Goal: Transaction & Acquisition: Book appointment/travel/reservation

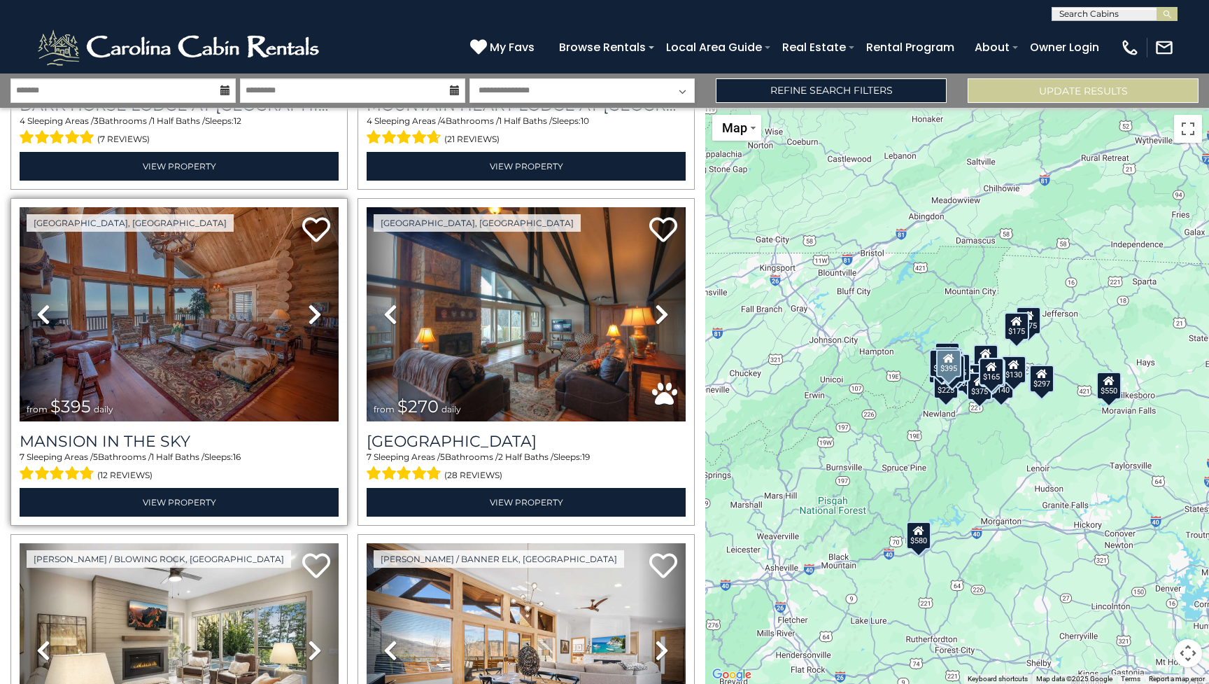
scroll to position [1300, 0]
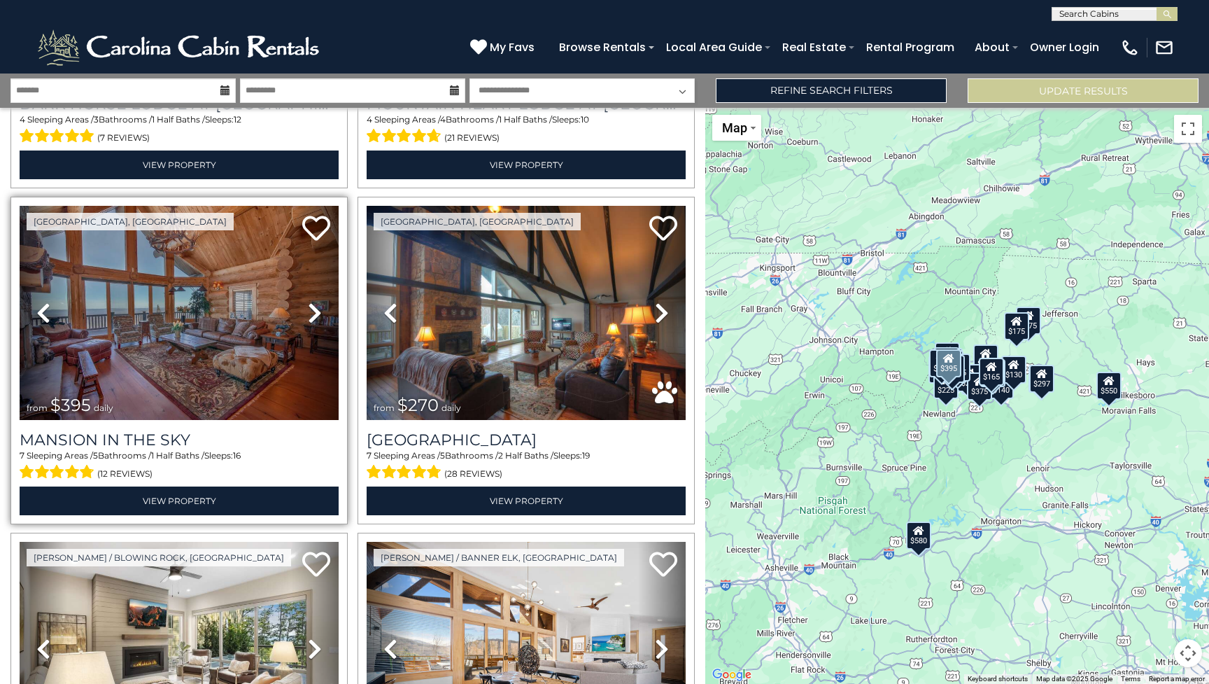
click at [177, 371] on img at bounding box center [179, 313] width 319 height 214
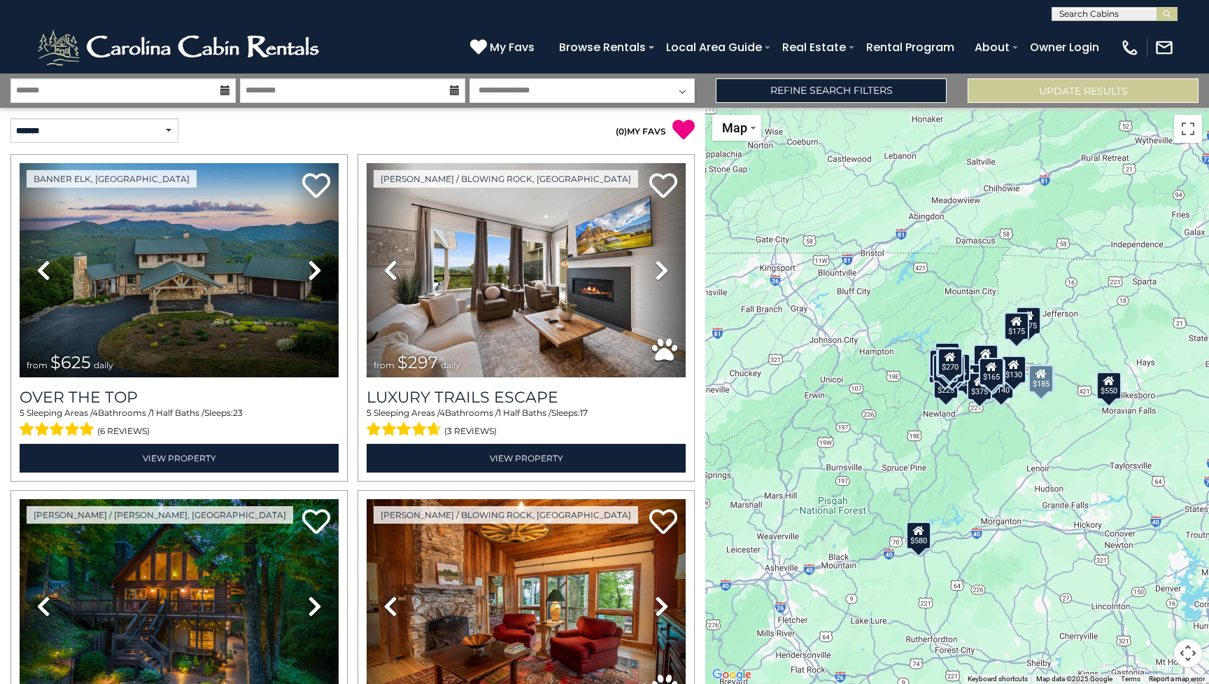
scroll to position [0, 0]
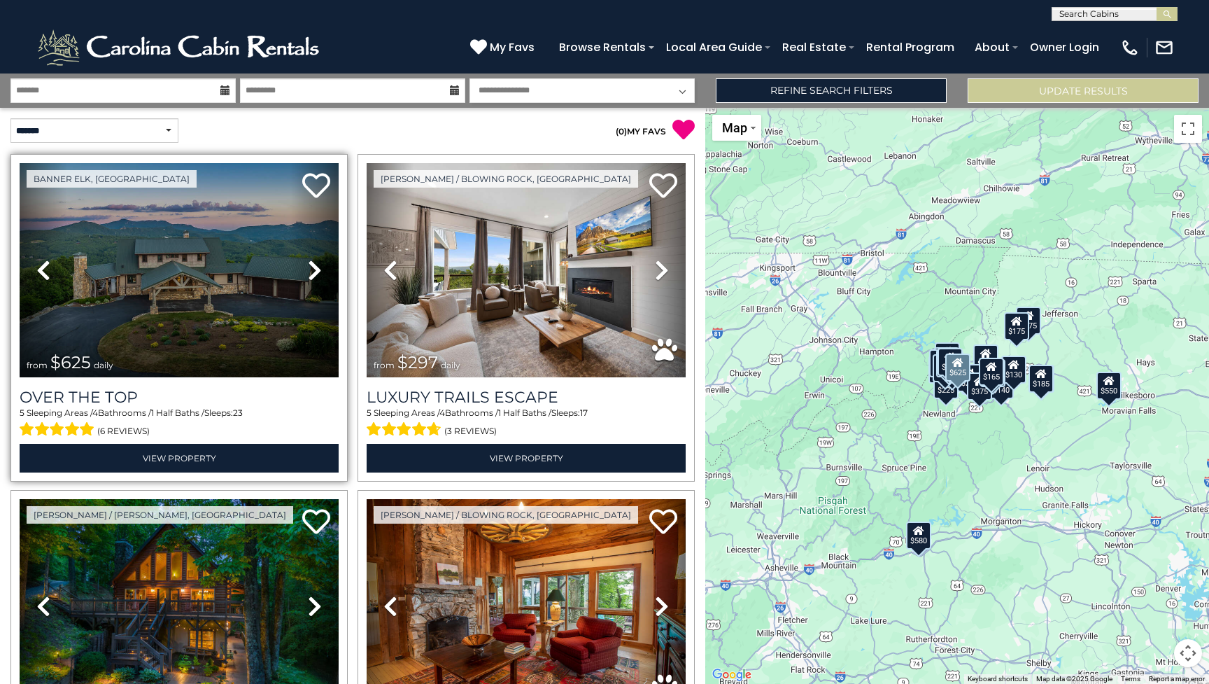
click at [204, 298] on img at bounding box center [179, 270] width 319 height 214
click at [255, 316] on img at bounding box center [179, 270] width 319 height 214
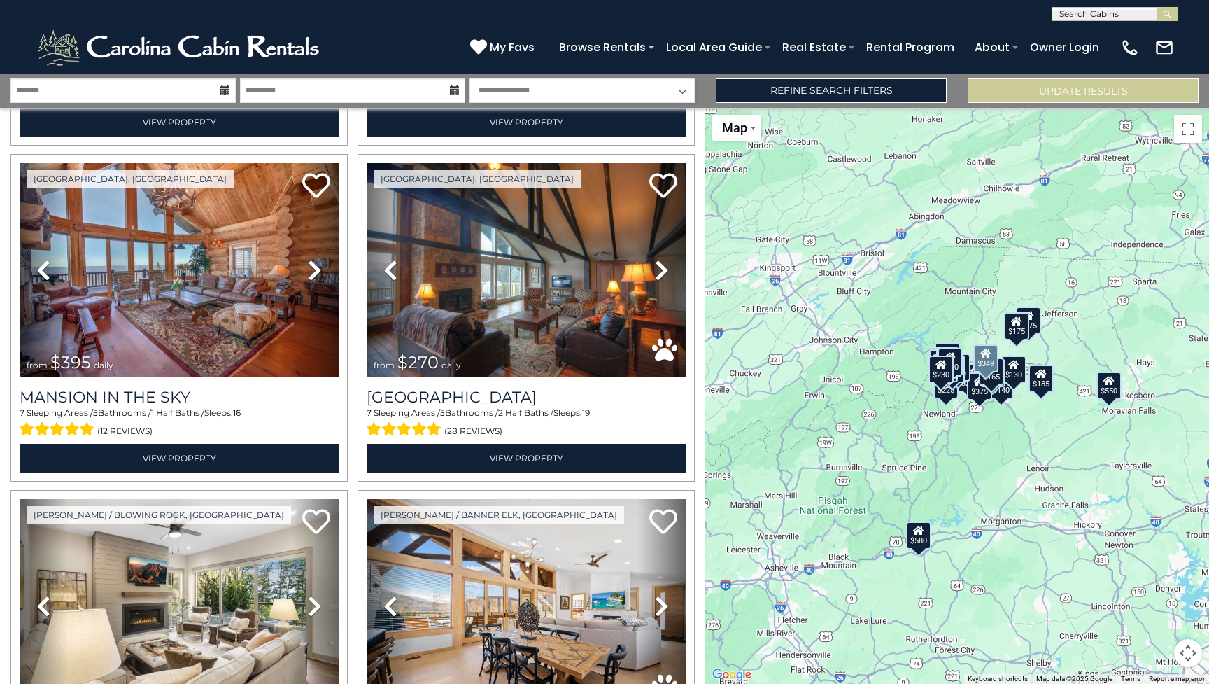
scroll to position [1340, 0]
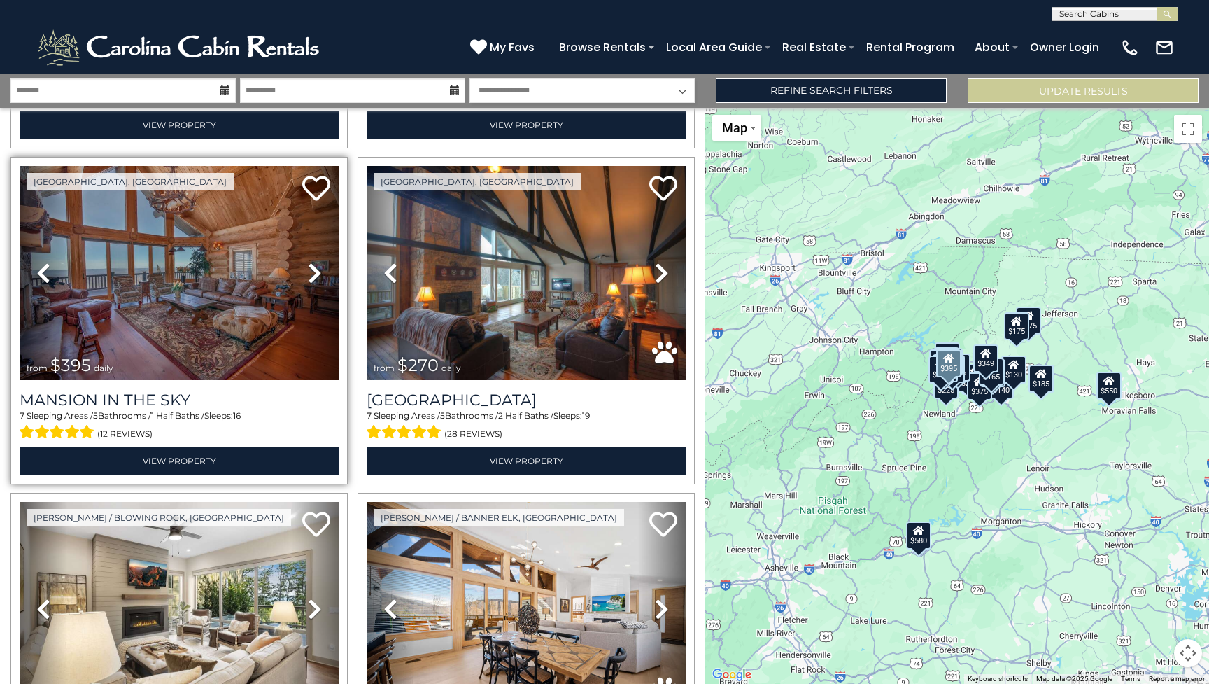
click at [223, 355] on img at bounding box center [179, 273] width 319 height 214
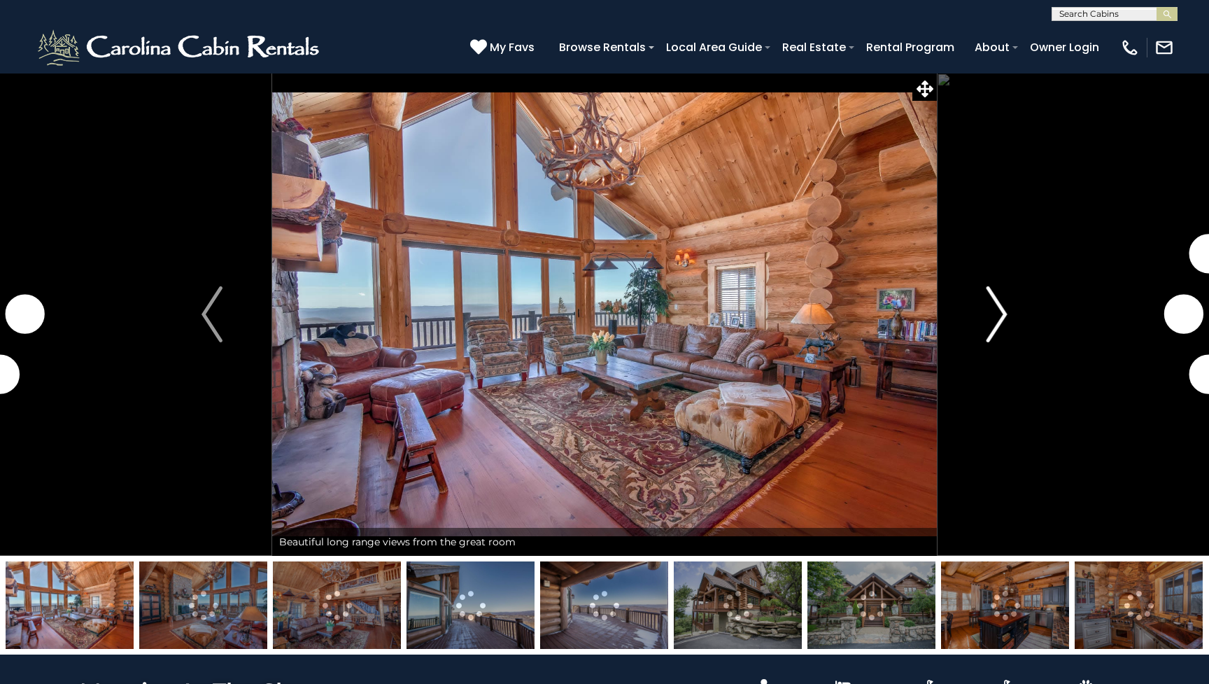
click at [990, 318] on img "Next" at bounding box center [997, 314] width 21 height 56
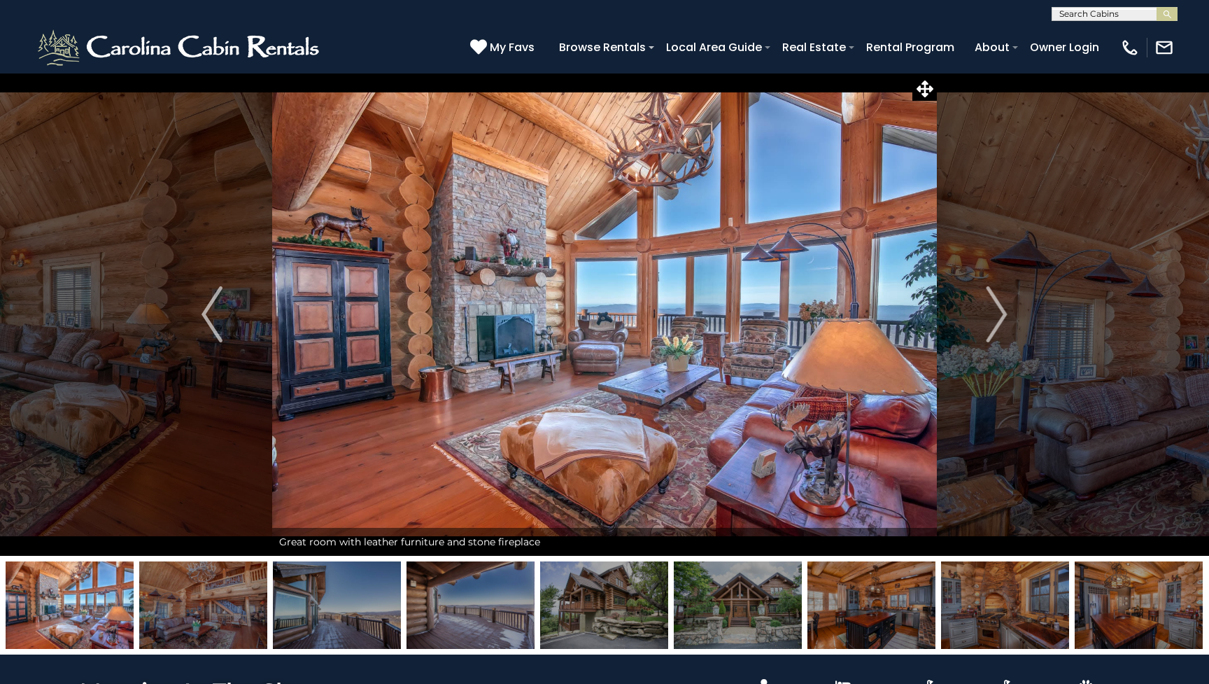
click at [470, 644] on img at bounding box center [471, 604] width 128 height 87
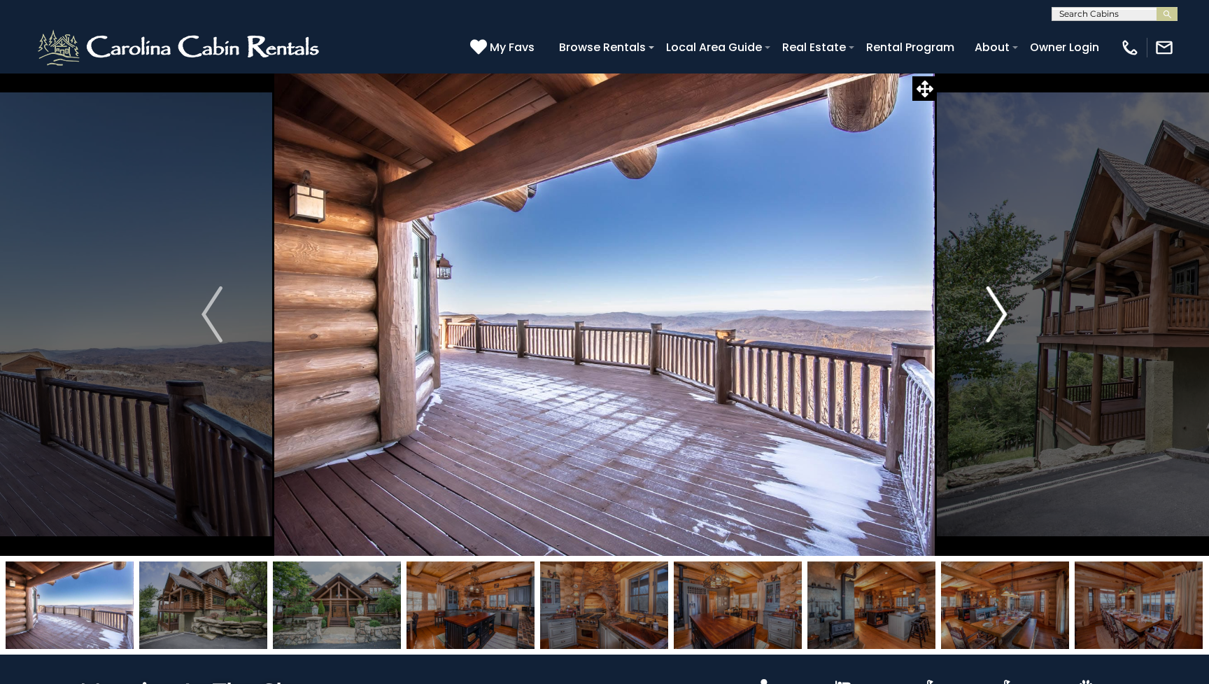
click at [996, 320] on img "Next" at bounding box center [997, 314] width 21 height 56
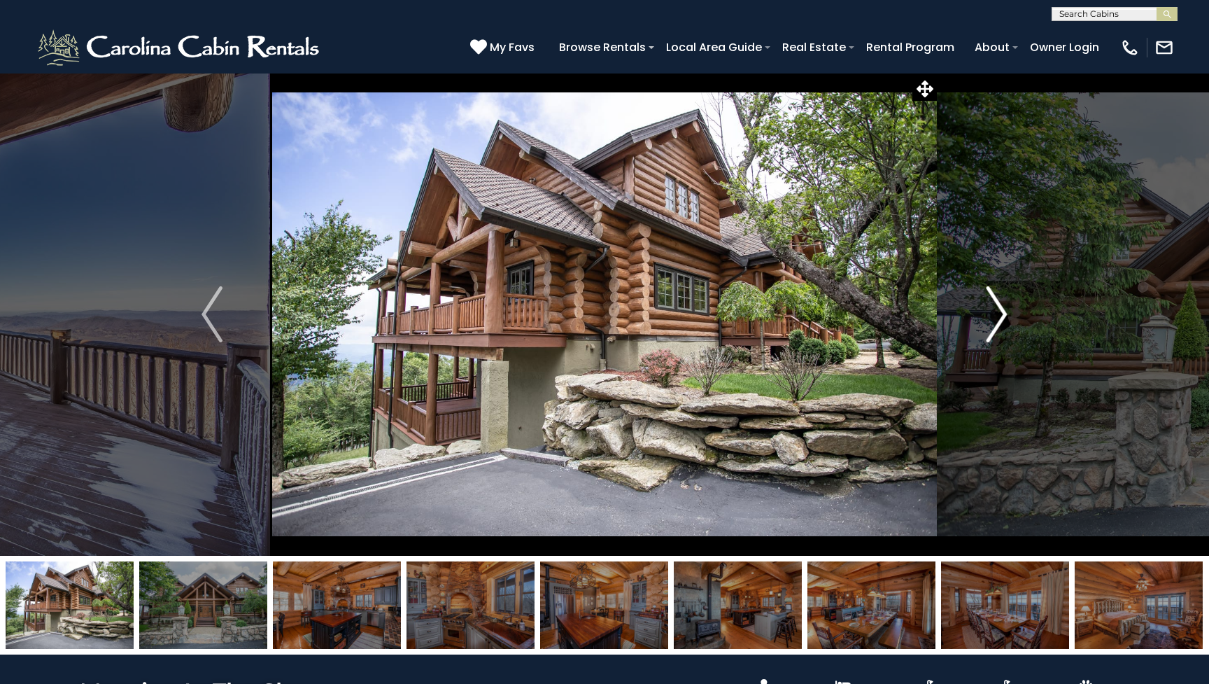
click at [996, 320] on img "Next" at bounding box center [997, 314] width 21 height 56
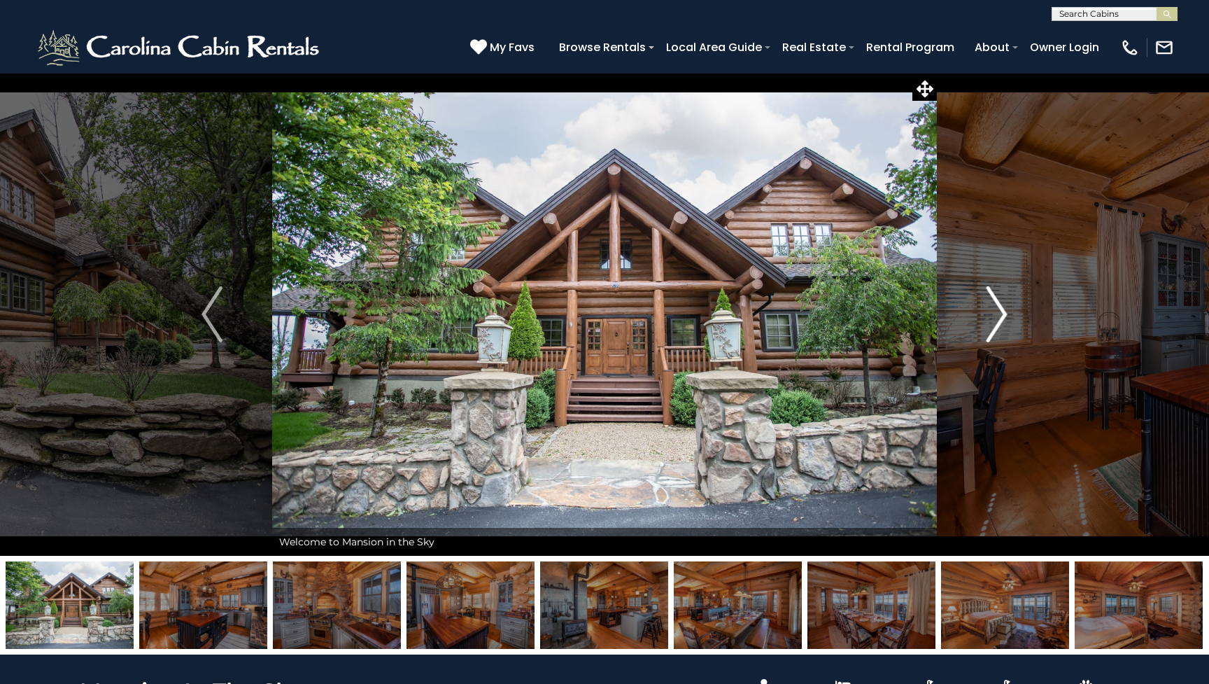
click at [996, 320] on img "Next" at bounding box center [997, 314] width 21 height 56
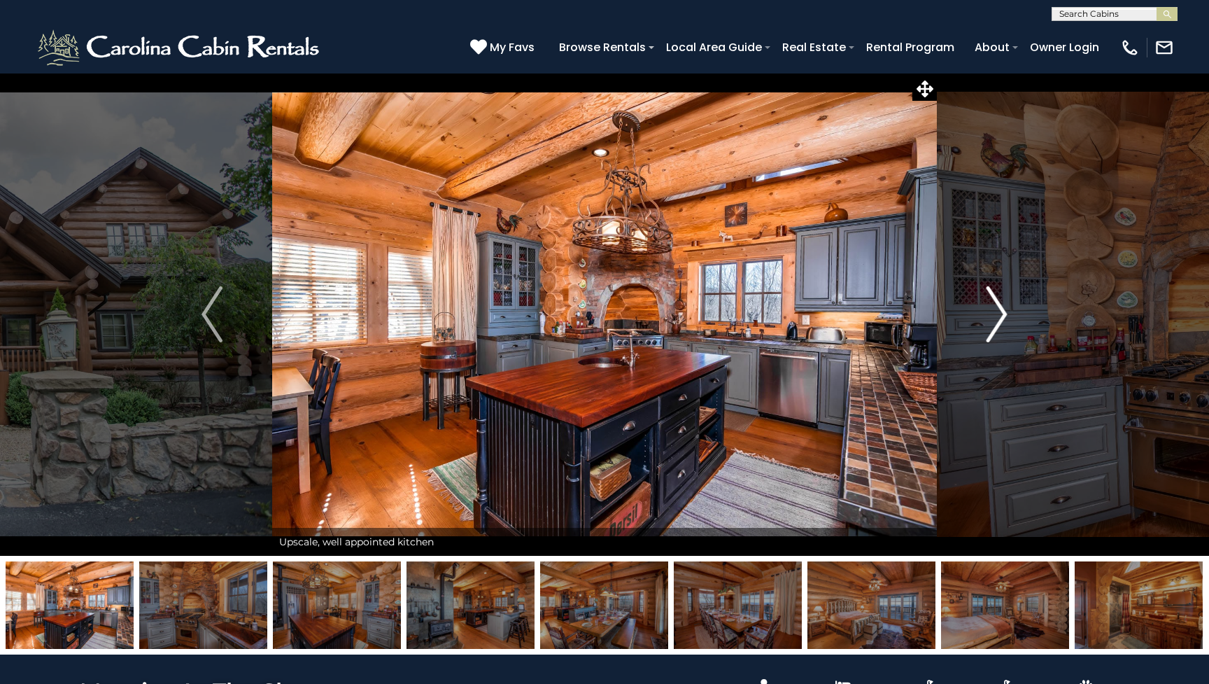
click at [996, 320] on img "Next" at bounding box center [997, 314] width 21 height 56
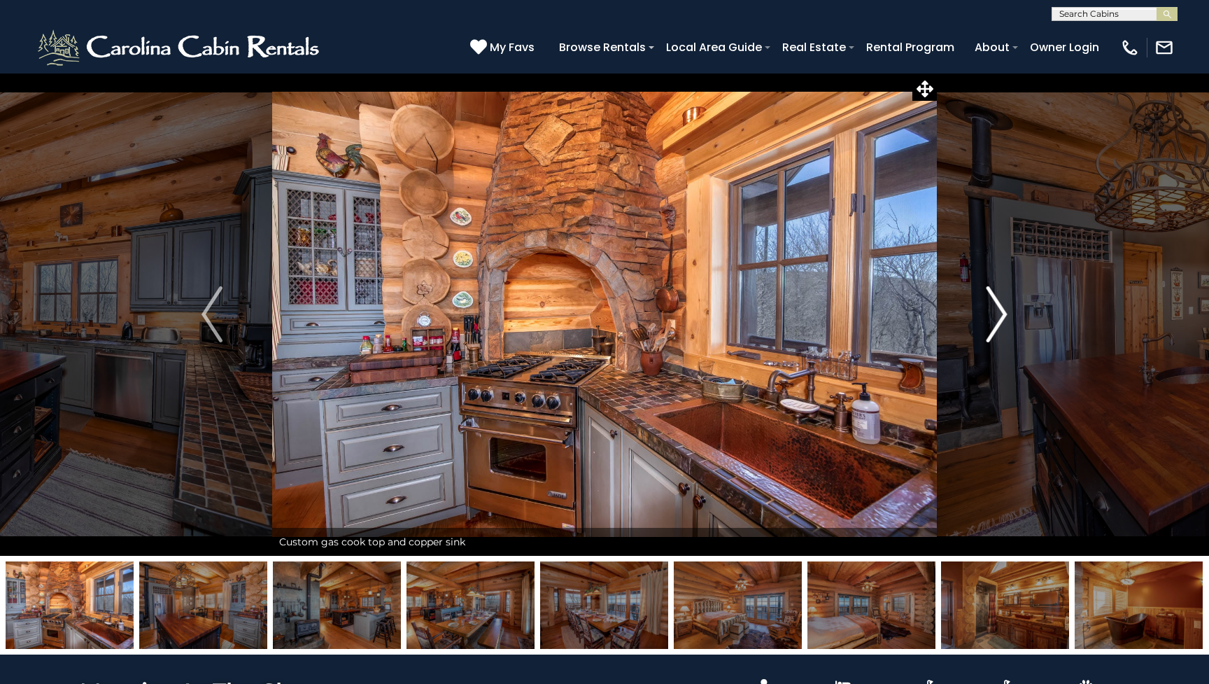
click at [996, 320] on img "Next" at bounding box center [997, 314] width 21 height 56
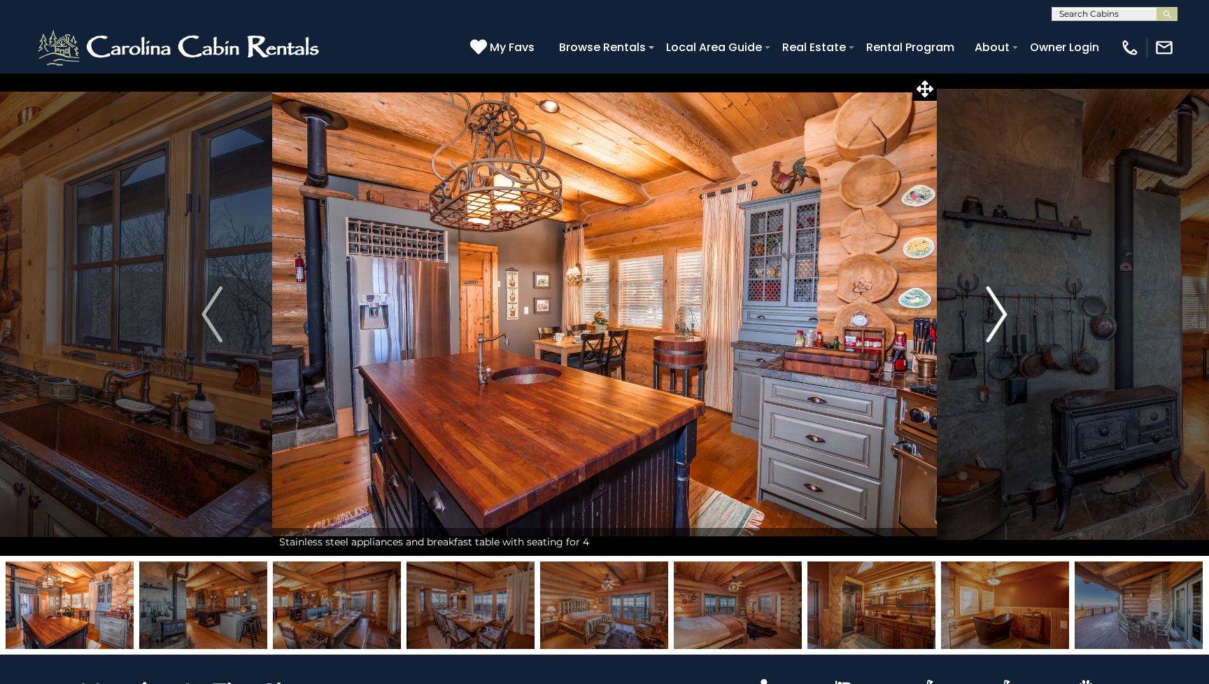
click at [996, 320] on img "Next" at bounding box center [997, 314] width 21 height 56
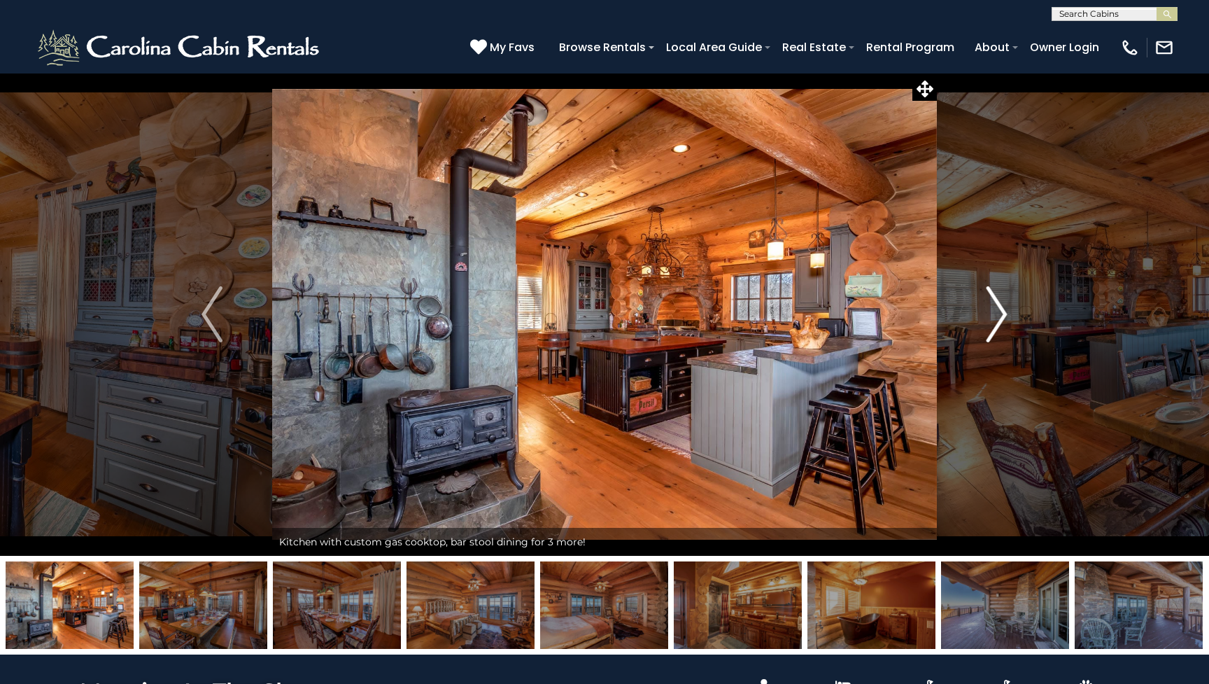
click at [996, 320] on img "Next" at bounding box center [997, 314] width 21 height 56
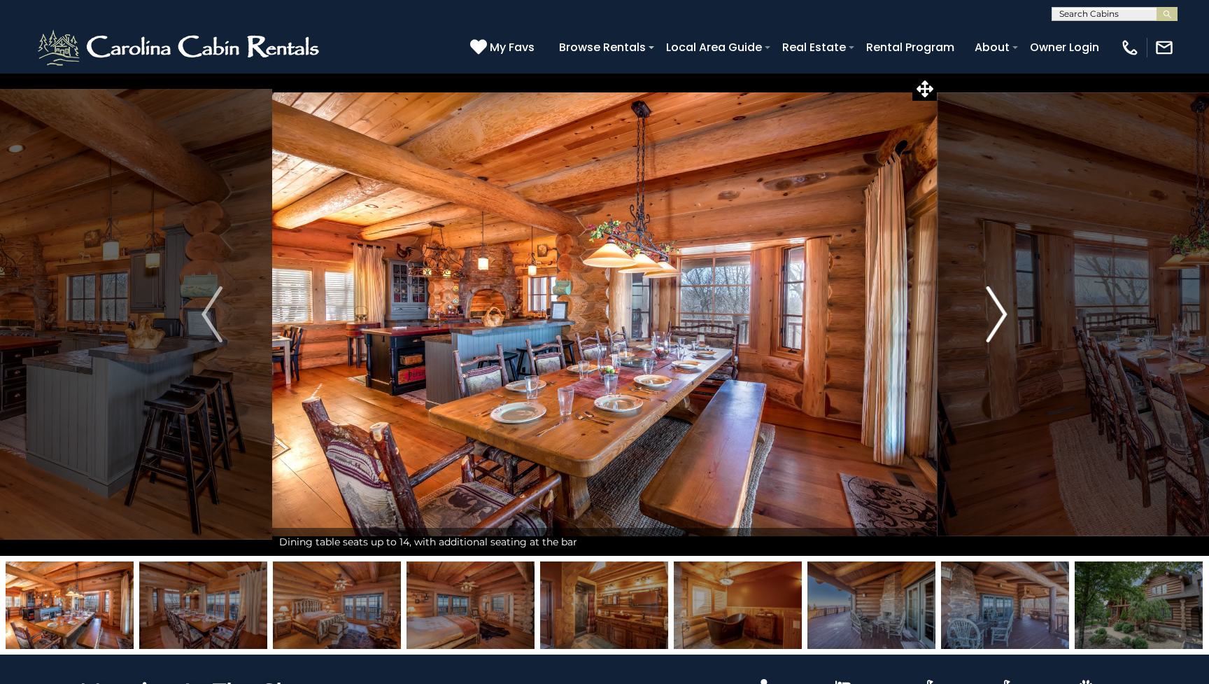
click at [996, 320] on img "Next" at bounding box center [997, 314] width 21 height 56
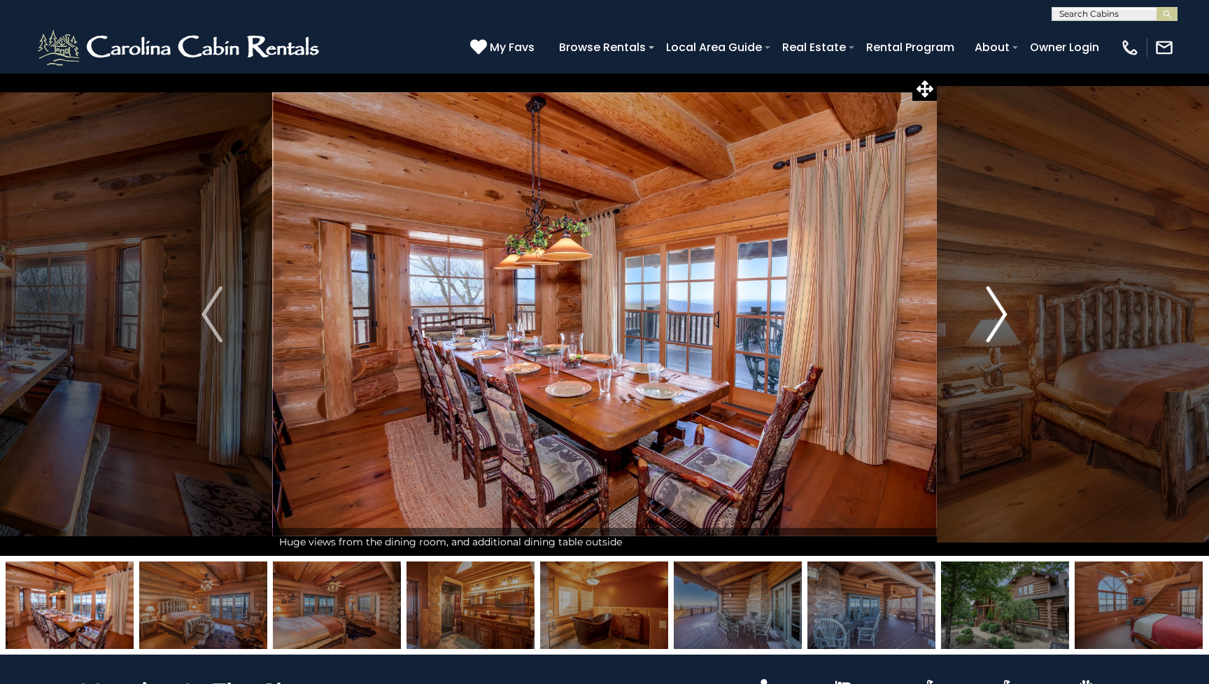
click at [996, 320] on img "Next" at bounding box center [997, 314] width 21 height 56
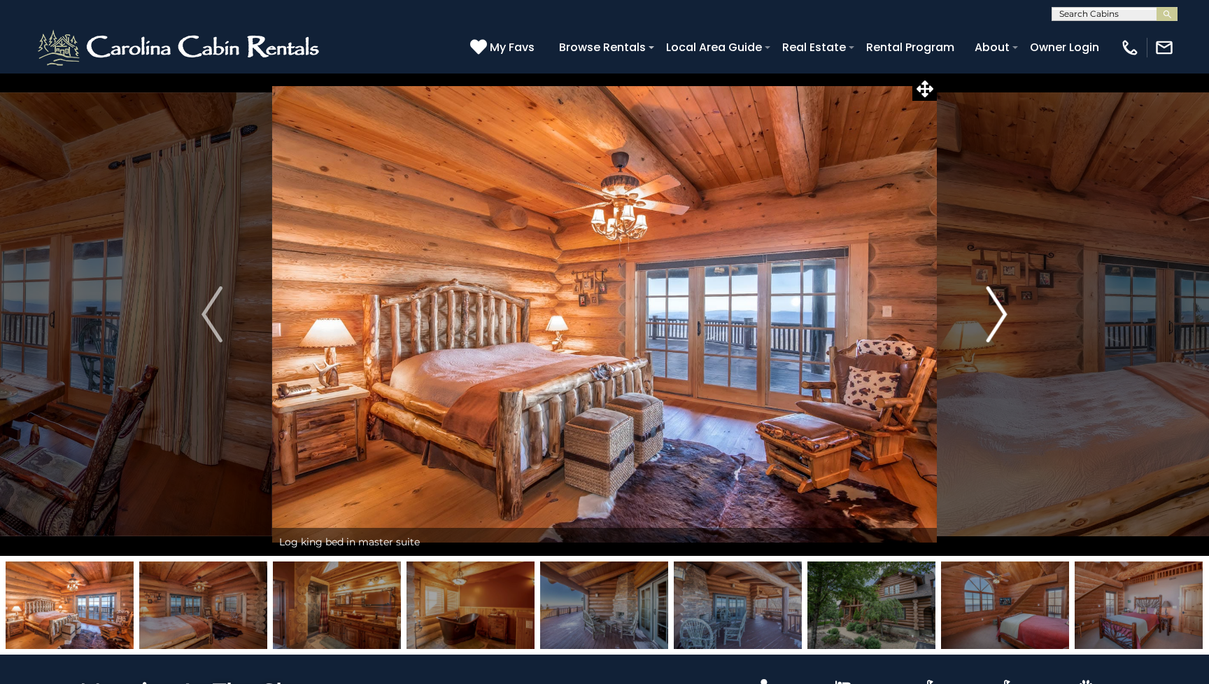
click at [996, 320] on img "Next" at bounding box center [997, 314] width 21 height 56
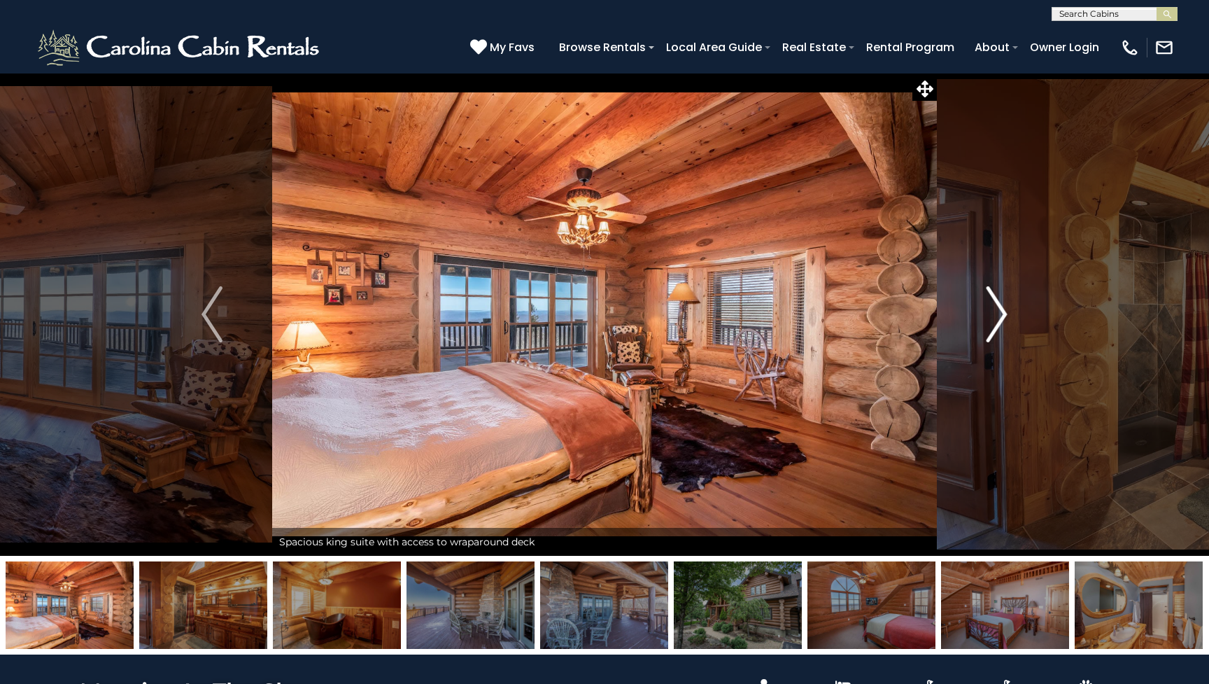
click at [996, 320] on img "Next" at bounding box center [997, 314] width 21 height 56
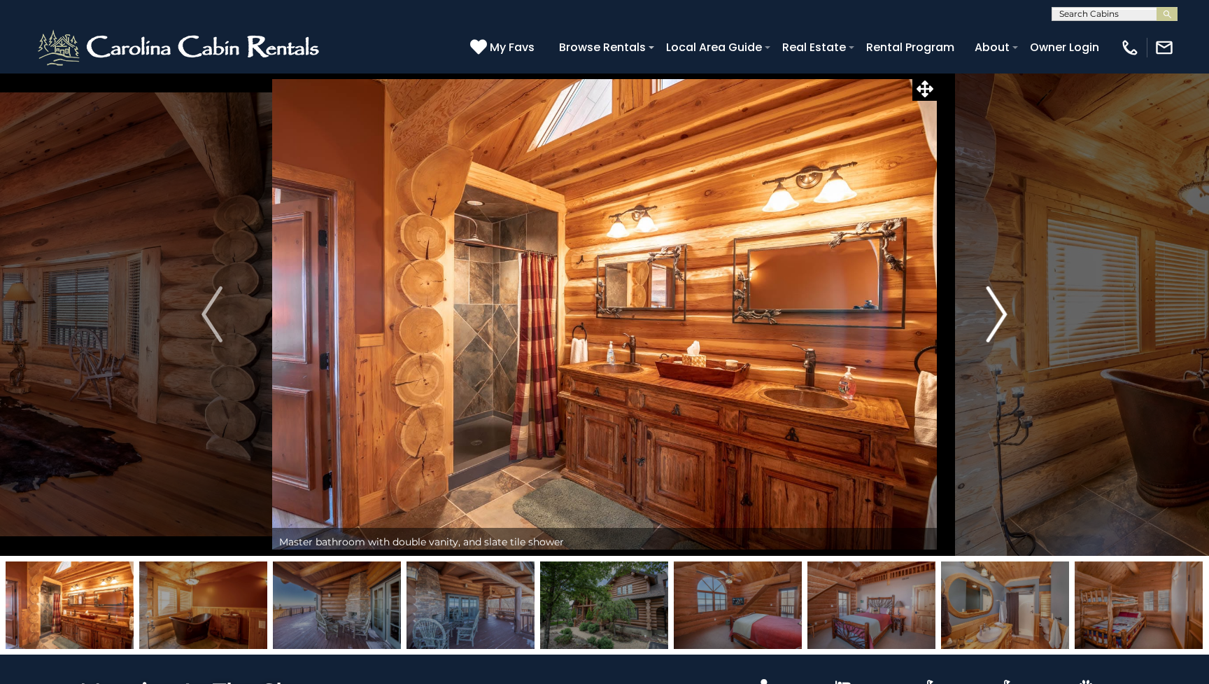
click at [996, 320] on img "Next" at bounding box center [997, 314] width 21 height 56
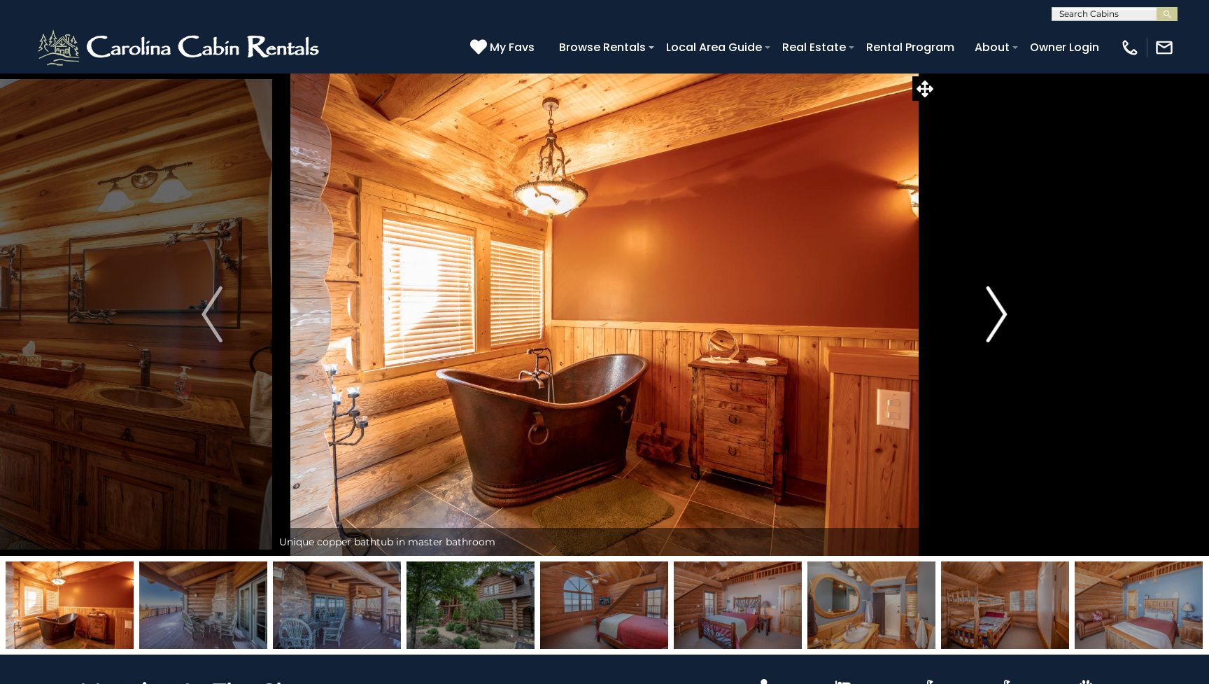
click at [996, 320] on img "Next" at bounding box center [997, 314] width 21 height 56
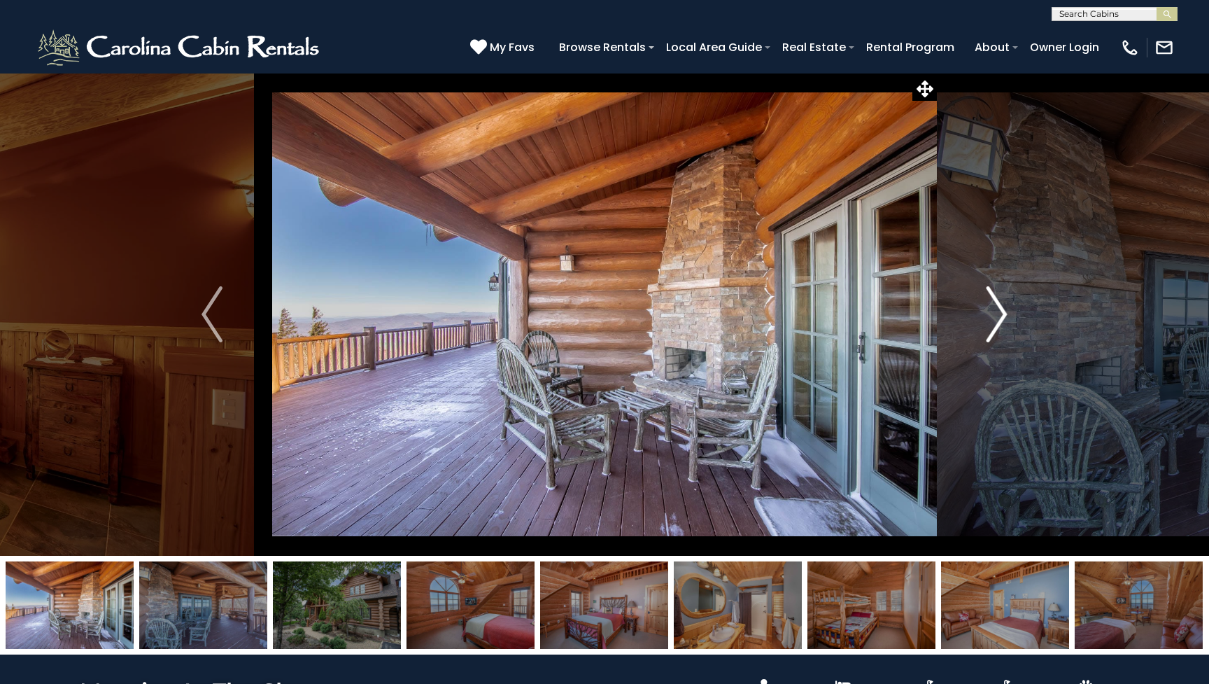
click at [996, 320] on img "Next" at bounding box center [997, 314] width 21 height 56
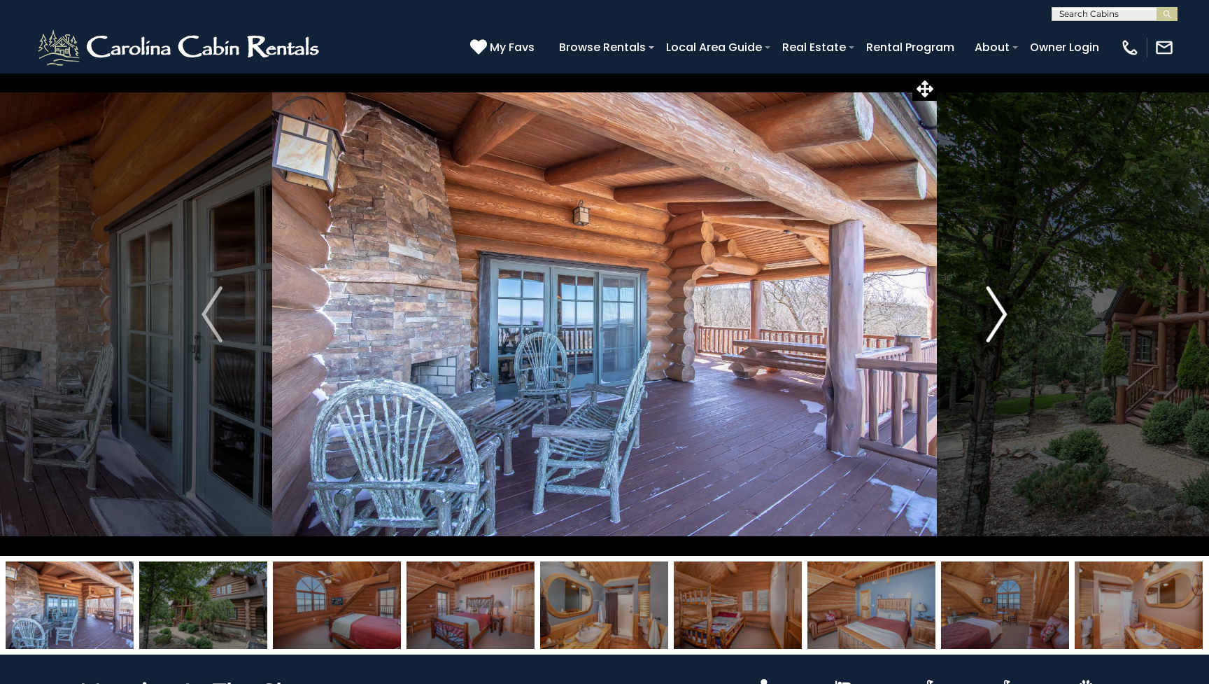
click at [996, 320] on img "Next" at bounding box center [997, 314] width 21 height 56
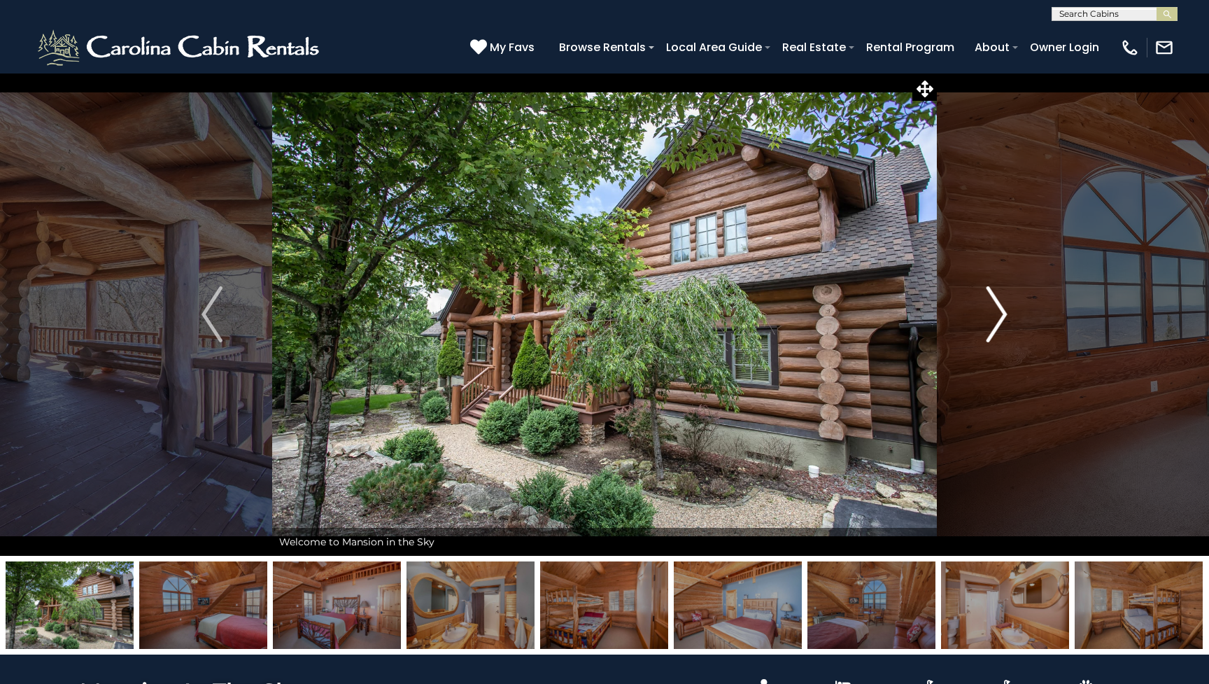
click at [996, 320] on img "Next" at bounding box center [997, 314] width 21 height 56
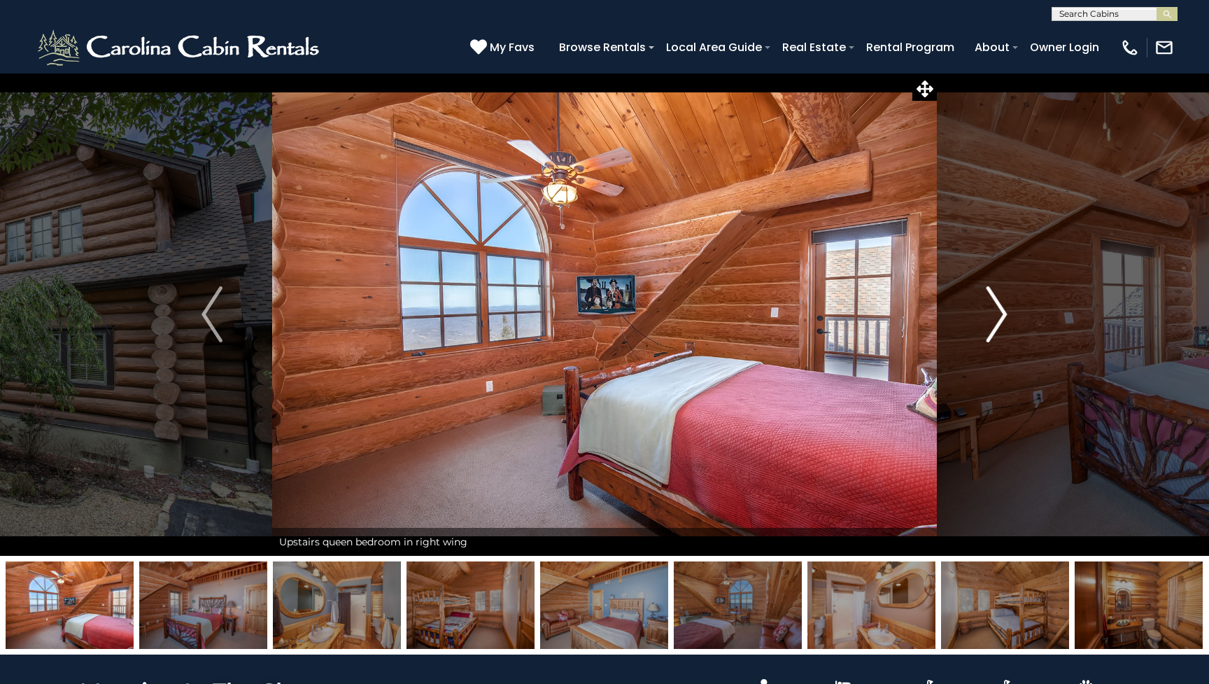
click at [996, 320] on img "Next" at bounding box center [997, 314] width 21 height 56
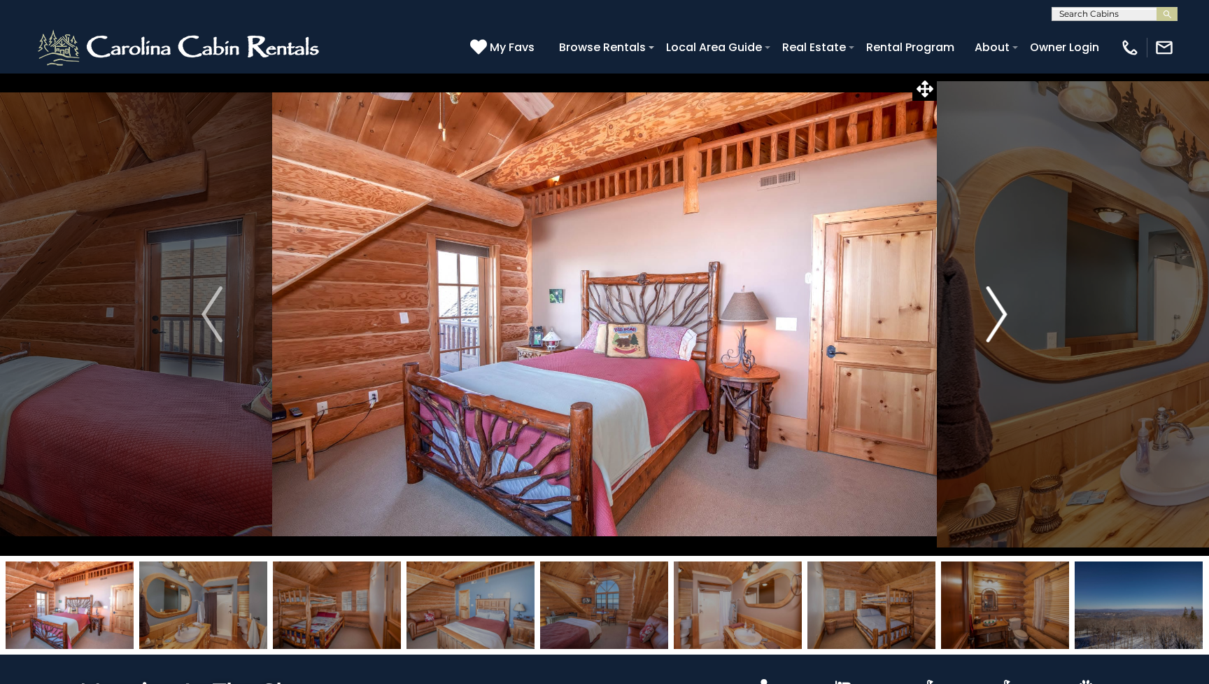
click at [996, 320] on img "Next" at bounding box center [997, 314] width 21 height 56
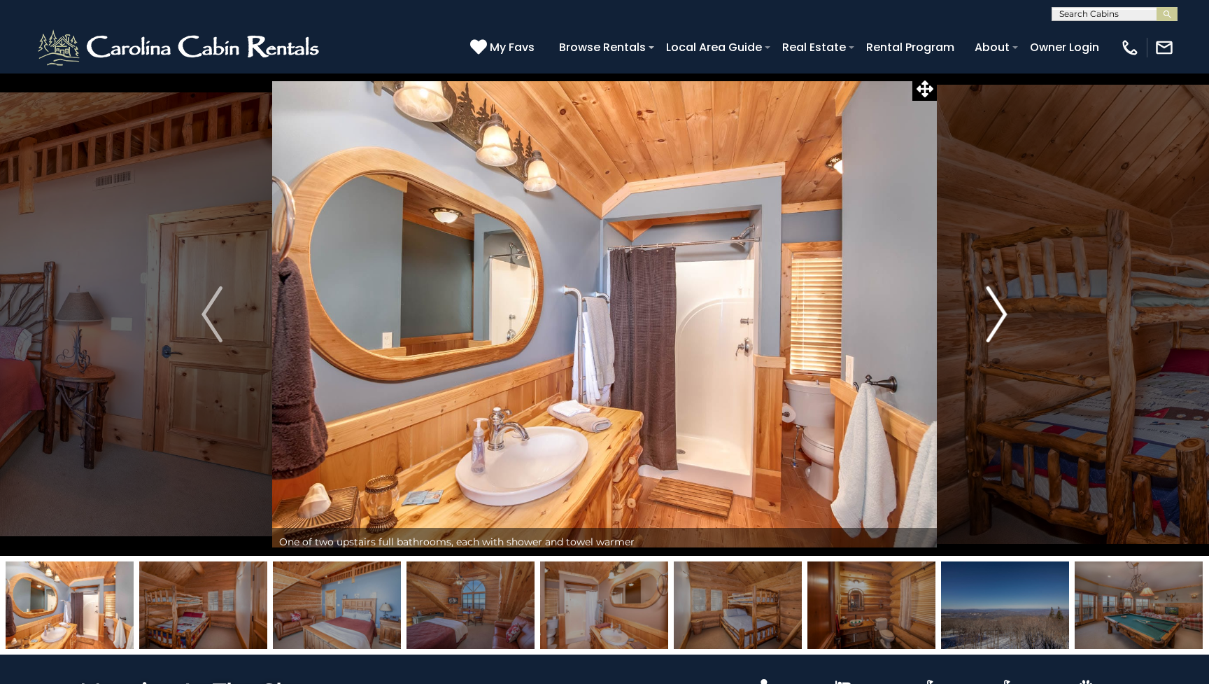
click at [996, 320] on img "Next" at bounding box center [997, 314] width 21 height 56
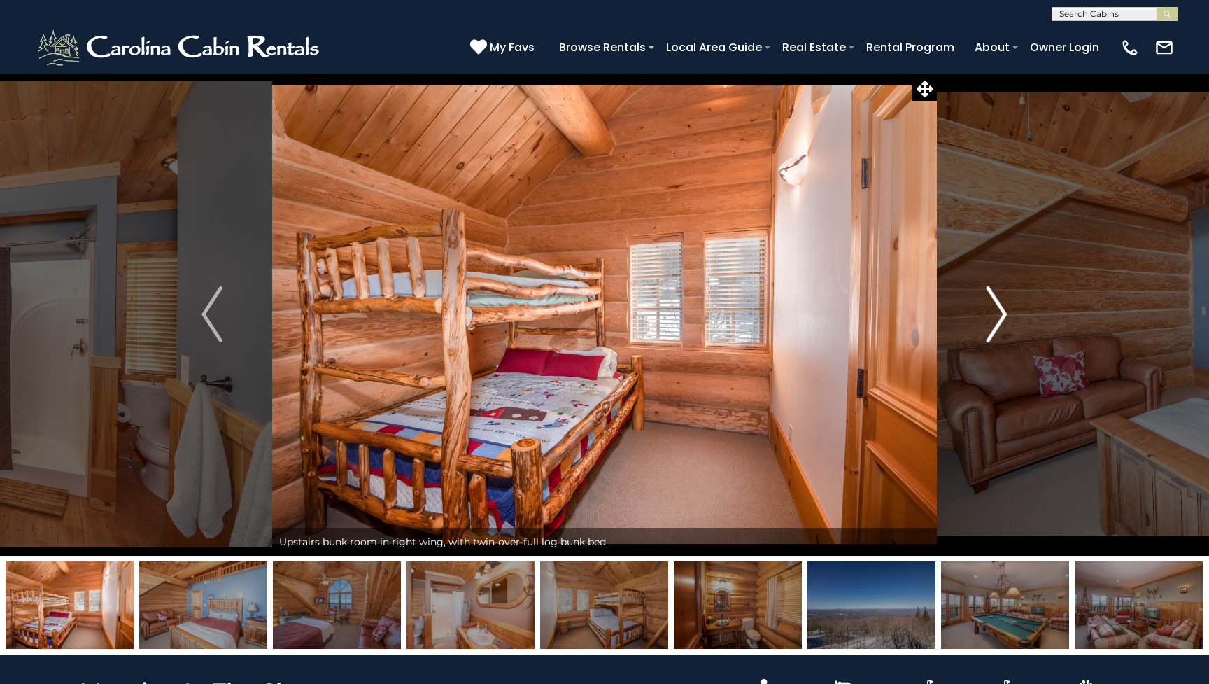
click at [996, 320] on img "Next" at bounding box center [997, 314] width 21 height 56
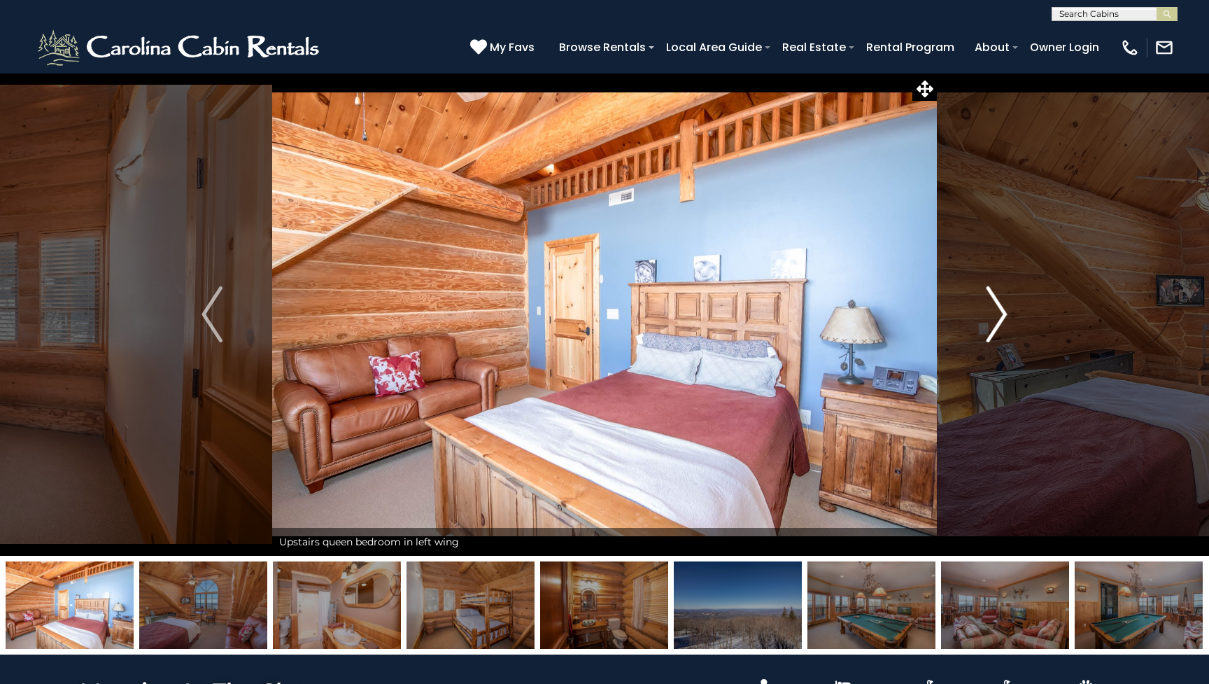
click at [996, 320] on img "Next" at bounding box center [997, 314] width 21 height 56
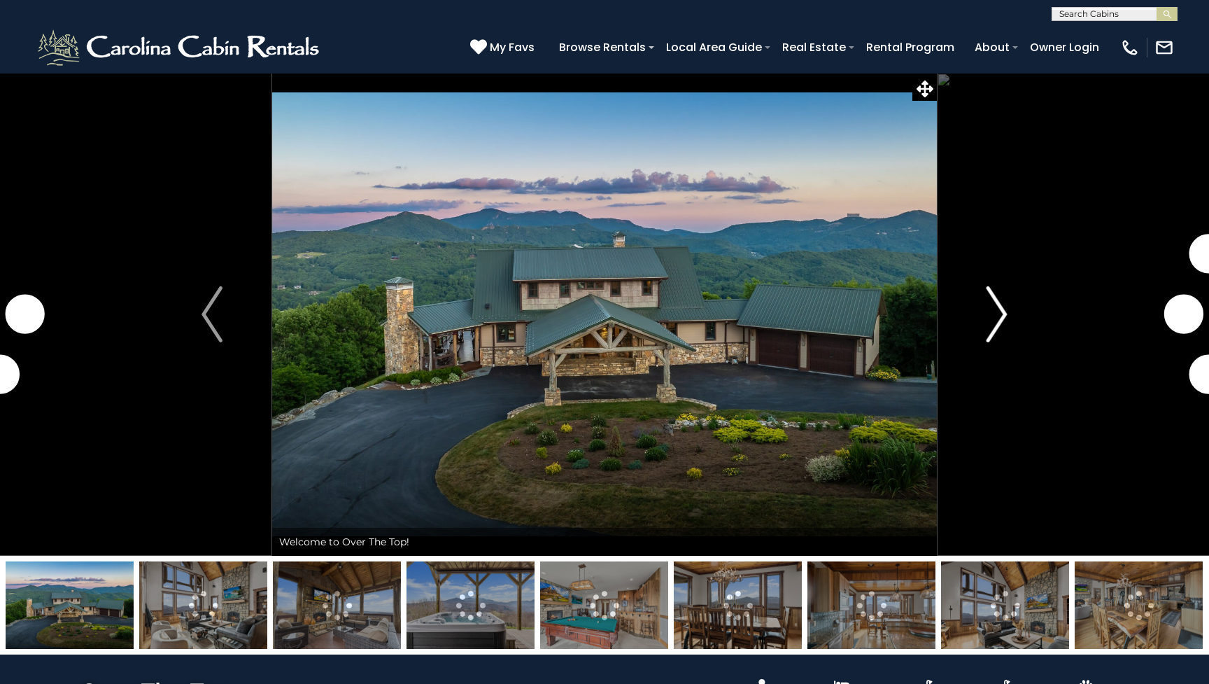
click at [994, 331] on img "Next" at bounding box center [997, 314] width 21 height 56
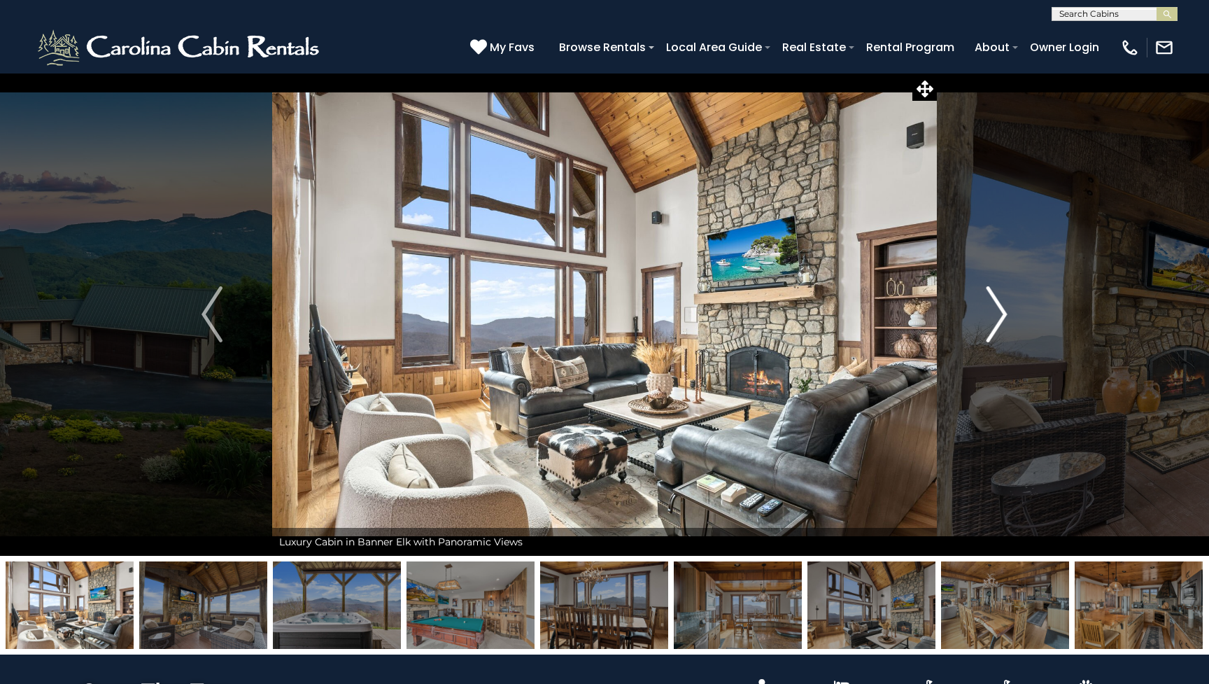
click at [994, 331] on img "Next" at bounding box center [997, 314] width 21 height 56
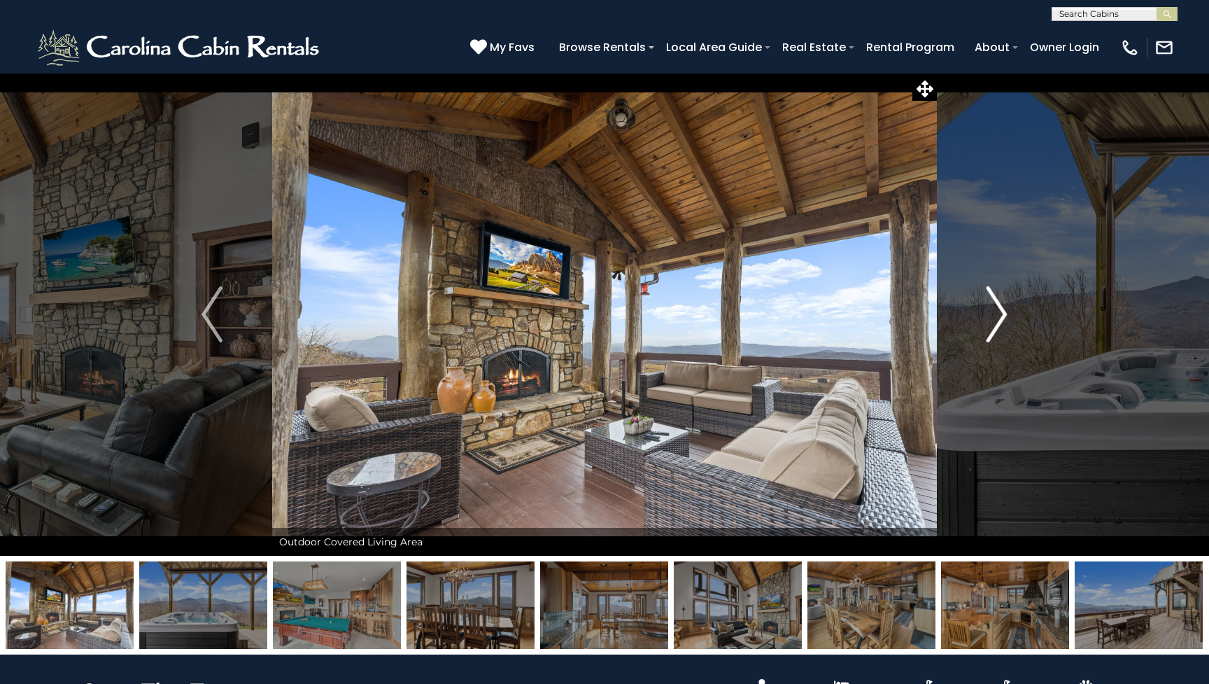
click at [994, 331] on img "Next" at bounding box center [997, 314] width 21 height 56
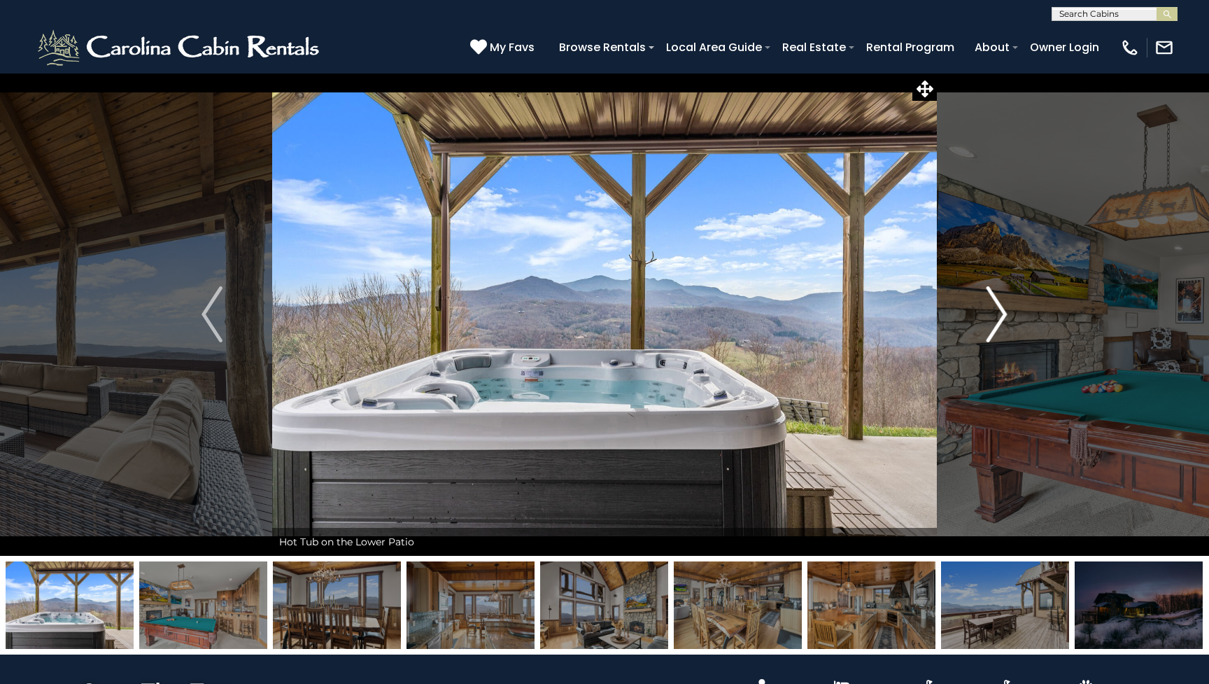
click at [994, 331] on img "Next" at bounding box center [997, 314] width 21 height 56
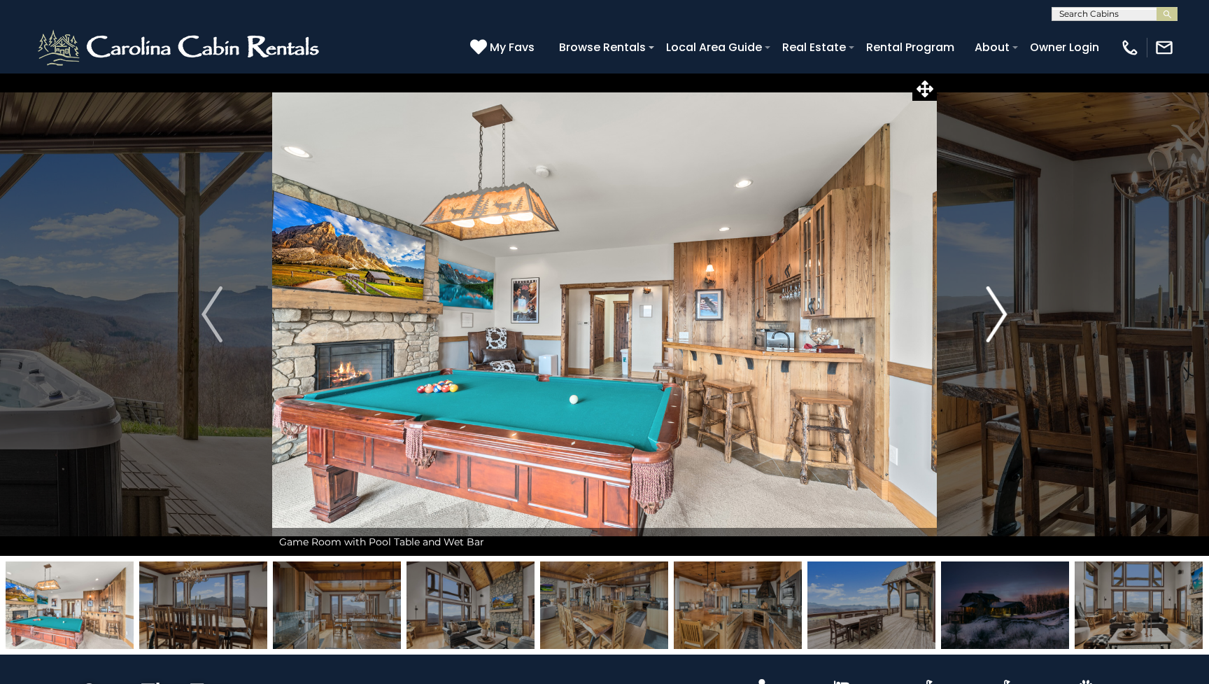
click at [994, 331] on img "Next" at bounding box center [997, 314] width 21 height 56
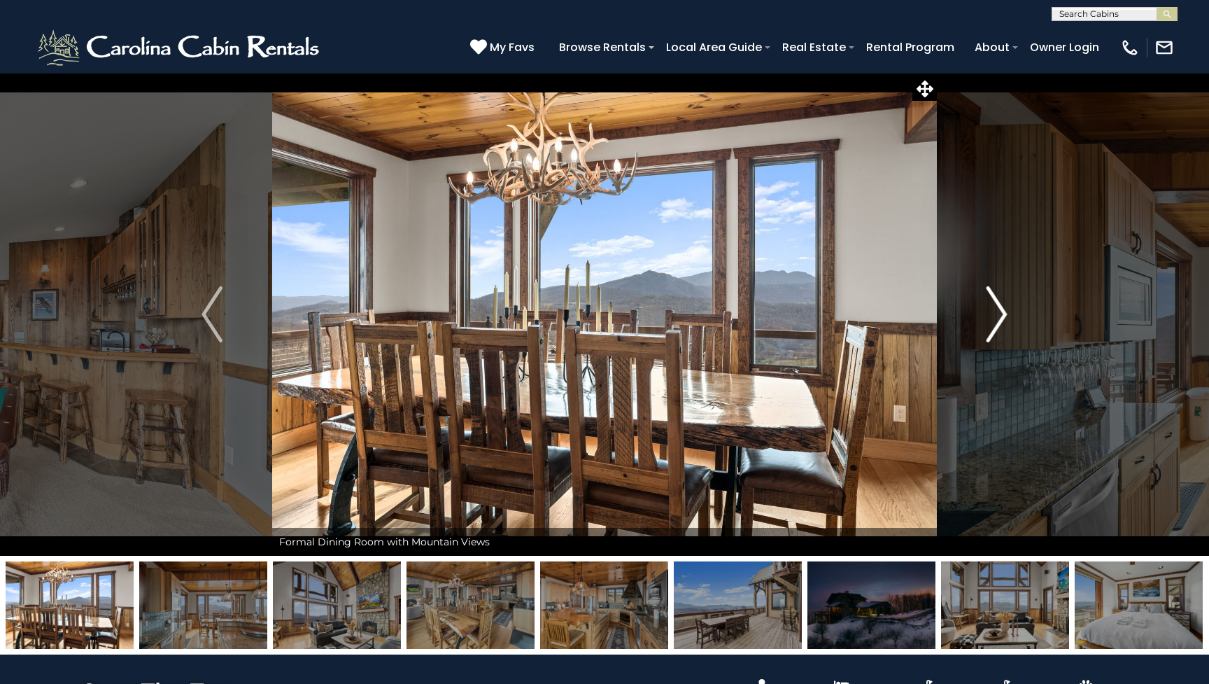
click at [994, 331] on img "Next" at bounding box center [997, 314] width 21 height 56
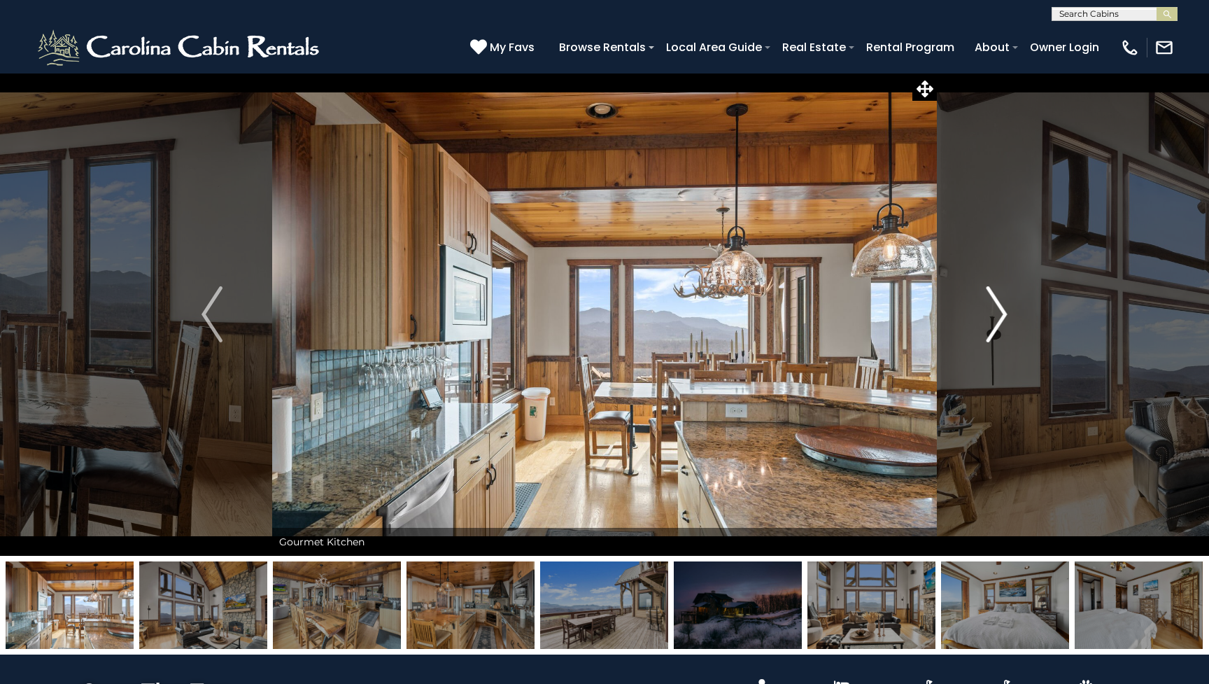
click at [994, 331] on img "Next" at bounding box center [997, 314] width 21 height 56
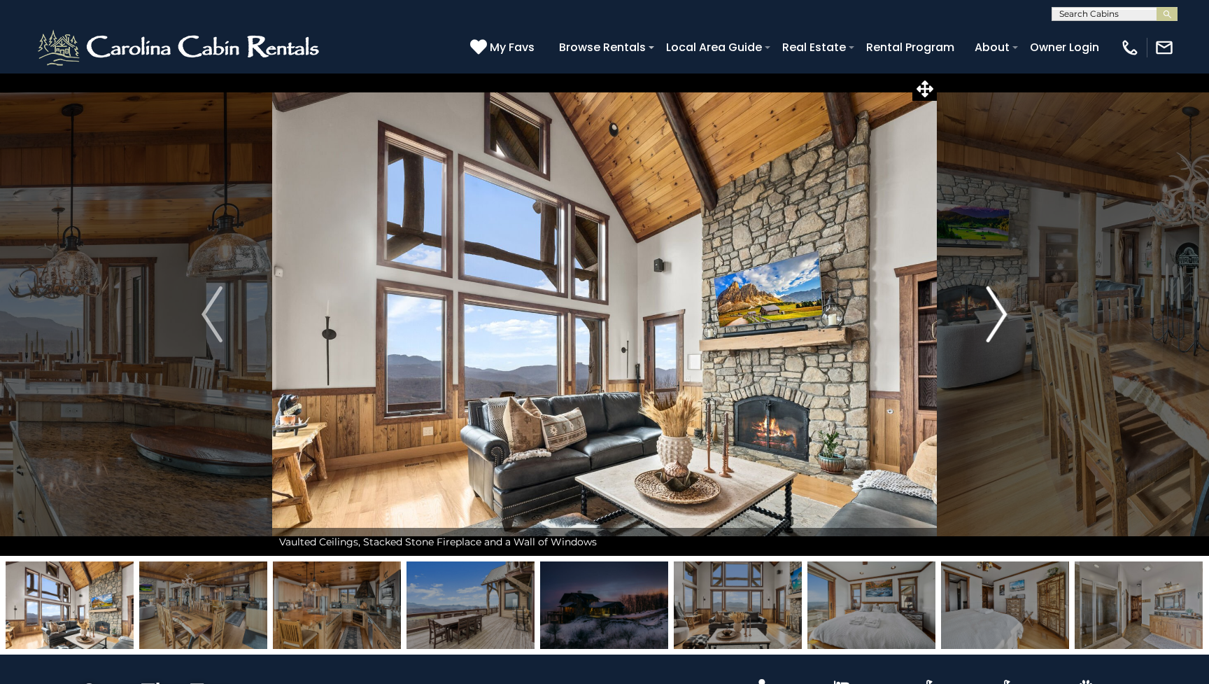
click at [994, 331] on img "Next" at bounding box center [997, 314] width 21 height 56
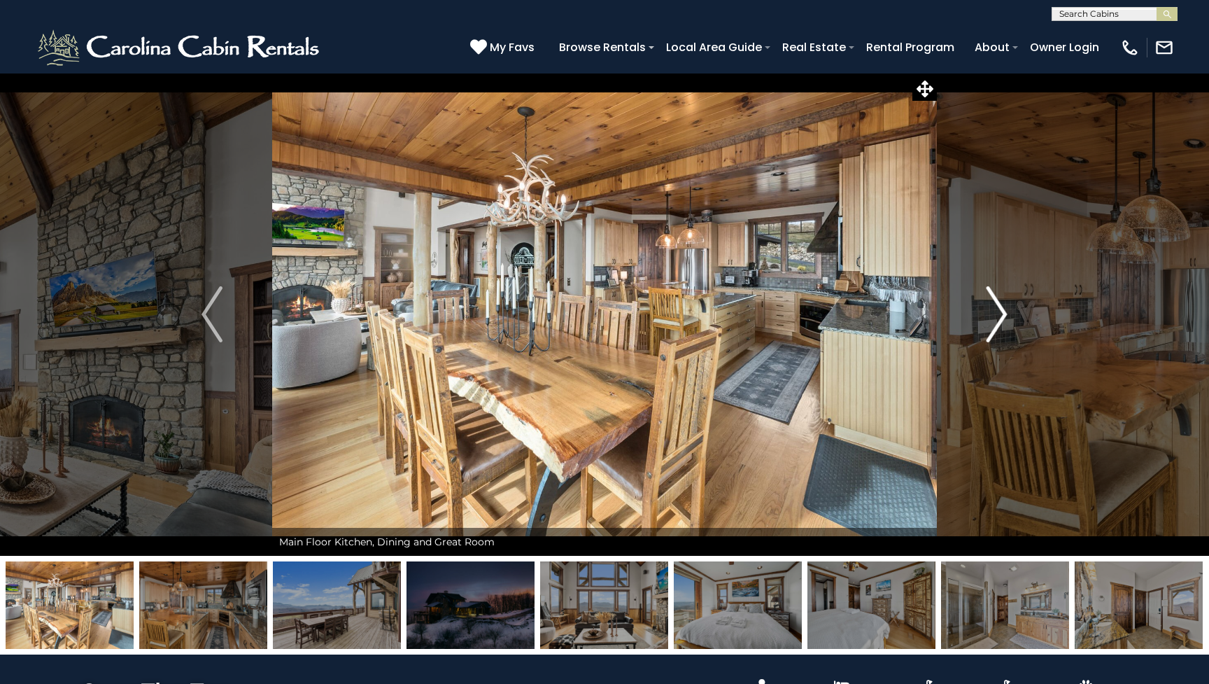
click at [994, 331] on img "Next" at bounding box center [997, 314] width 21 height 56
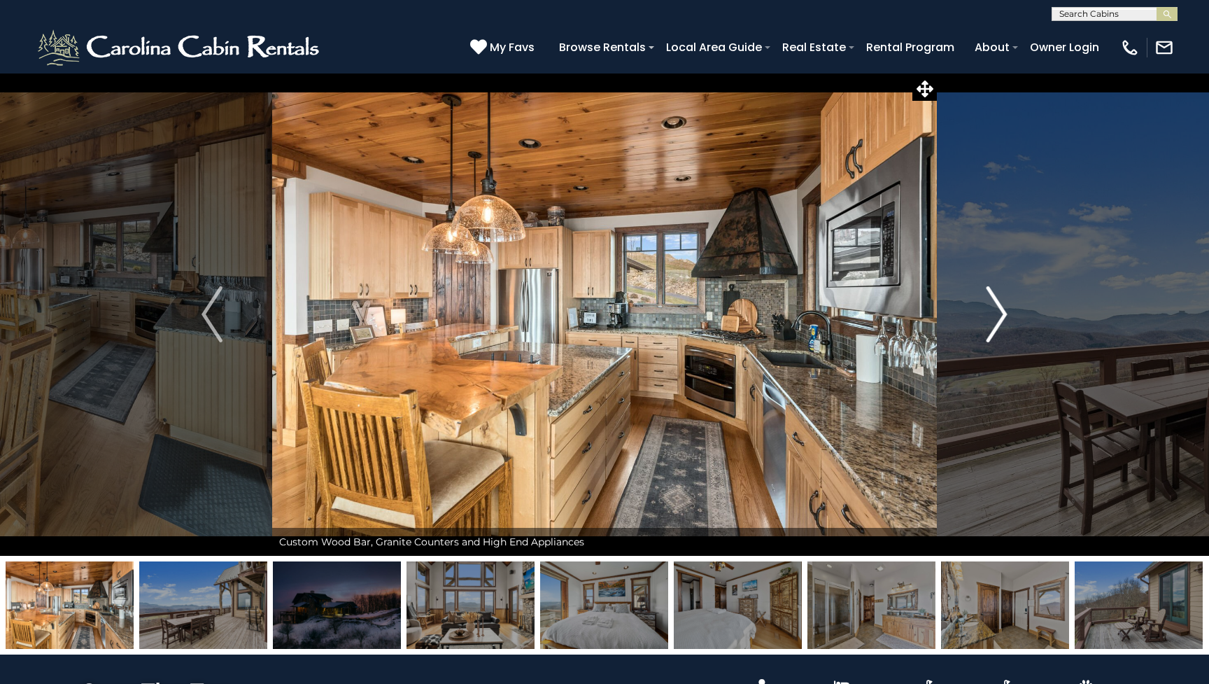
click at [994, 331] on img "Next" at bounding box center [997, 314] width 21 height 56
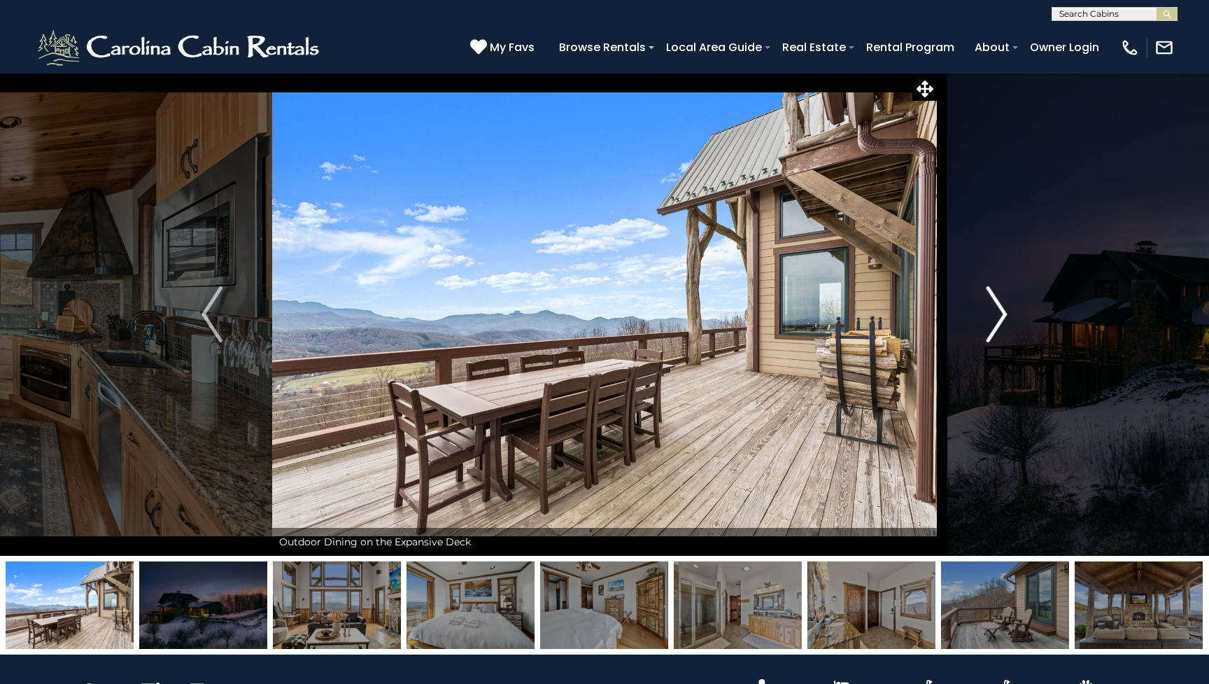
click at [994, 331] on img "Next" at bounding box center [997, 314] width 21 height 56
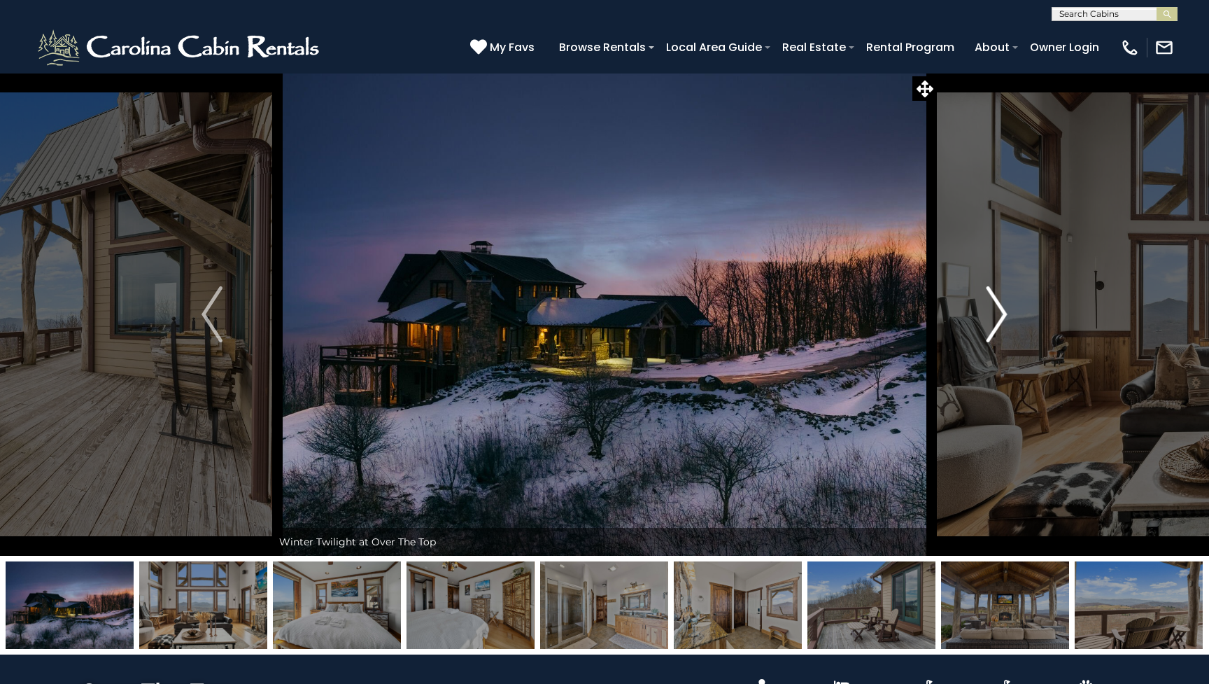
click at [994, 331] on img "Next" at bounding box center [997, 314] width 21 height 56
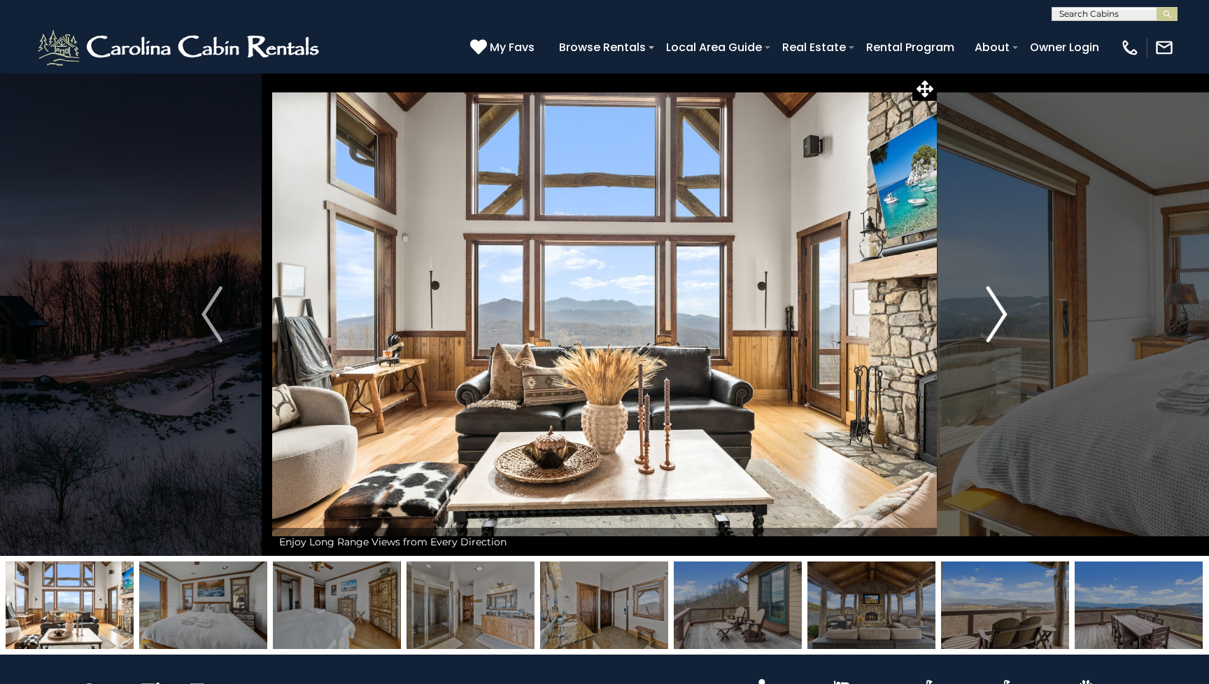
click at [994, 331] on img "Next" at bounding box center [997, 314] width 21 height 56
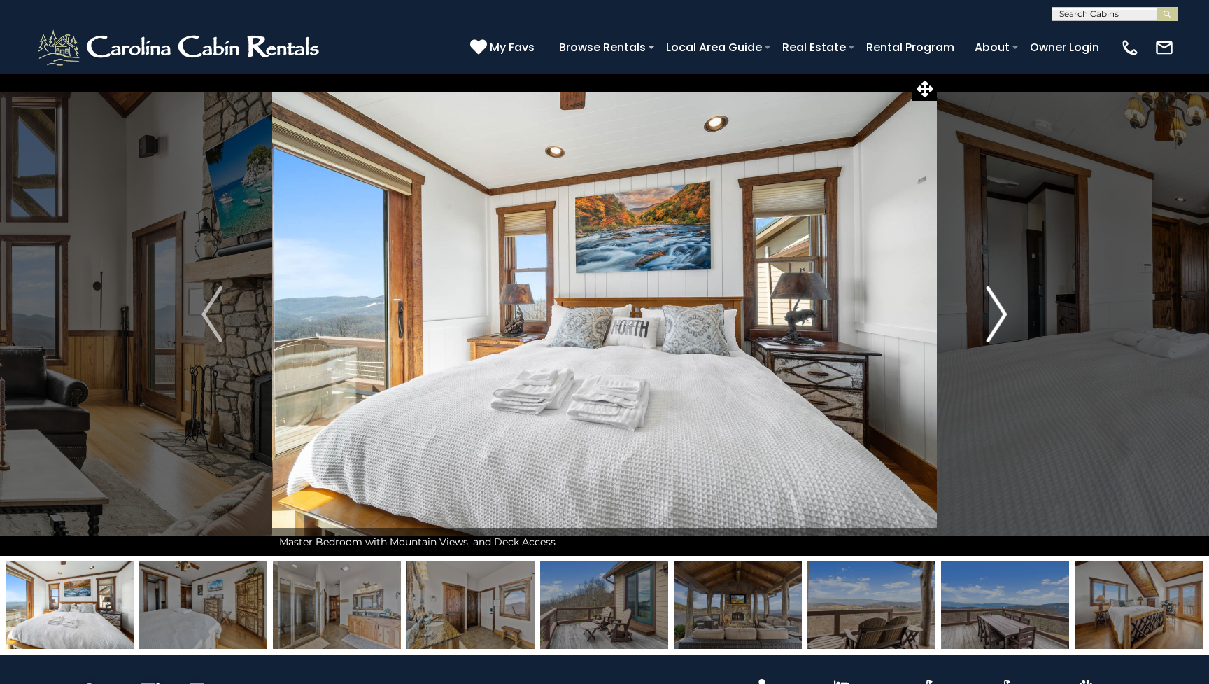
click at [994, 331] on img "Next" at bounding box center [997, 314] width 21 height 56
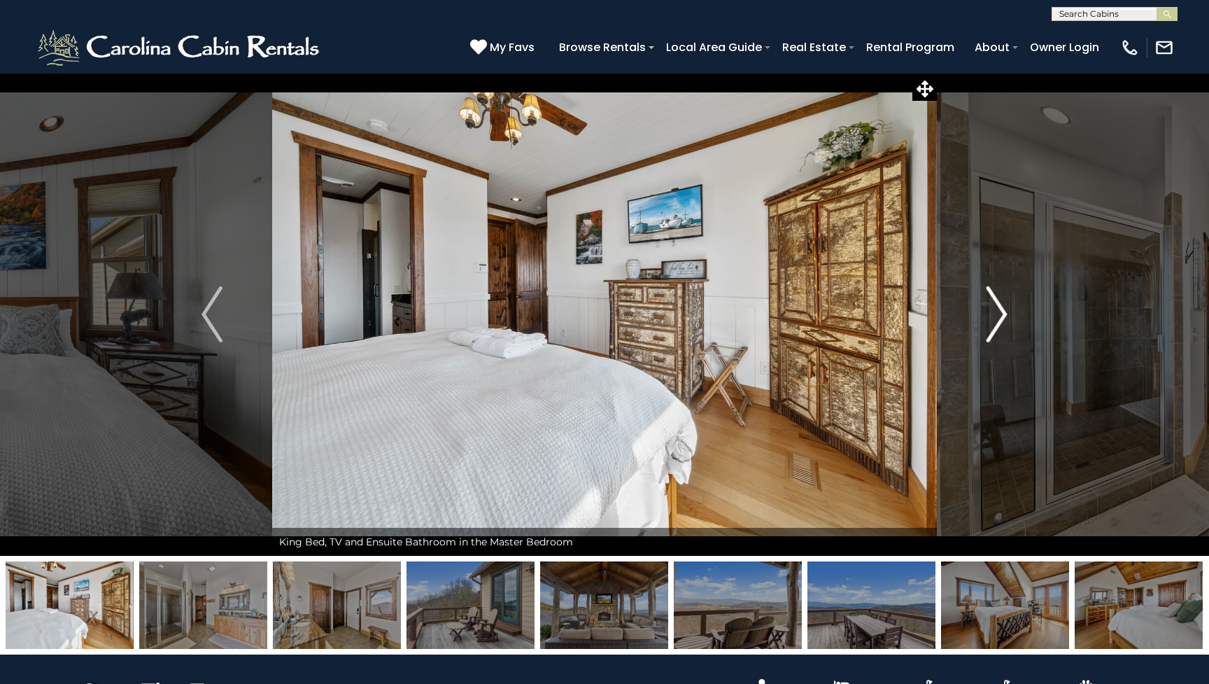
click at [994, 331] on img "Next" at bounding box center [997, 314] width 21 height 56
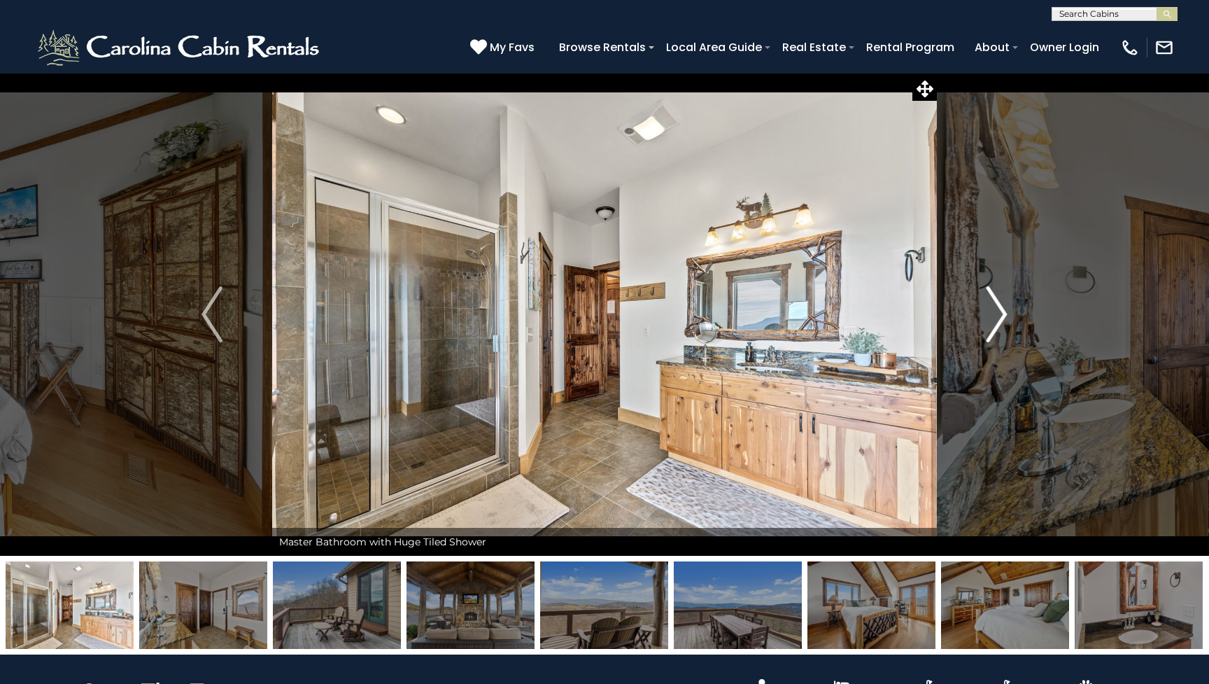
click at [994, 331] on img "Next" at bounding box center [997, 314] width 21 height 56
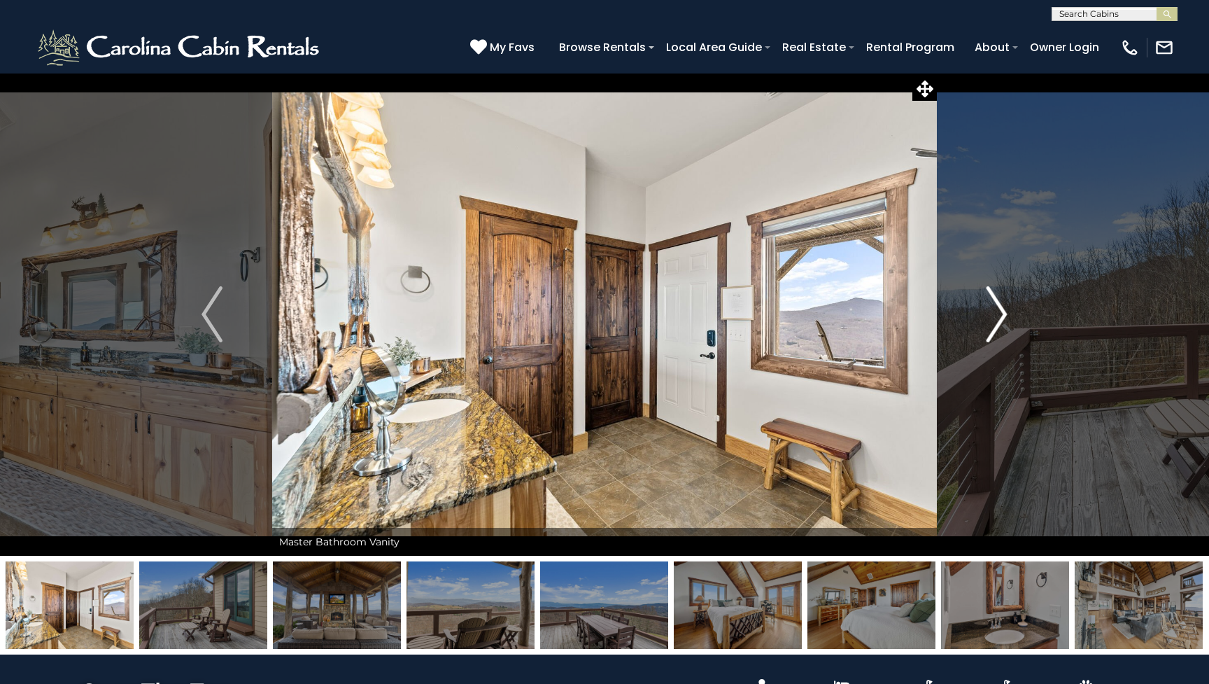
click at [994, 331] on img "Next" at bounding box center [997, 314] width 21 height 56
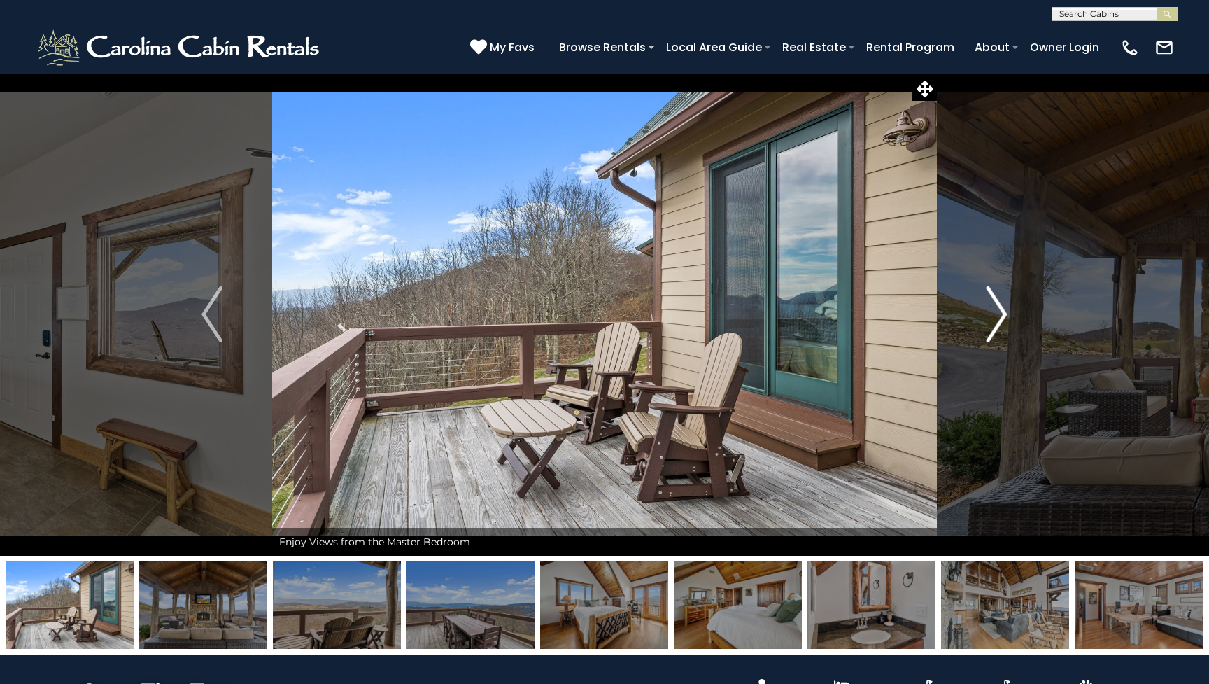
click at [994, 331] on img "Next" at bounding box center [997, 314] width 21 height 56
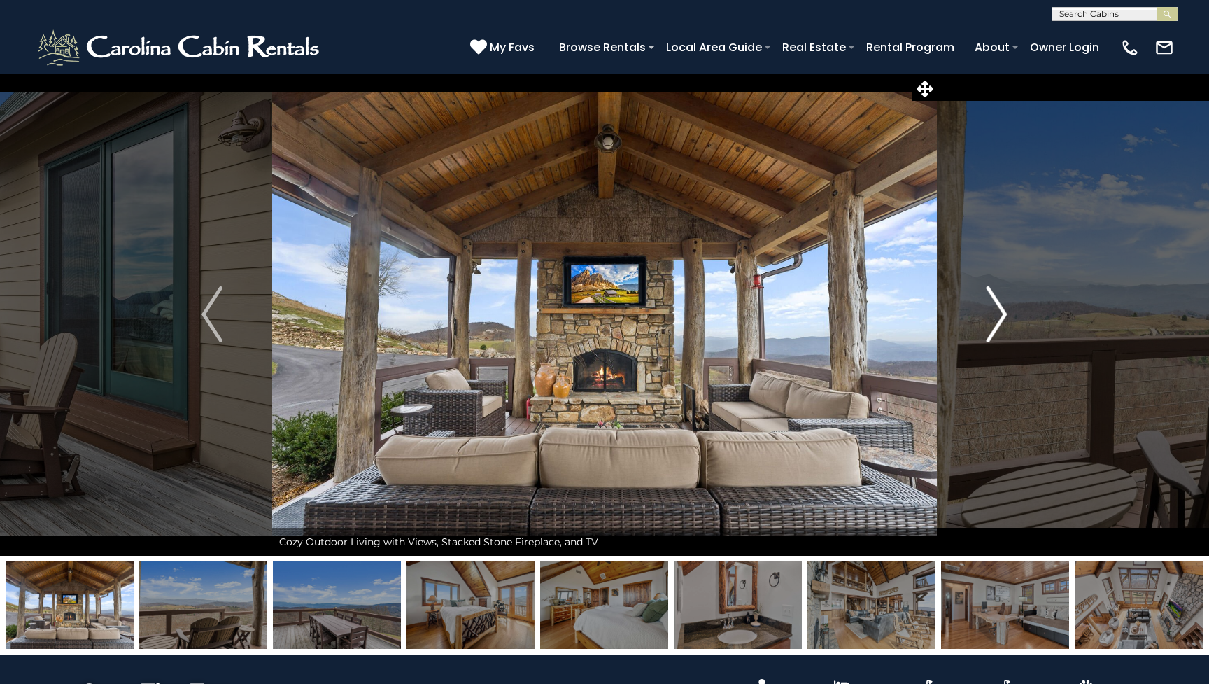
click at [994, 331] on img "Next" at bounding box center [997, 314] width 21 height 56
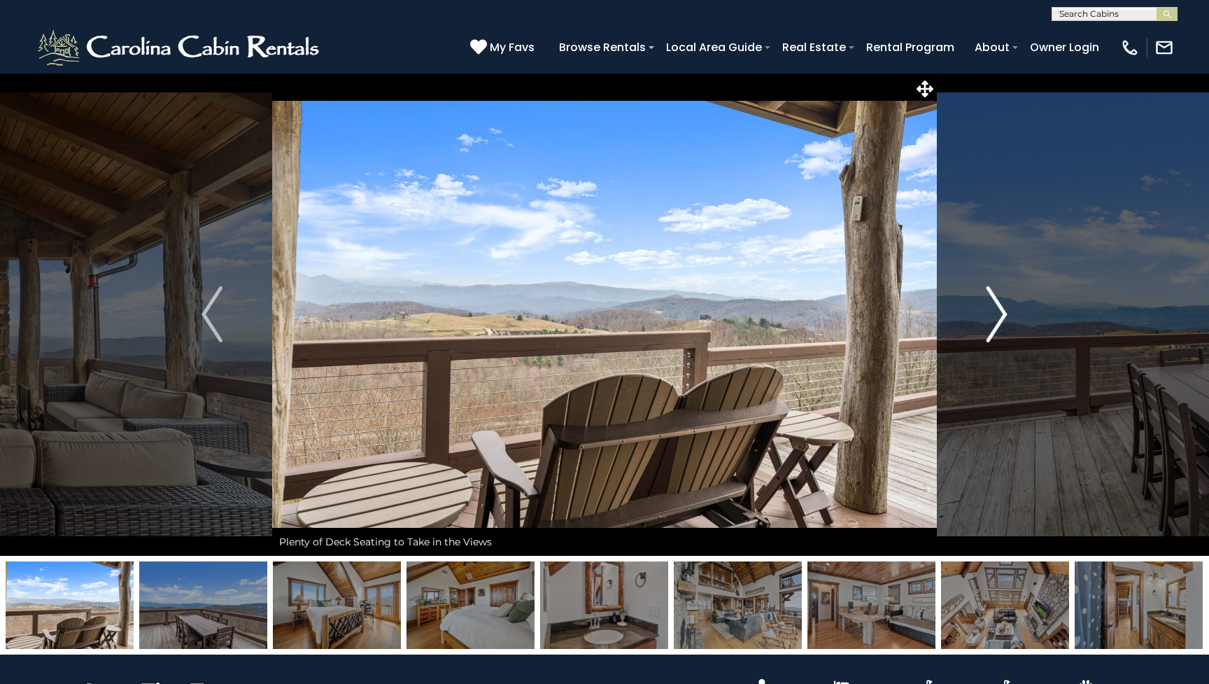
click at [994, 331] on img "Next" at bounding box center [997, 314] width 21 height 56
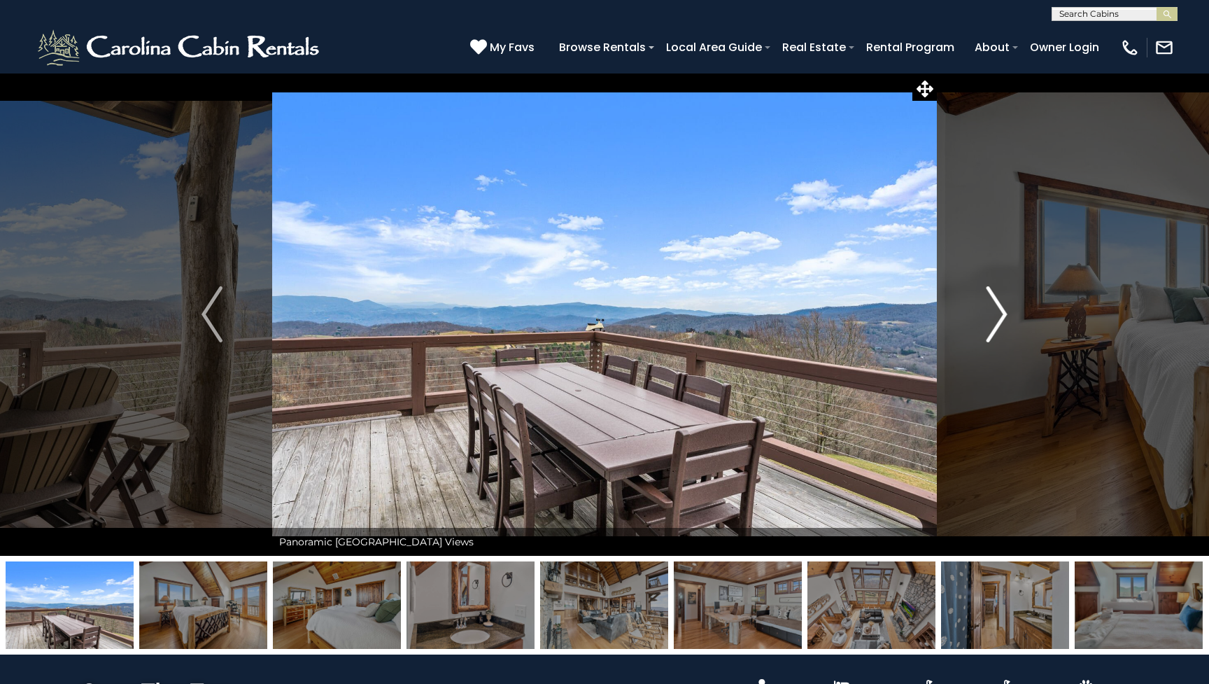
click at [994, 331] on img "Next" at bounding box center [997, 314] width 21 height 56
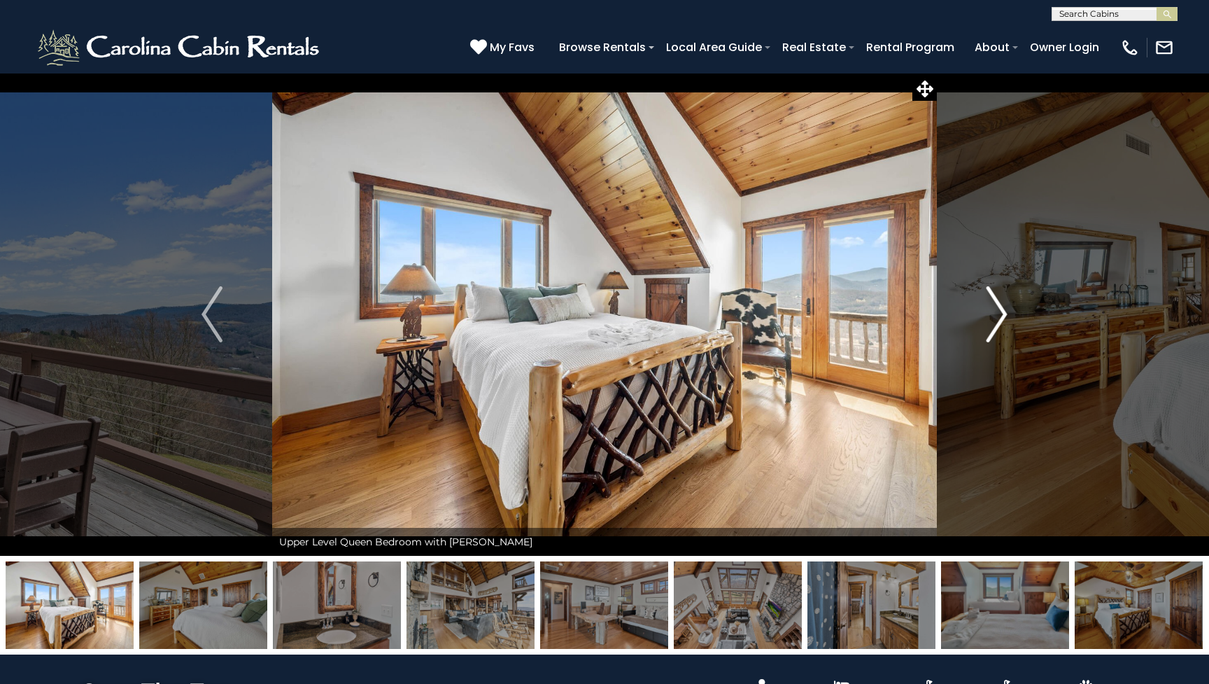
click at [994, 331] on img "Next" at bounding box center [997, 314] width 21 height 56
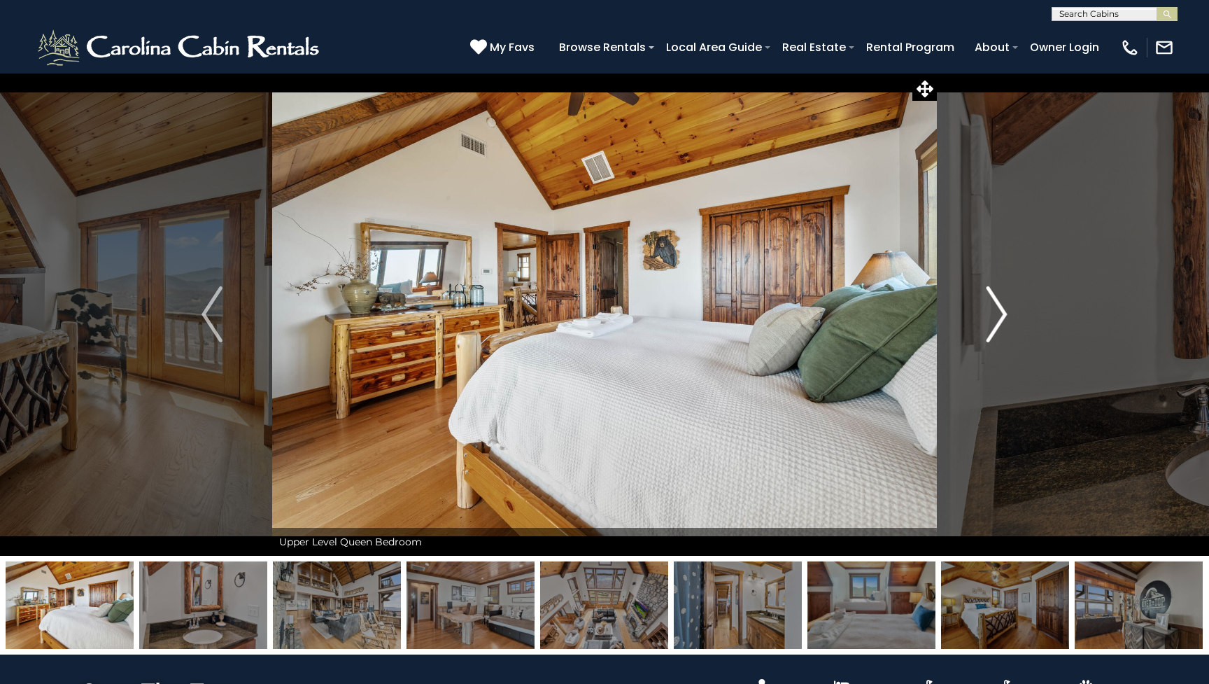
click at [994, 331] on img "Next" at bounding box center [997, 314] width 21 height 56
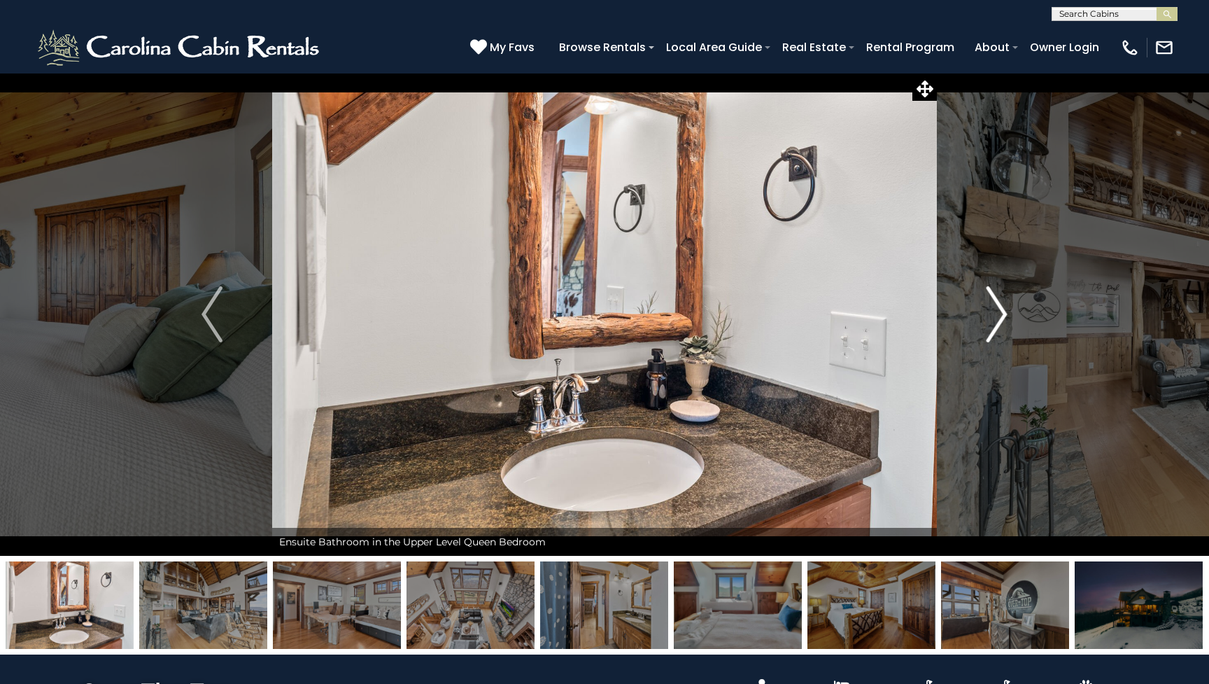
click at [994, 331] on img "Next" at bounding box center [997, 314] width 21 height 56
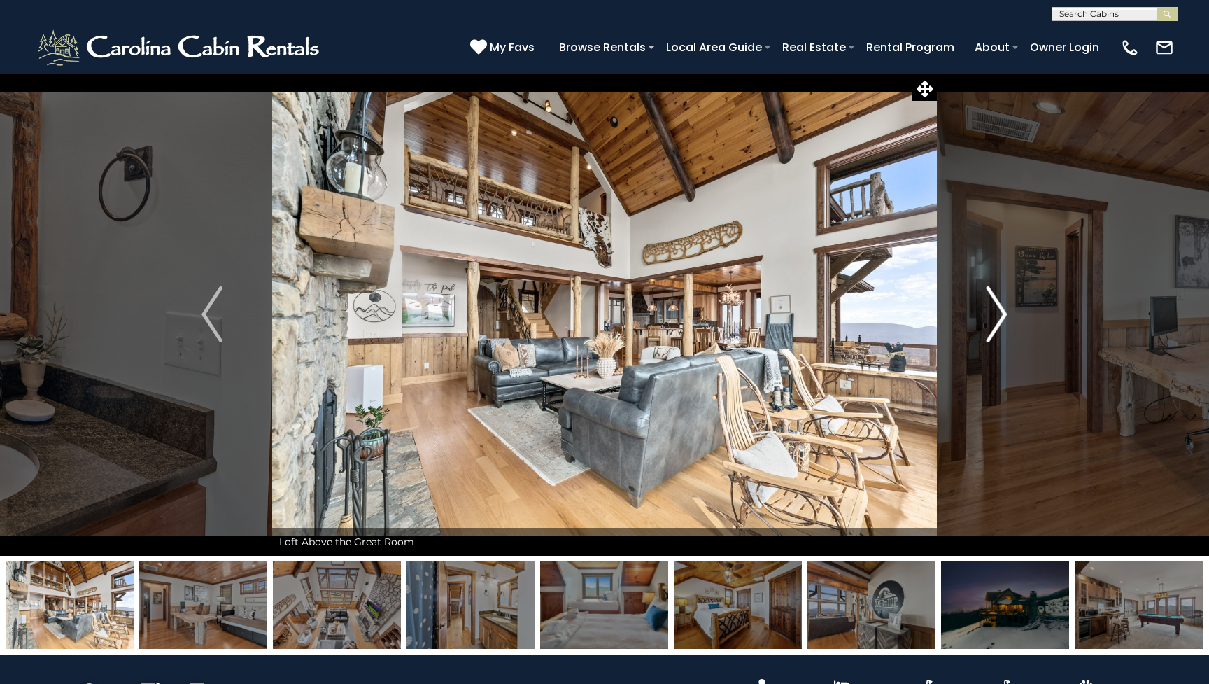
click at [994, 331] on img "Next" at bounding box center [997, 314] width 21 height 56
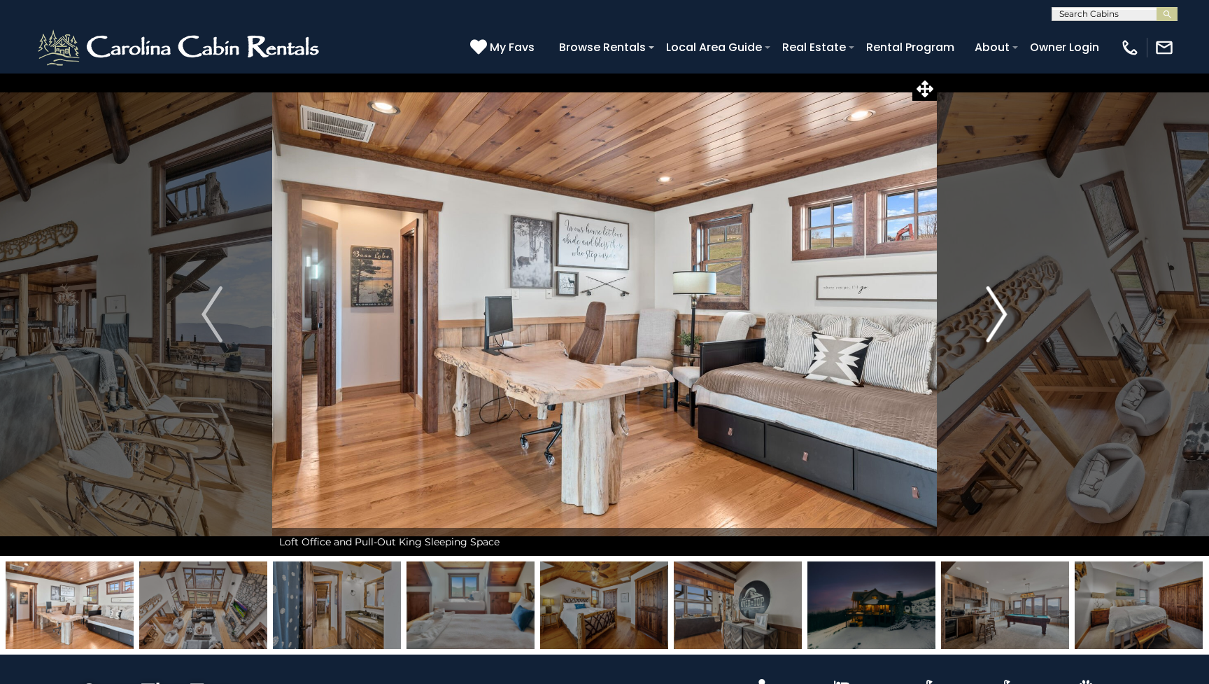
click at [994, 331] on img "Next" at bounding box center [997, 314] width 21 height 56
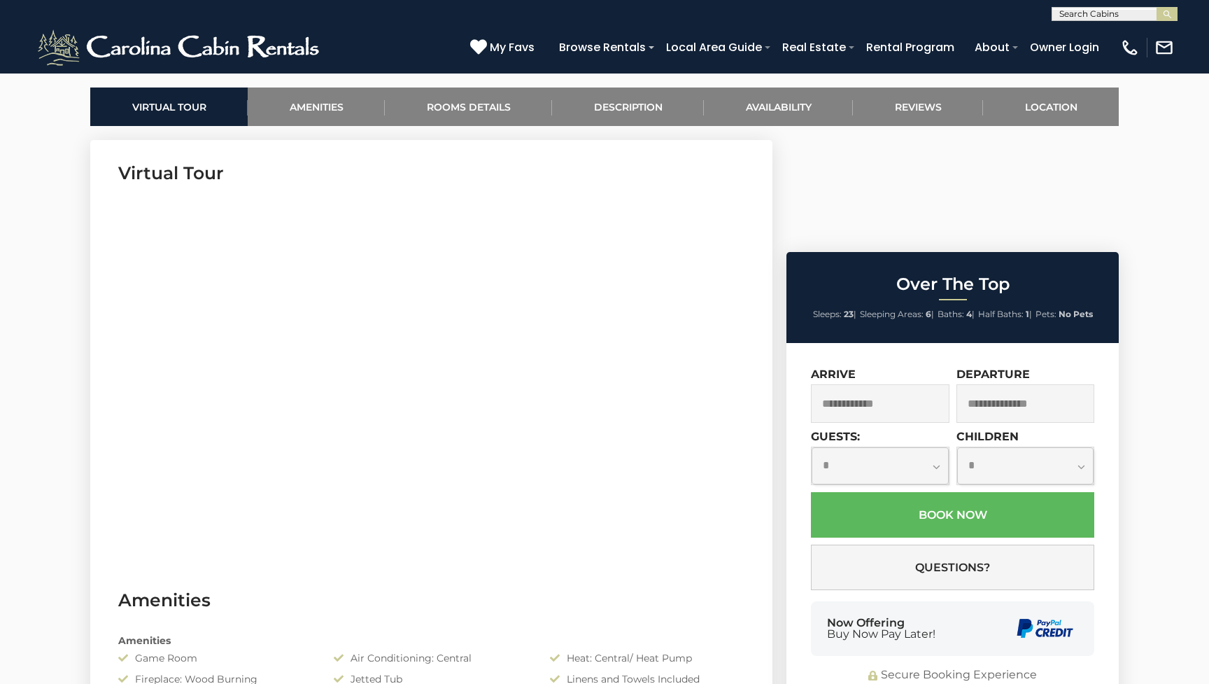
scroll to position [653, 0]
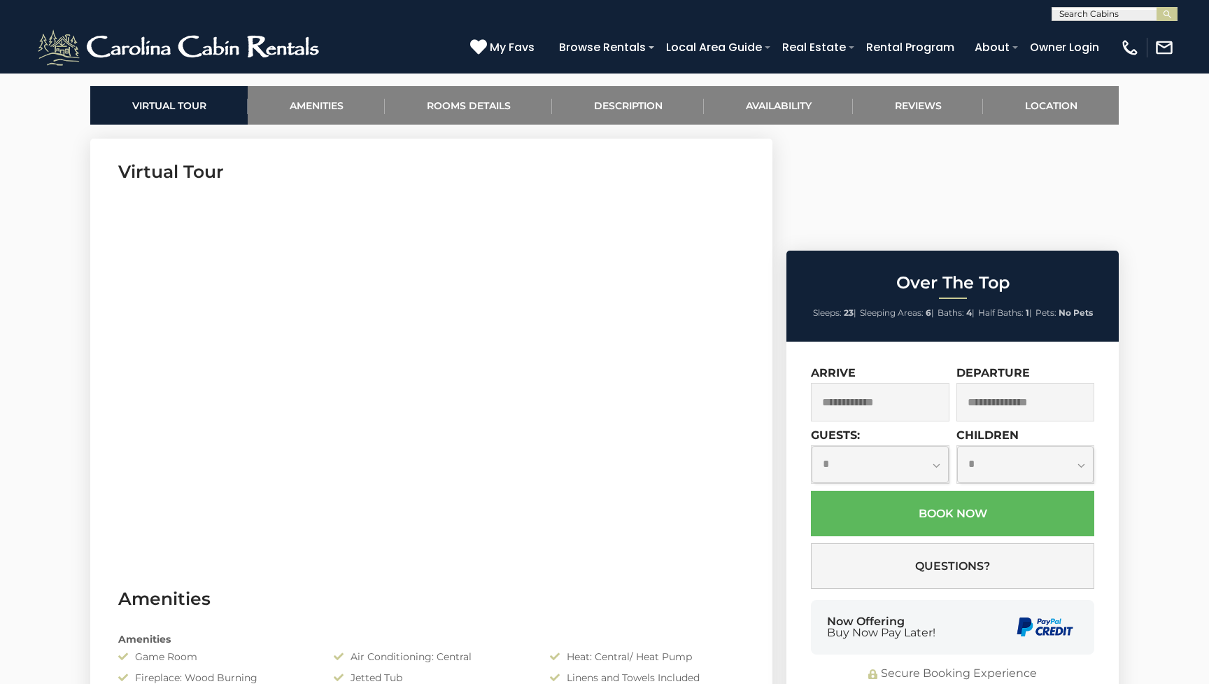
click at [912, 383] on input "text" at bounding box center [880, 402] width 139 height 38
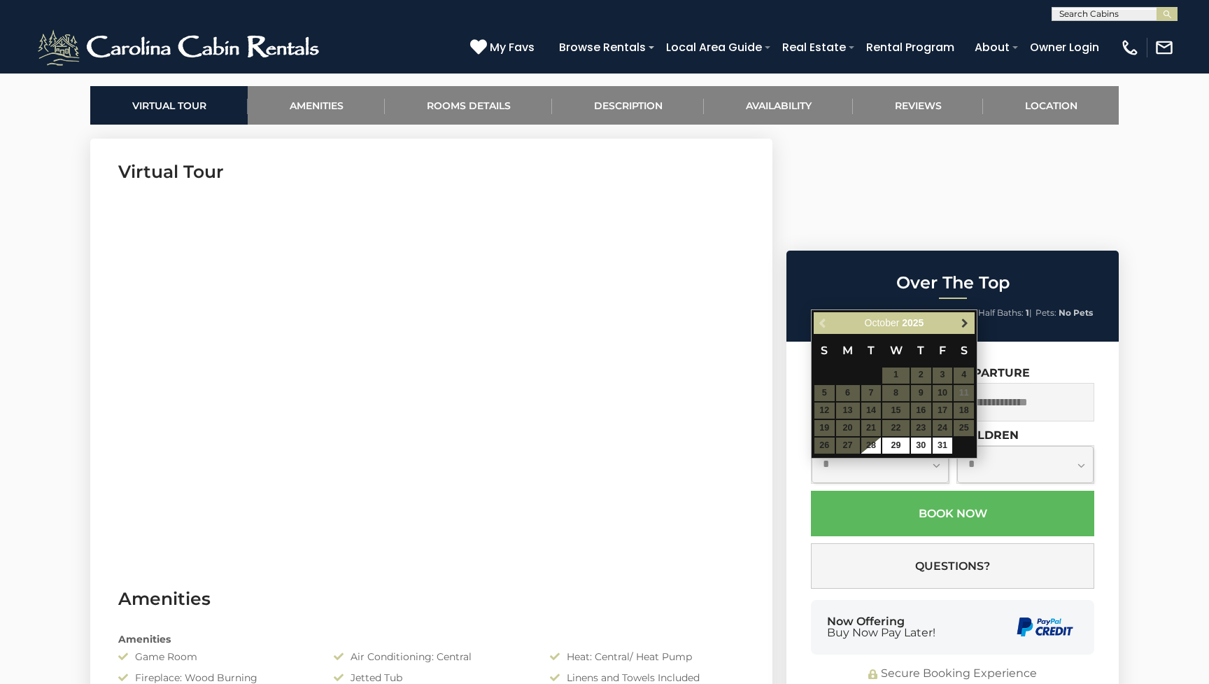
click at [967, 323] on span "Next" at bounding box center [964, 322] width 11 height 11
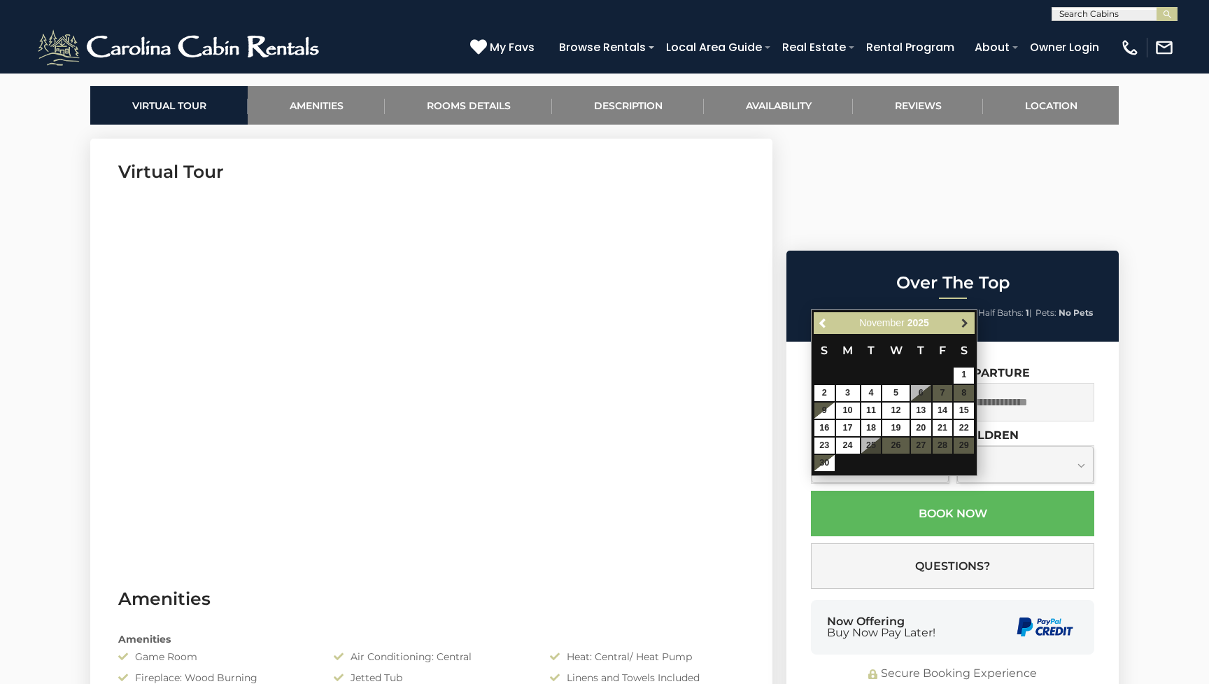
click at [967, 323] on span "Next" at bounding box center [964, 322] width 11 height 11
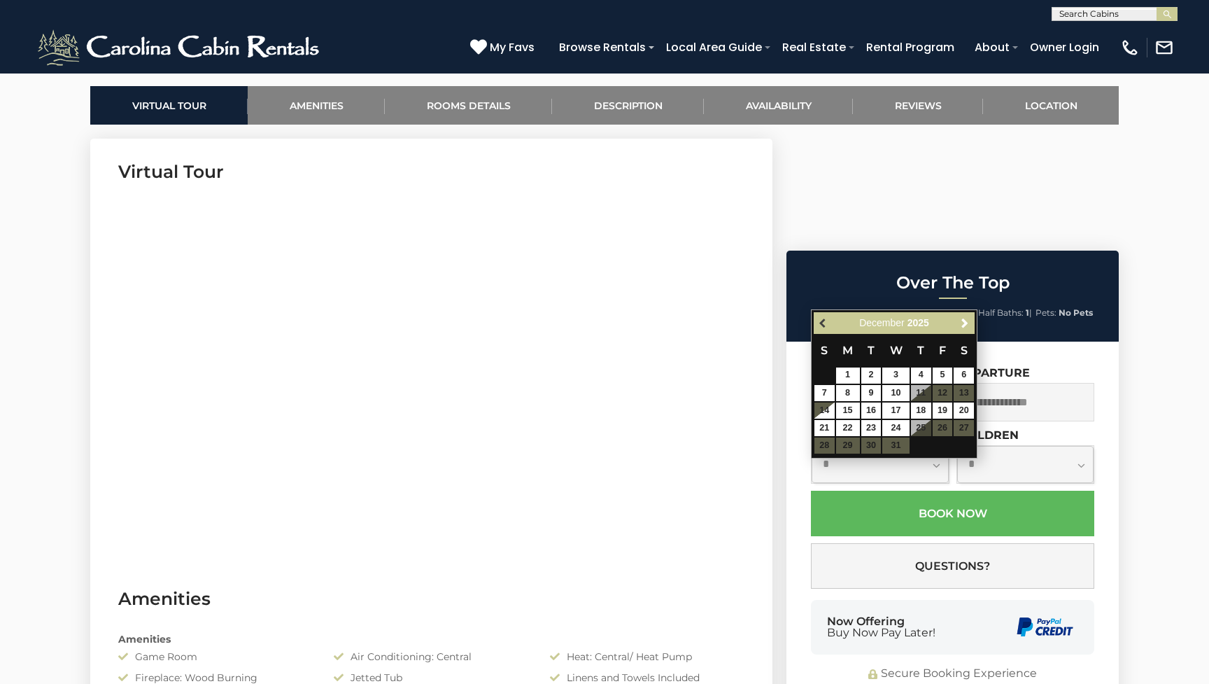
click at [822, 325] on span "Previous" at bounding box center [823, 322] width 11 height 11
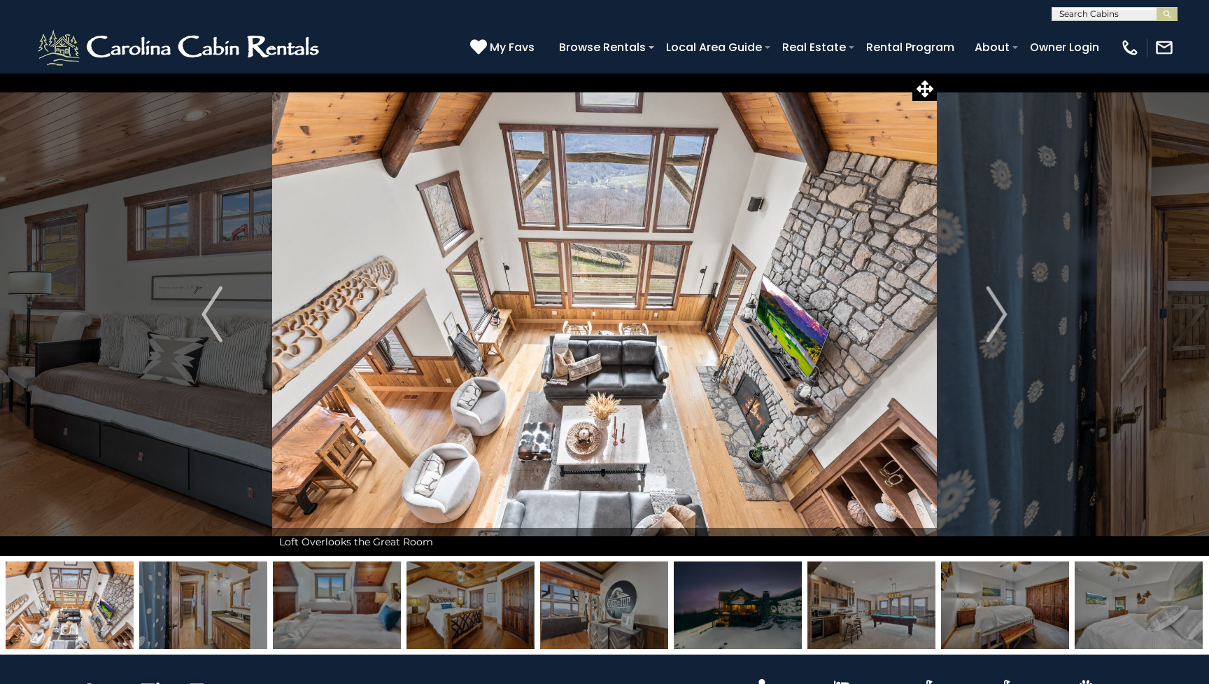
scroll to position [0, 0]
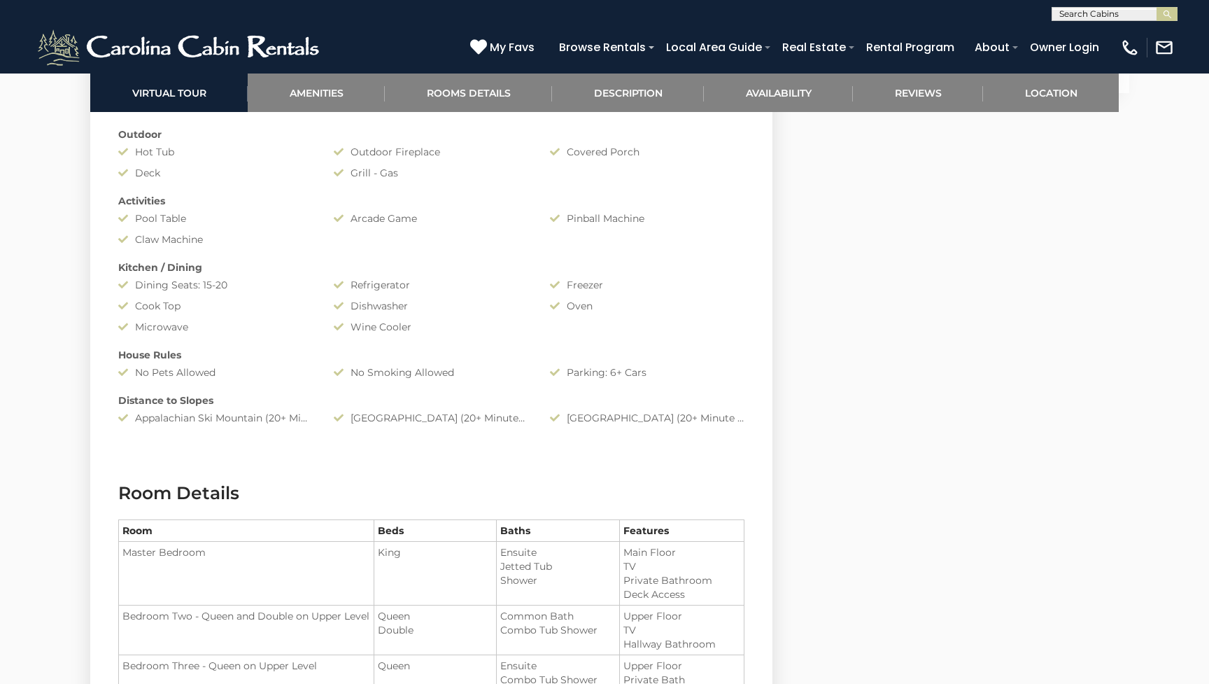
scroll to position [1264, 0]
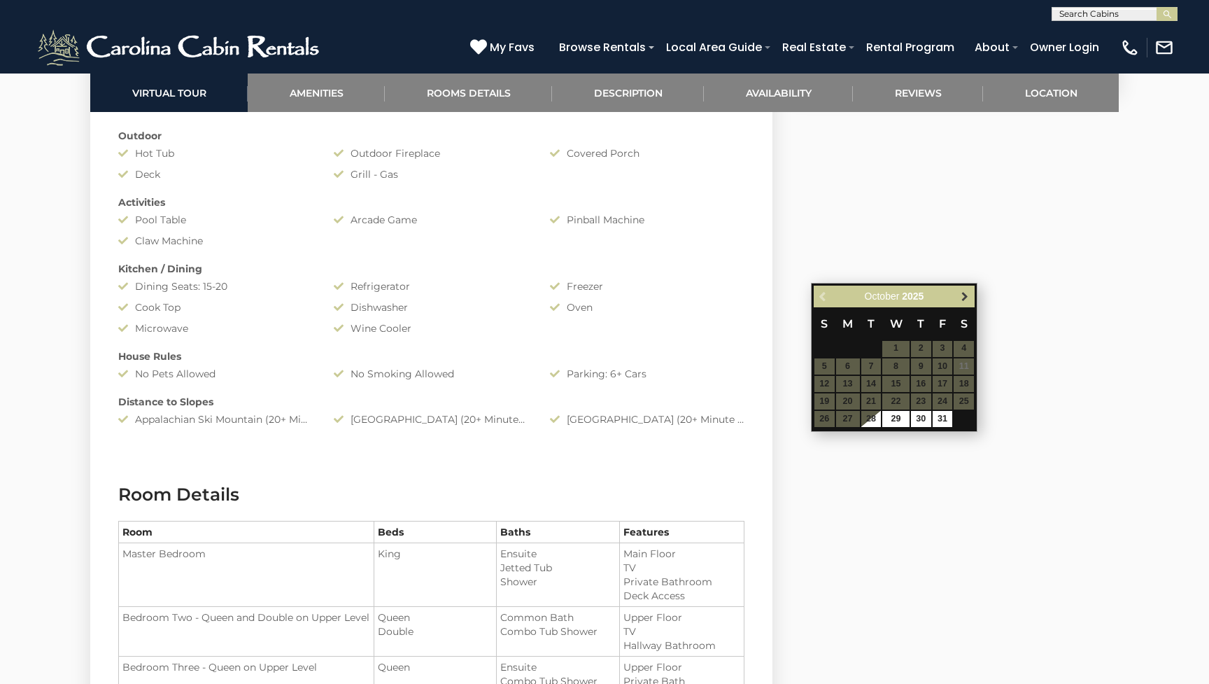
click at [961, 297] on span "Next" at bounding box center [964, 295] width 11 height 11
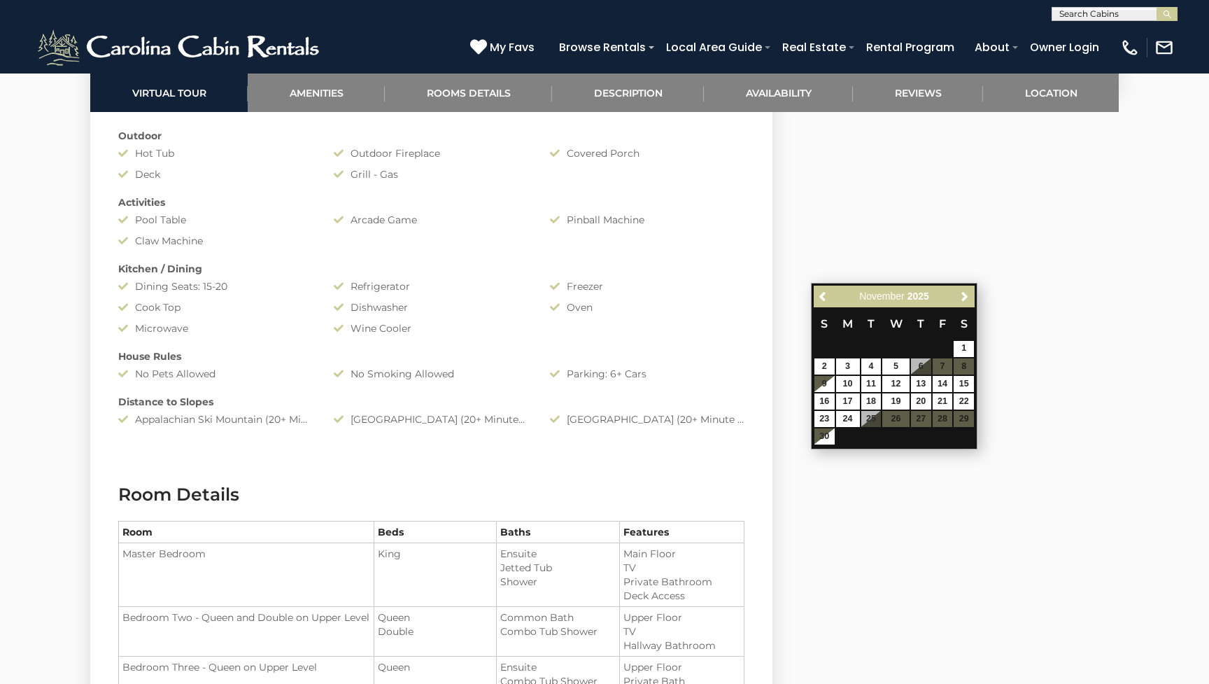
click at [961, 297] on span "Next" at bounding box center [964, 295] width 11 height 11
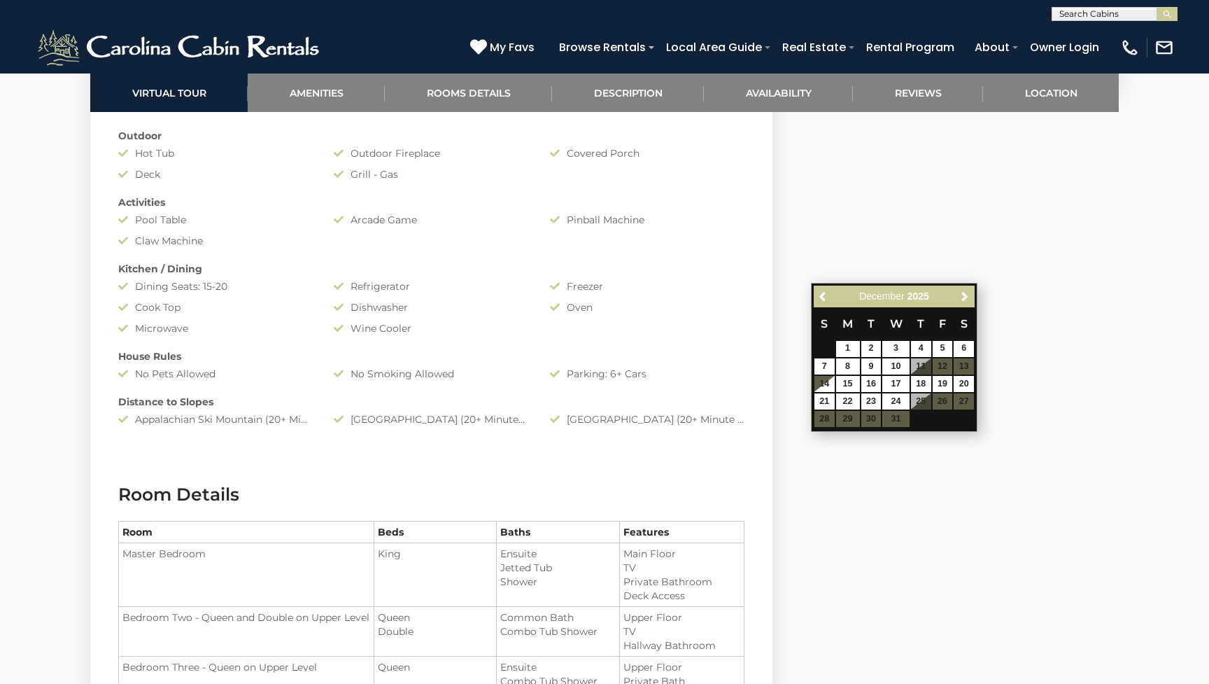
click at [961, 297] on span "Next" at bounding box center [964, 295] width 11 height 11
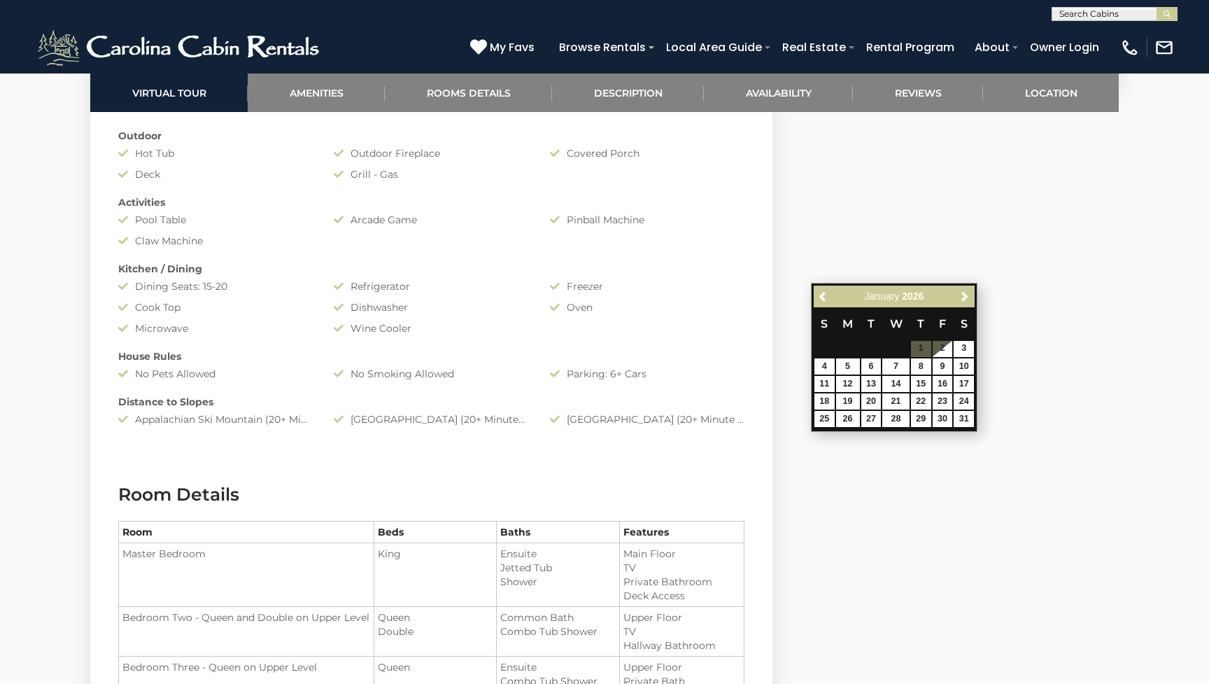
click at [961, 297] on span "Next" at bounding box center [964, 295] width 11 height 11
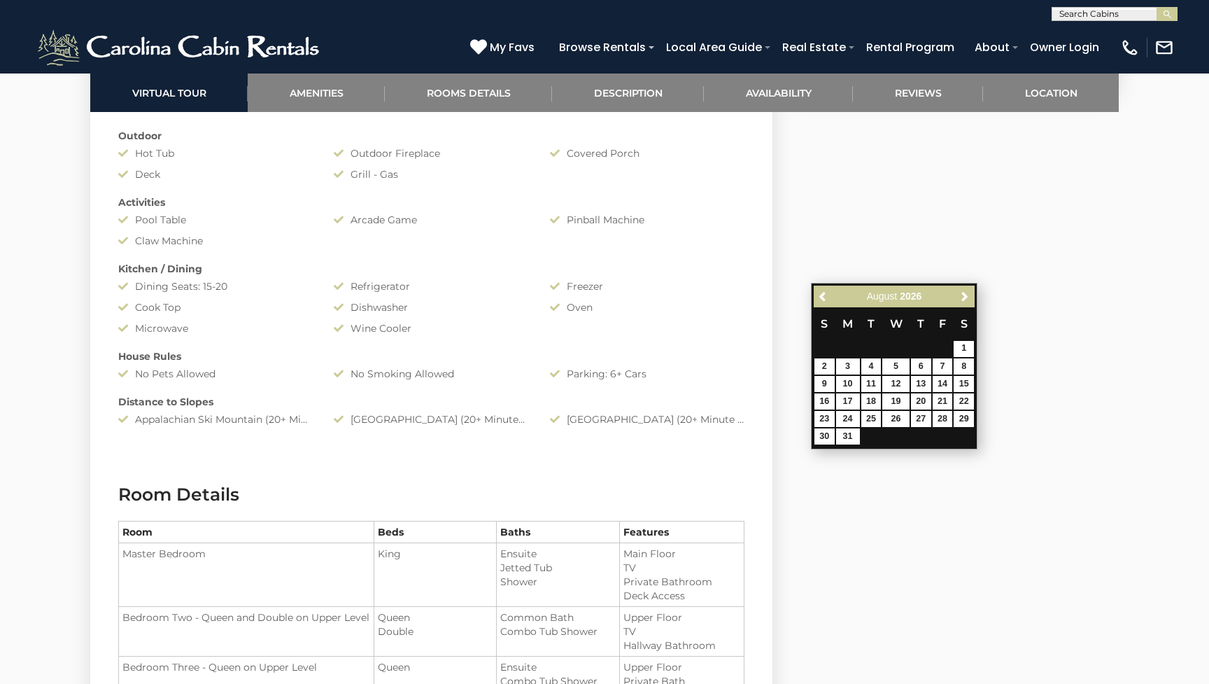
click at [961, 297] on span "Next" at bounding box center [964, 295] width 11 height 11
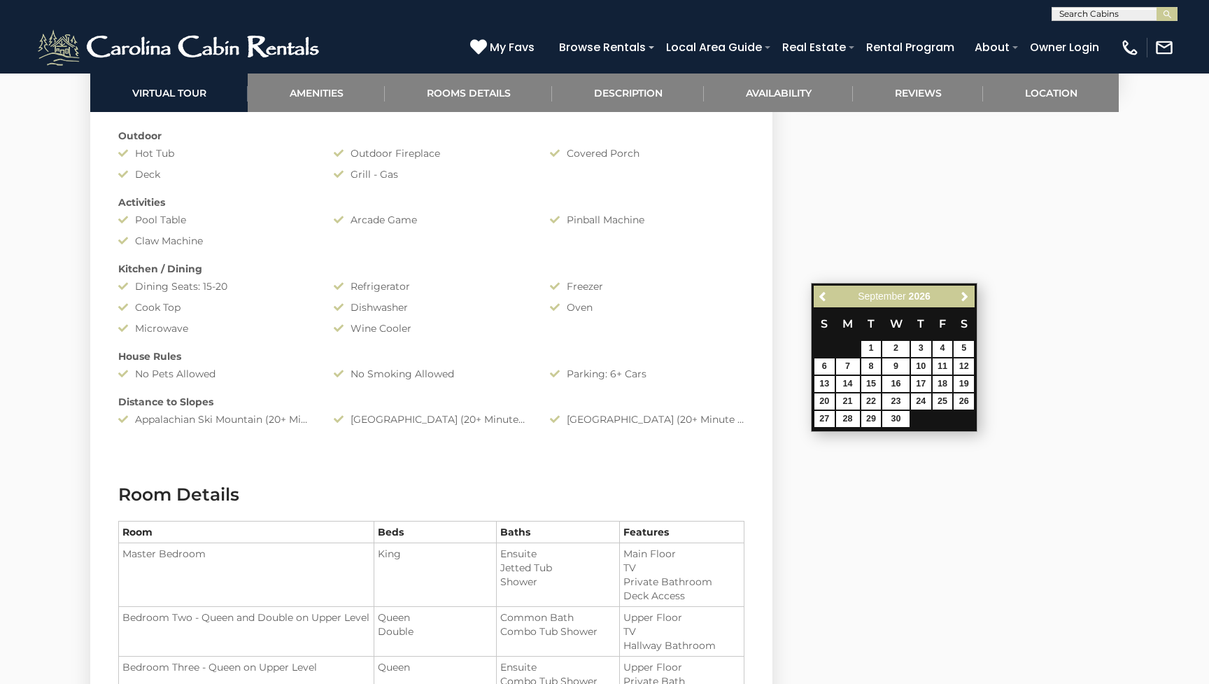
click at [961, 297] on span "Next" at bounding box center [964, 295] width 11 height 11
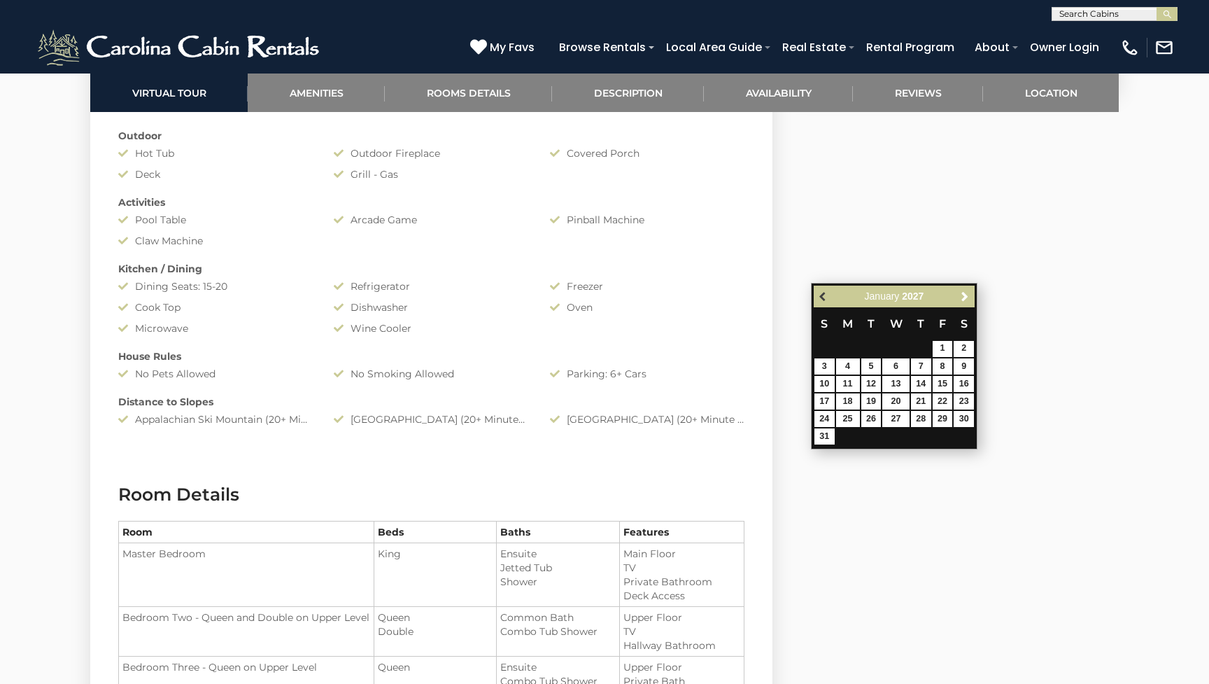
click at [820, 298] on span "Previous" at bounding box center [823, 295] width 11 height 11
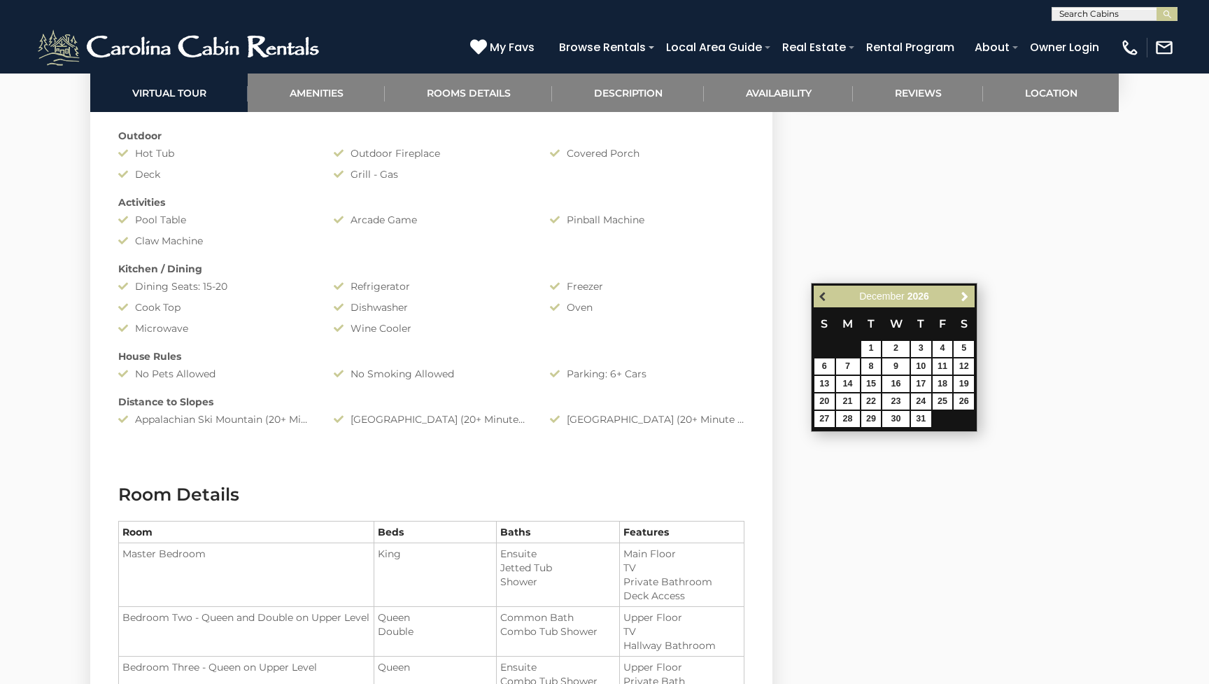
click at [826, 300] on span "Previous" at bounding box center [823, 295] width 11 height 11
click at [887, 394] on link "25" at bounding box center [895, 401] width 27 height 16
type input "**********"
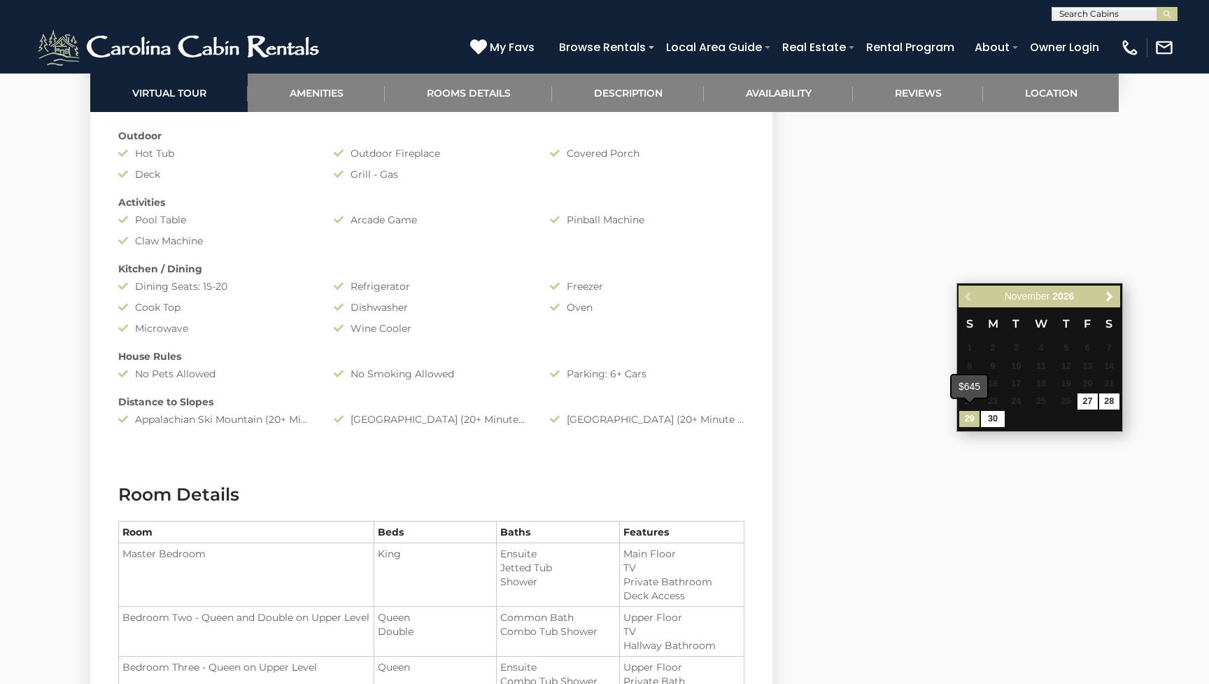
click at [968, 415] on link "29" at bounding box center [969, 419] width 20 height 16
type input "**********"
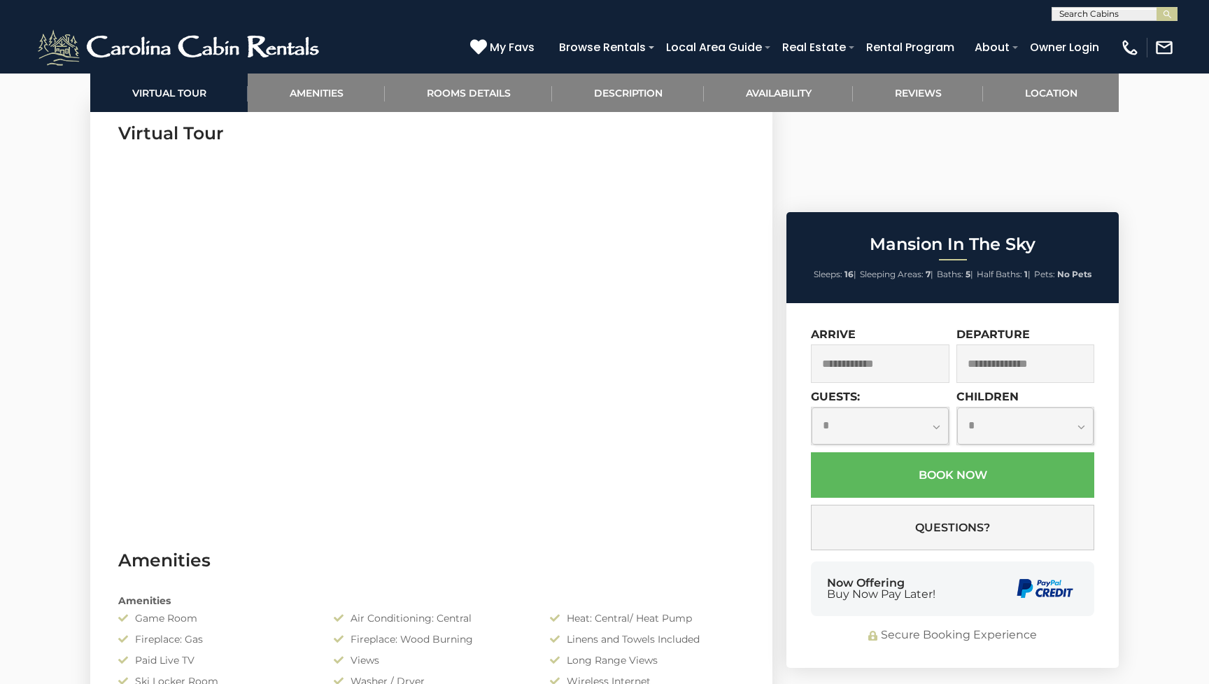
scroll to position [691, 0]
click at [872, 344] on input "text" at bounding box center [880, 363] width 139 height 38
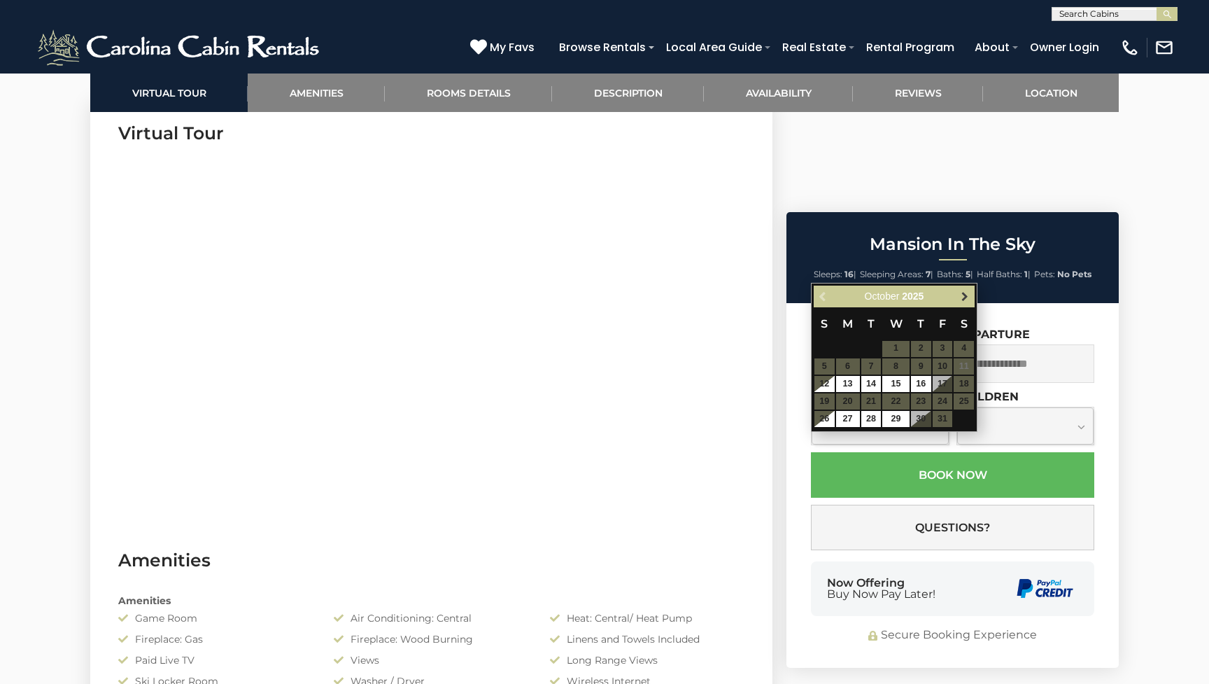
click at [962, 298] on span "Next" at bounding box center [964, 295] width 11 height 11
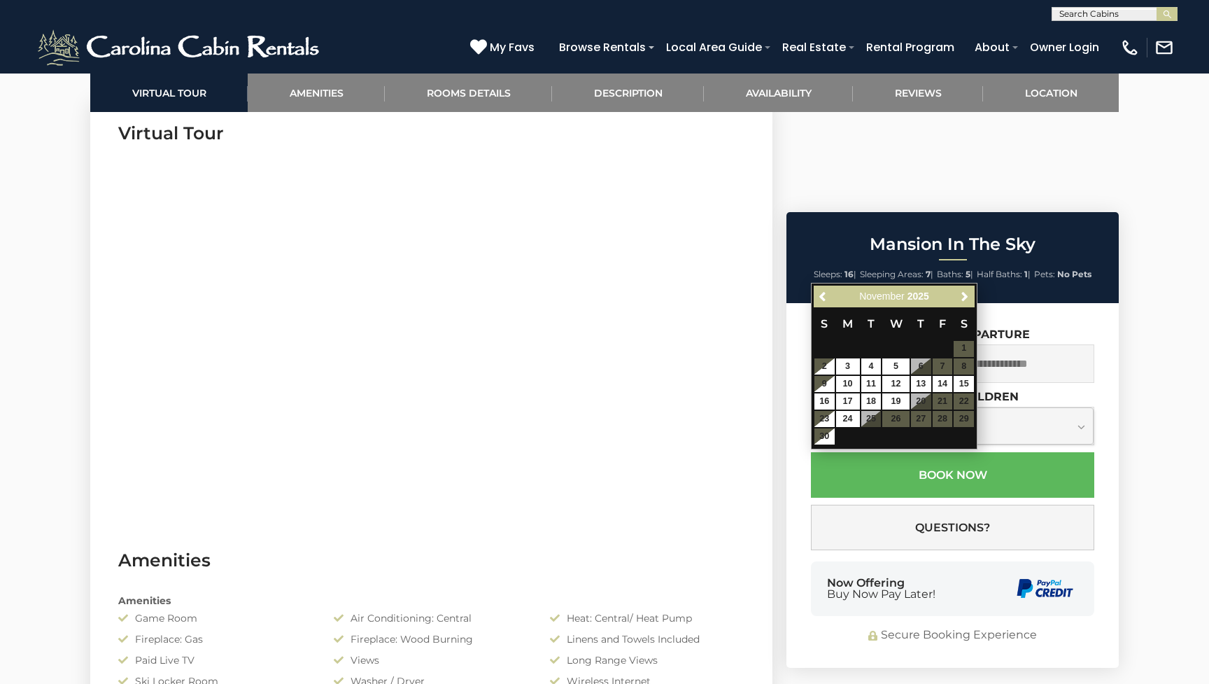
click at [962, 298] on span "Next" at bounding box center [964, 295] width 11 height 11
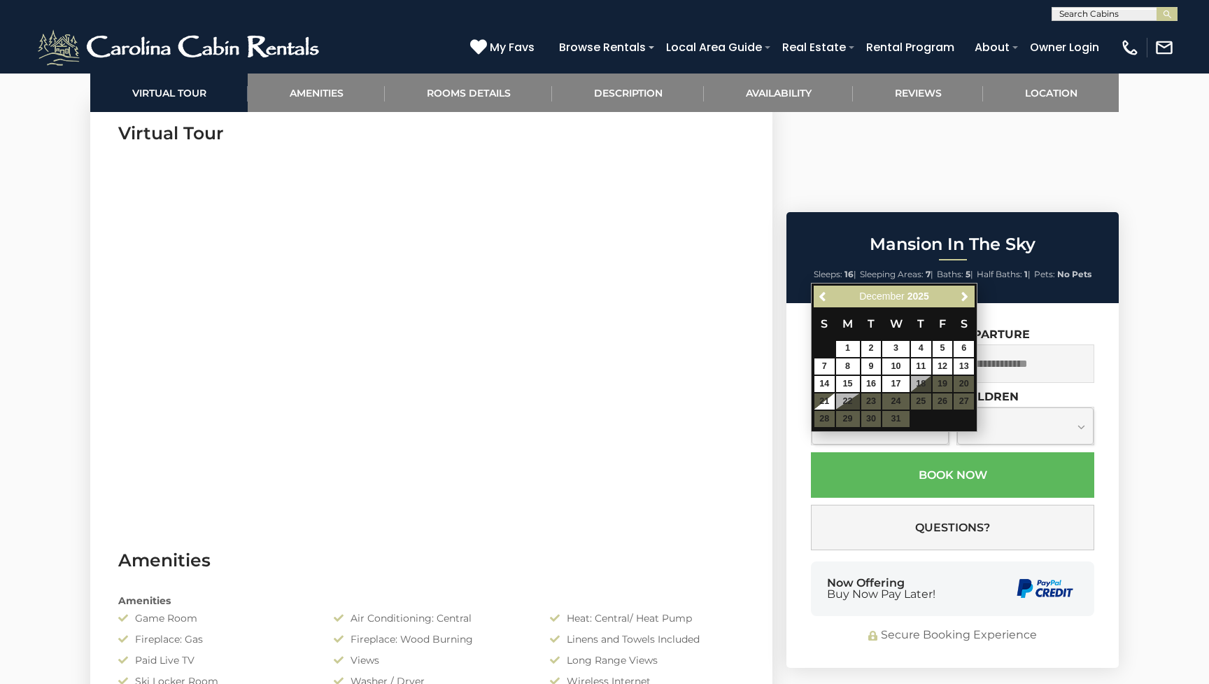
click at [962, 298] on span "Next" at bounding box center [964, 295] width 11 height 11
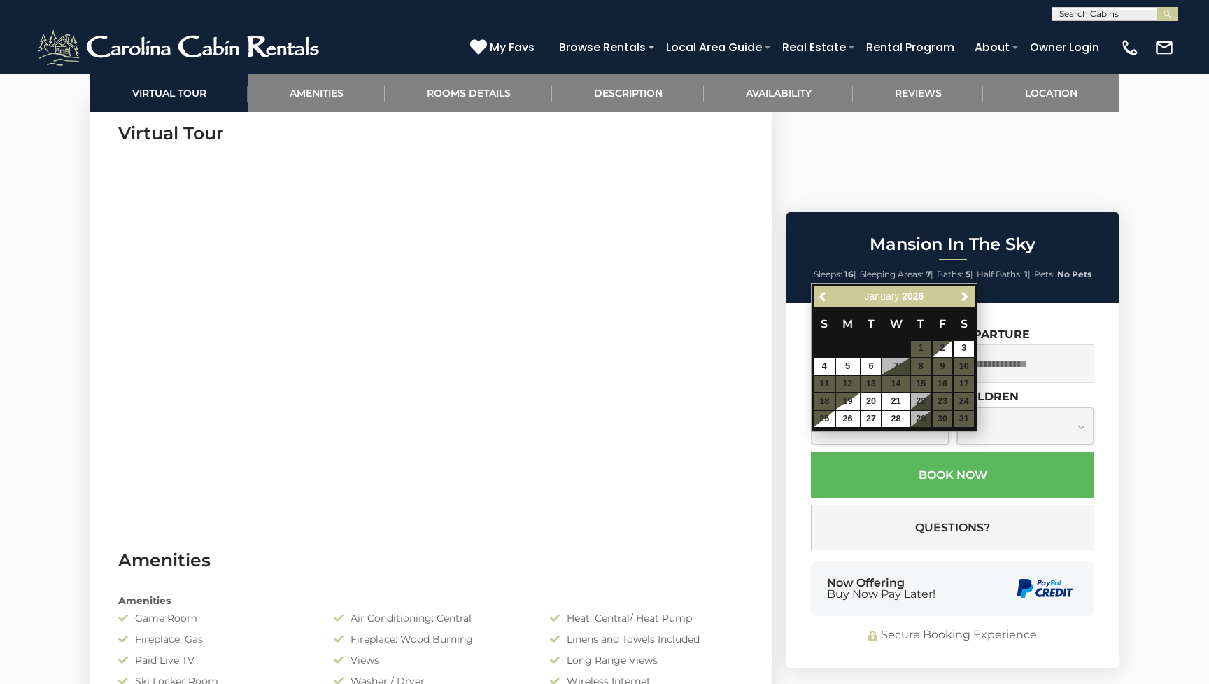
click at [962, 298] on span "Next" at bounding box center [964, 295] width 11 height 11
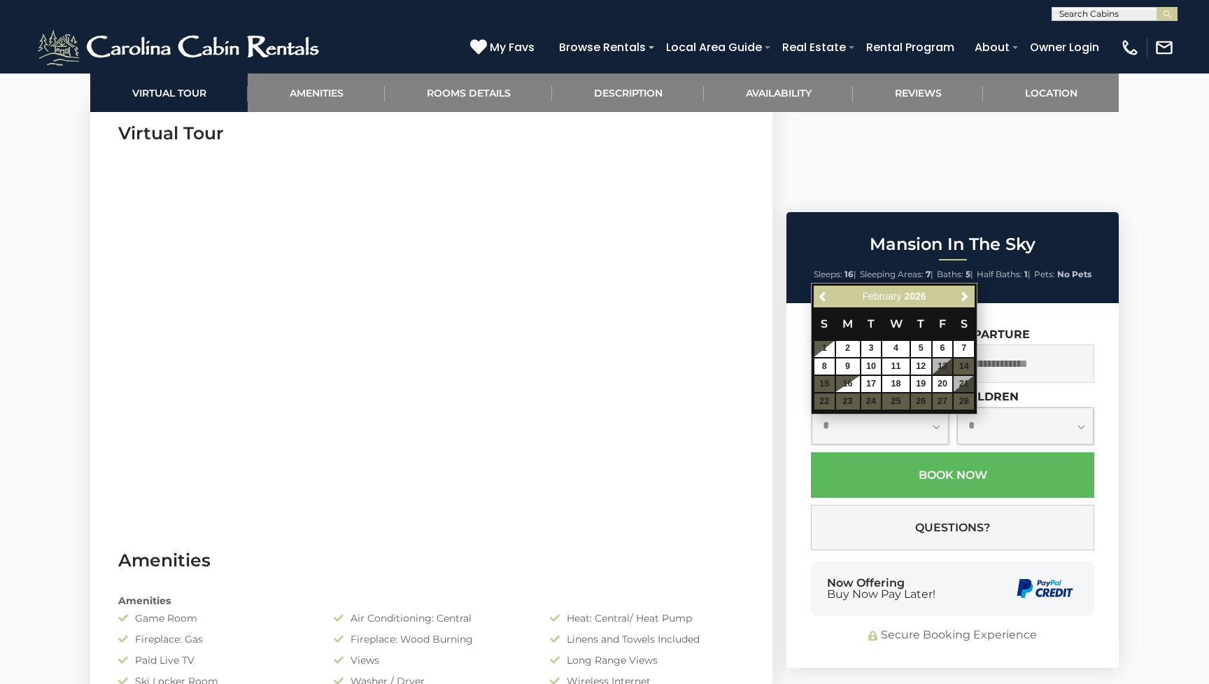
click at [962, 298] on span "Next" at bounding box center [964, 295] width 11 height 11
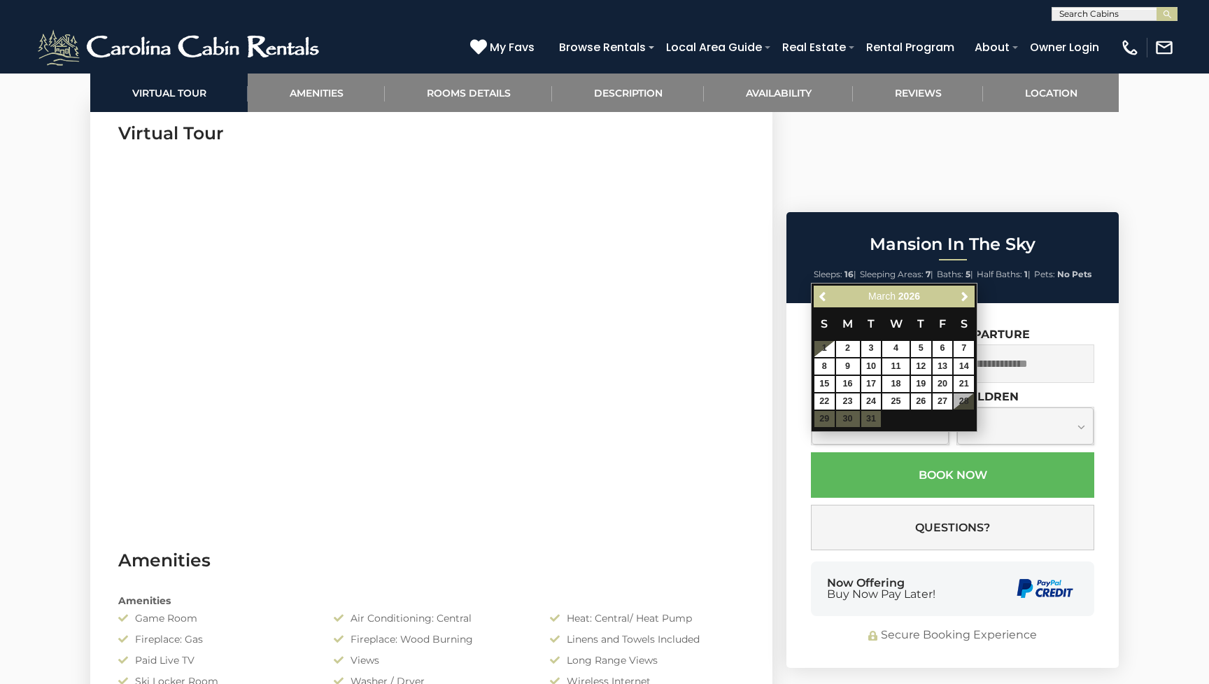
click at [962, 298] on span "Next" at bounding box center [964, 295] width 11 height 11
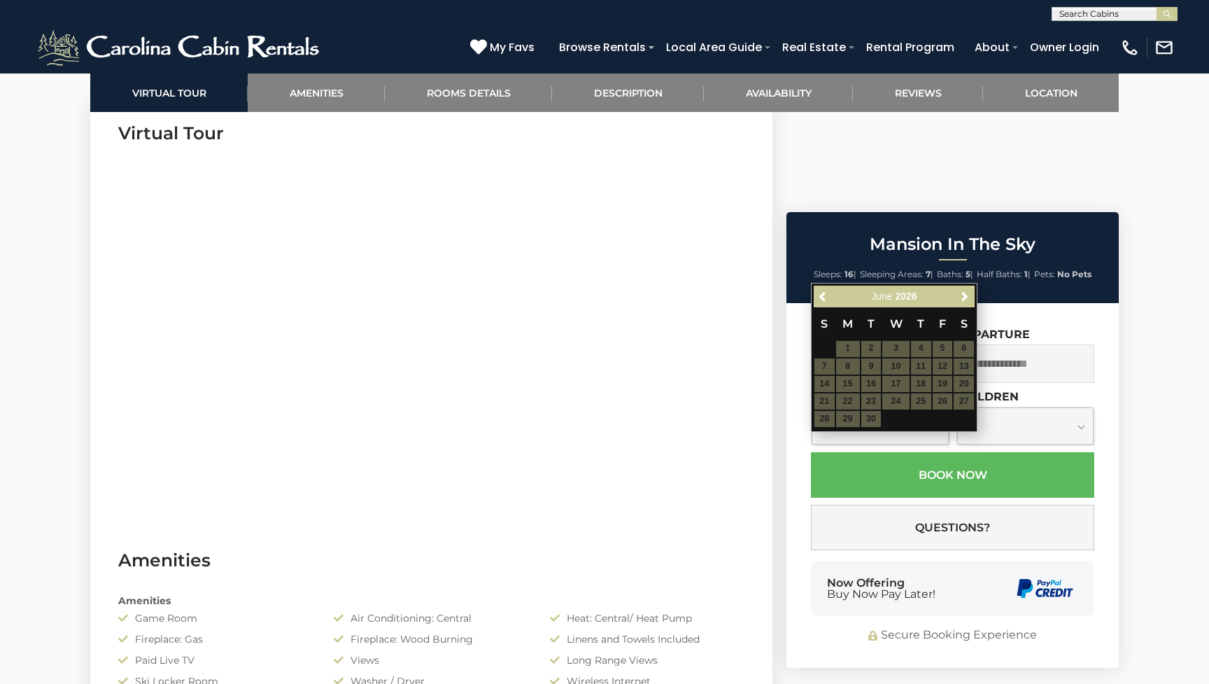
click at [962, 298] on span "Next" at bounding box center [964, 295] width 11 height 11
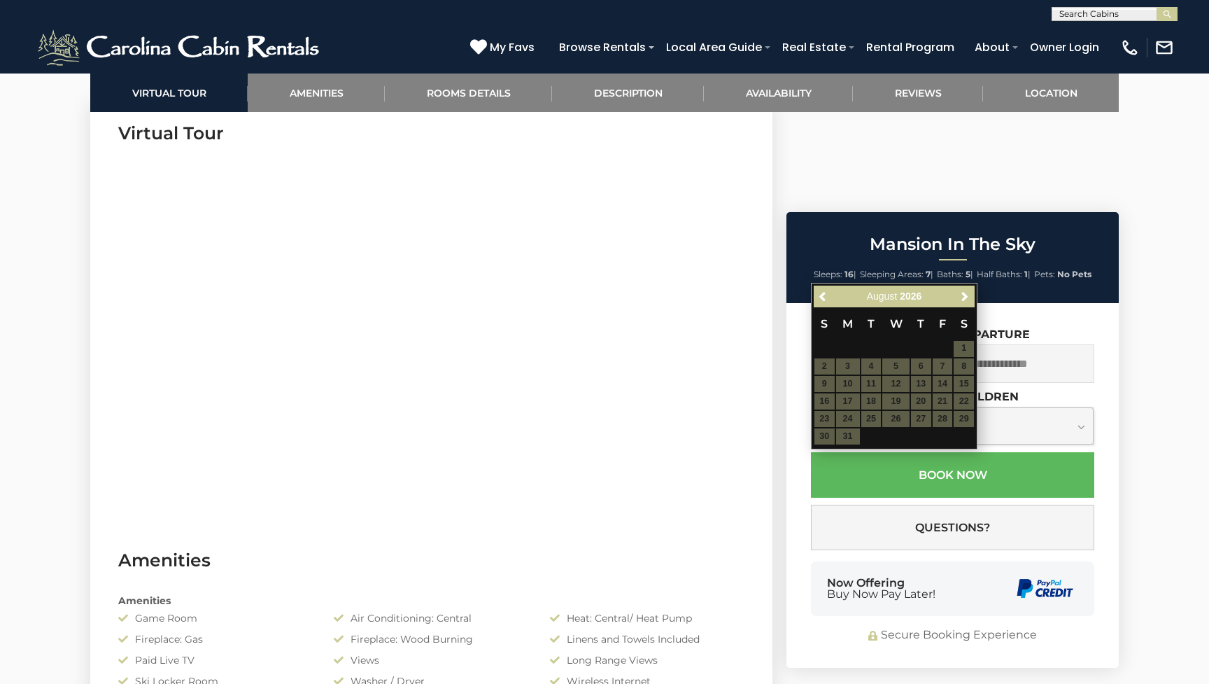
click at [962, 298] on span "Next" at bounding box center [964, 295] width 11 height 11
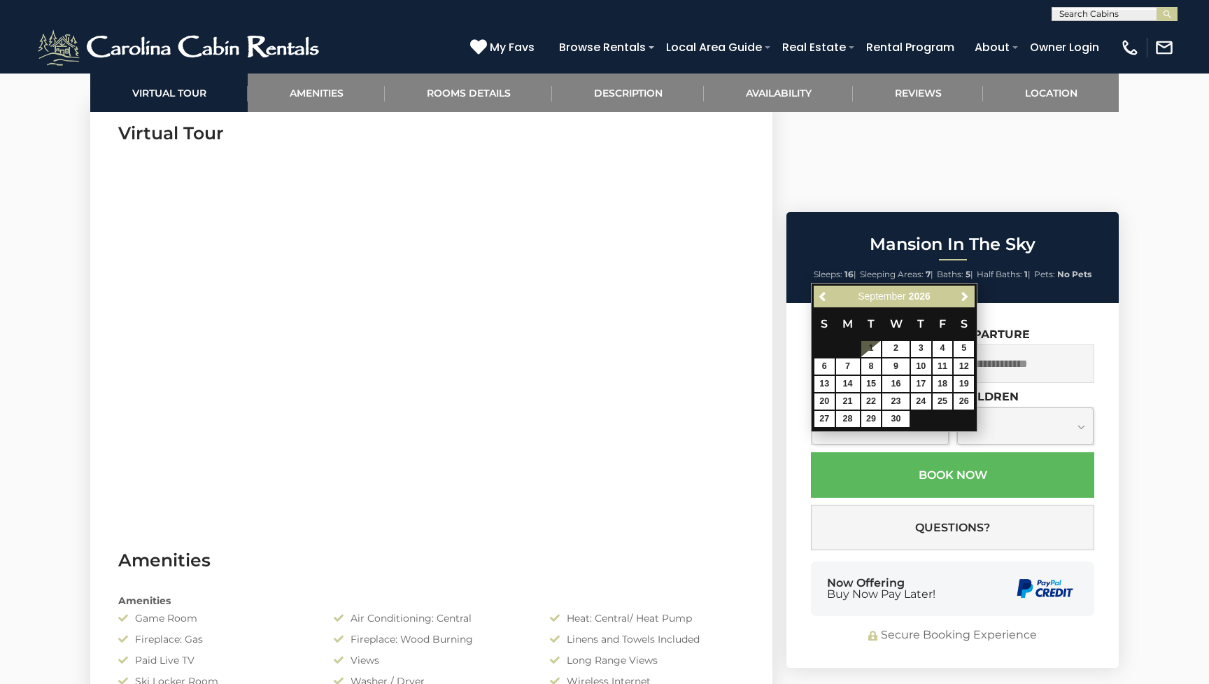
click at [962, 298] on span "Next" at bounding box center [964, 295] width 11 height 11
click at [832, 400] on link "22" at bounding box center [825, 401] width 20 height 16
type input "**********"
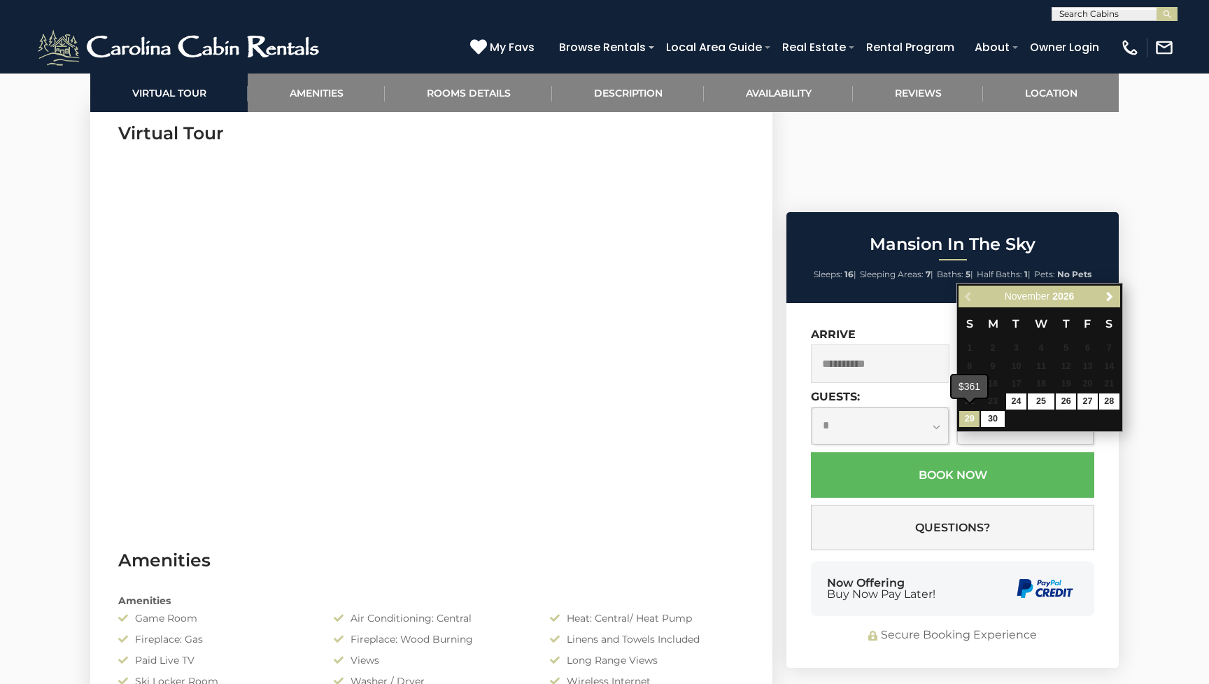
click at [975, 416] on link "29" at bounding box center [969, 419] width 20 height 16
type input "**********"
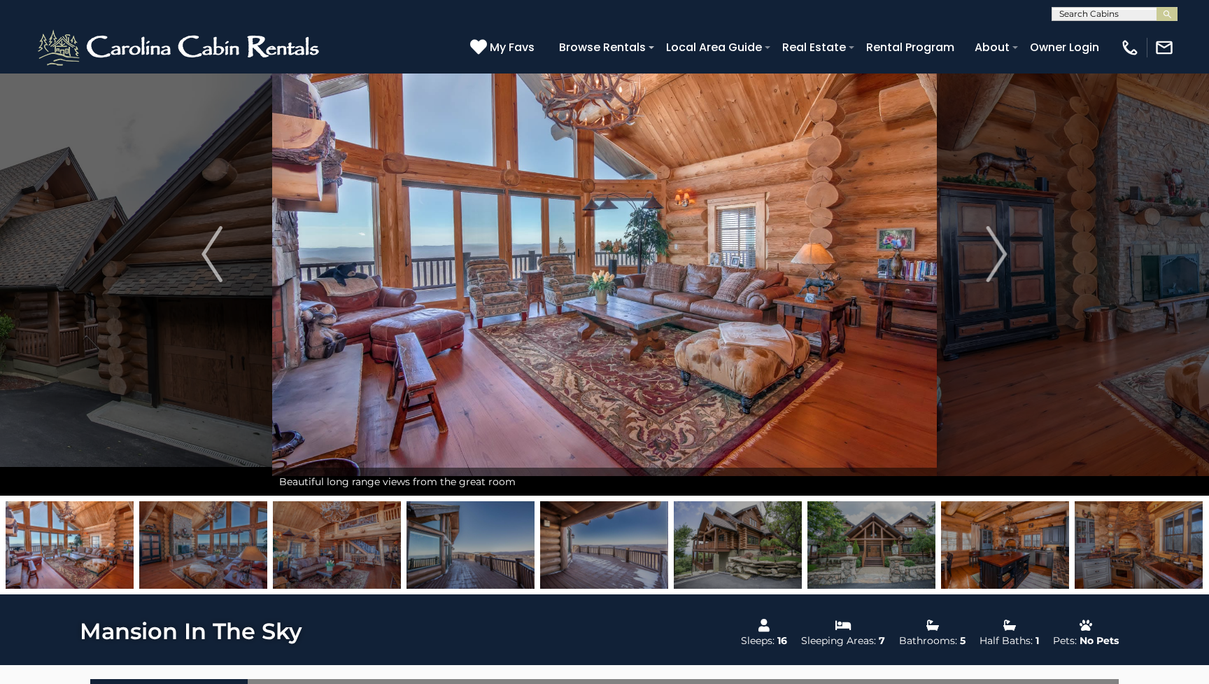
scroll to position [57, 0]
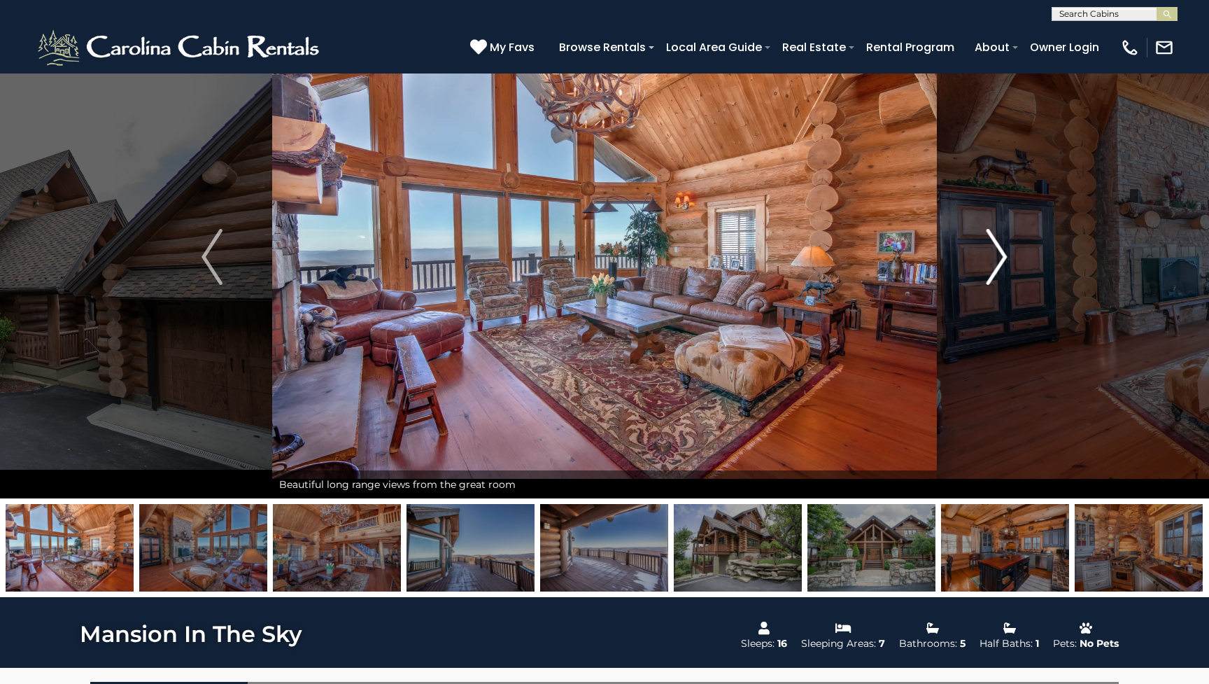
click at [1009, 263] on button "Next" at bounding box center [997, 256] width 120 height 483
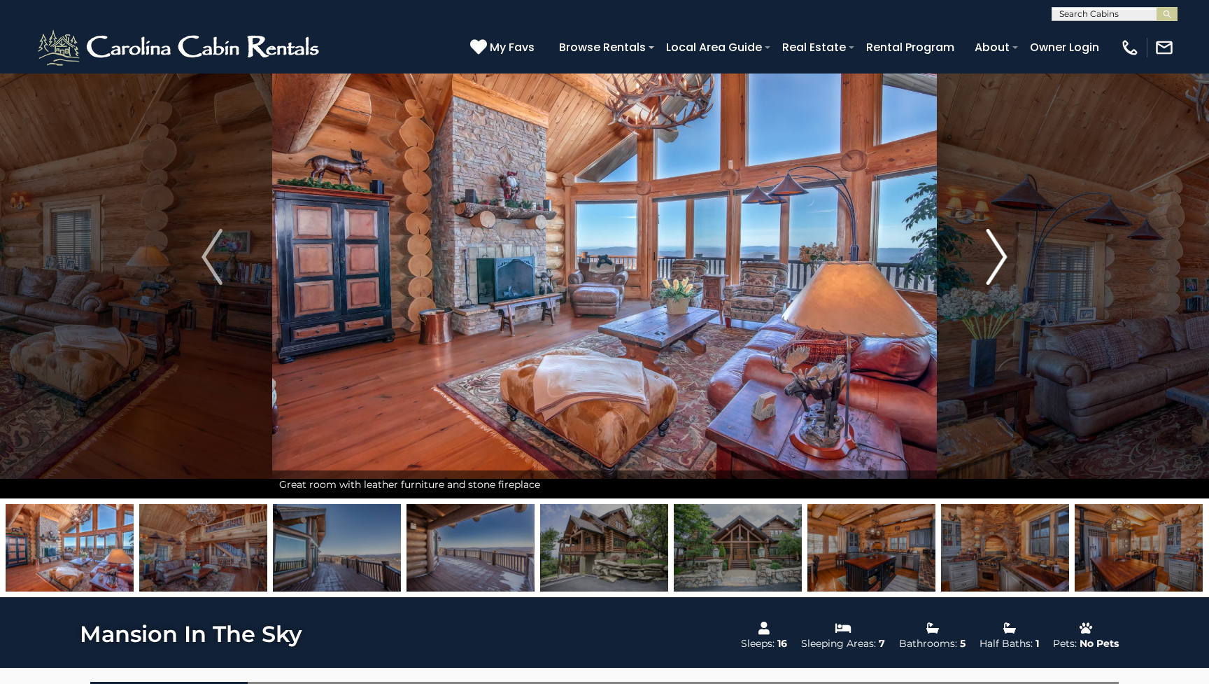
click at [1009, 263] on button "Next" at bounding box center [997, 256] width 120 height 483
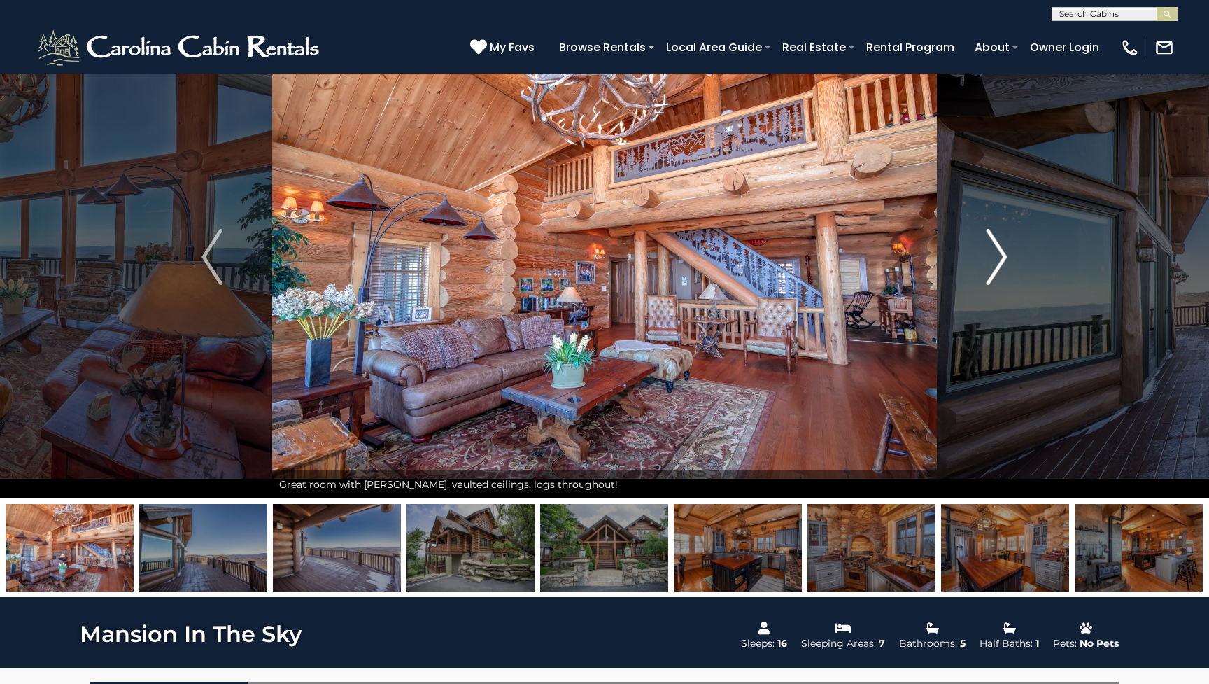
click at [1009, 263] on button "Next" at bounding box center [997, 256] width 120 height 483
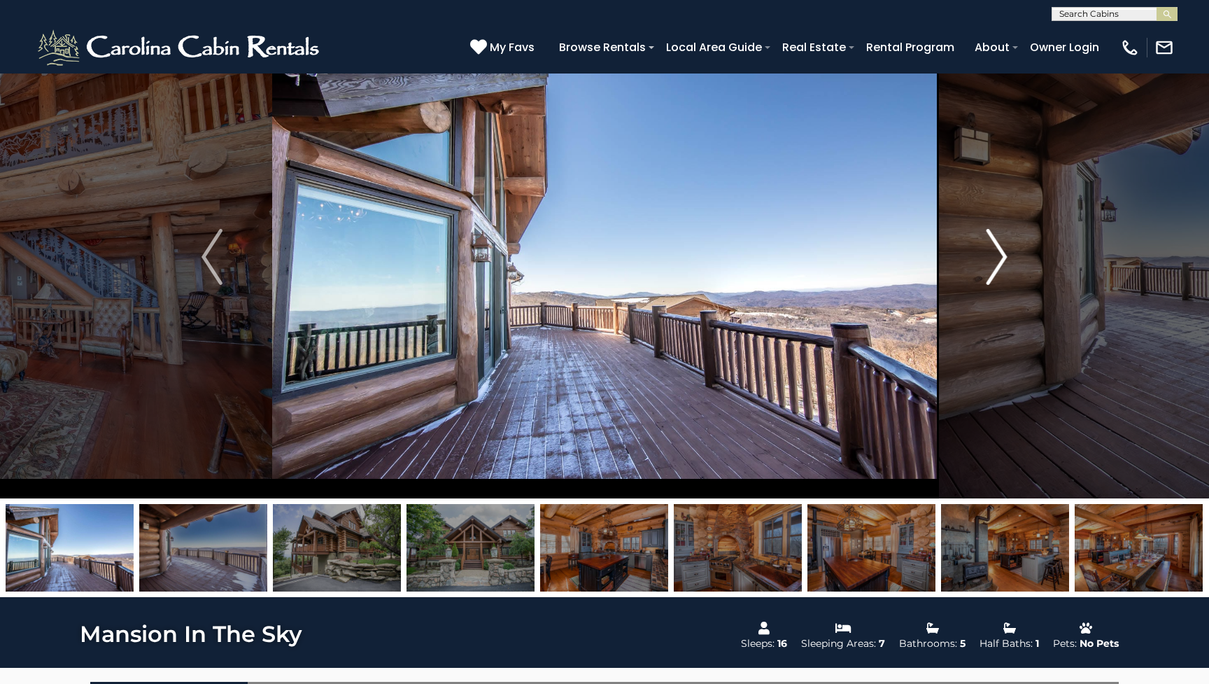
click at [1009, 263] on button "Next" at bounding box center [997, 256] width 120 height 483
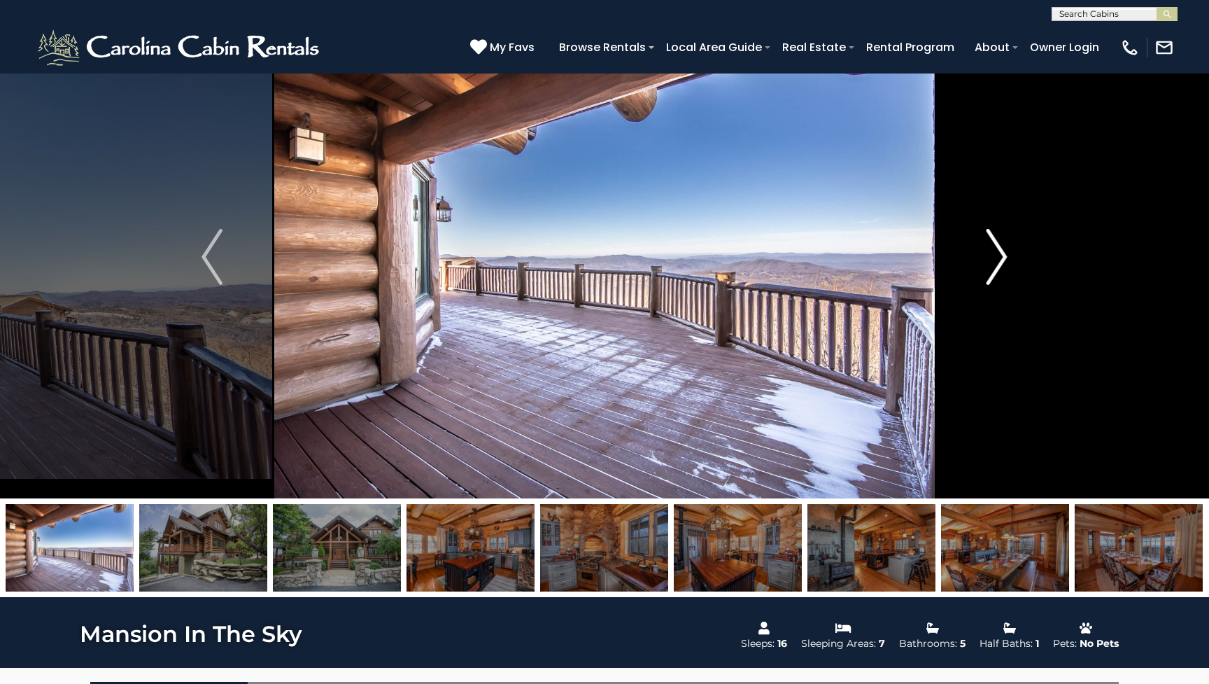
click at [1009, 263] on button "Next" at bounding box center [997, 256] width 120 height 483
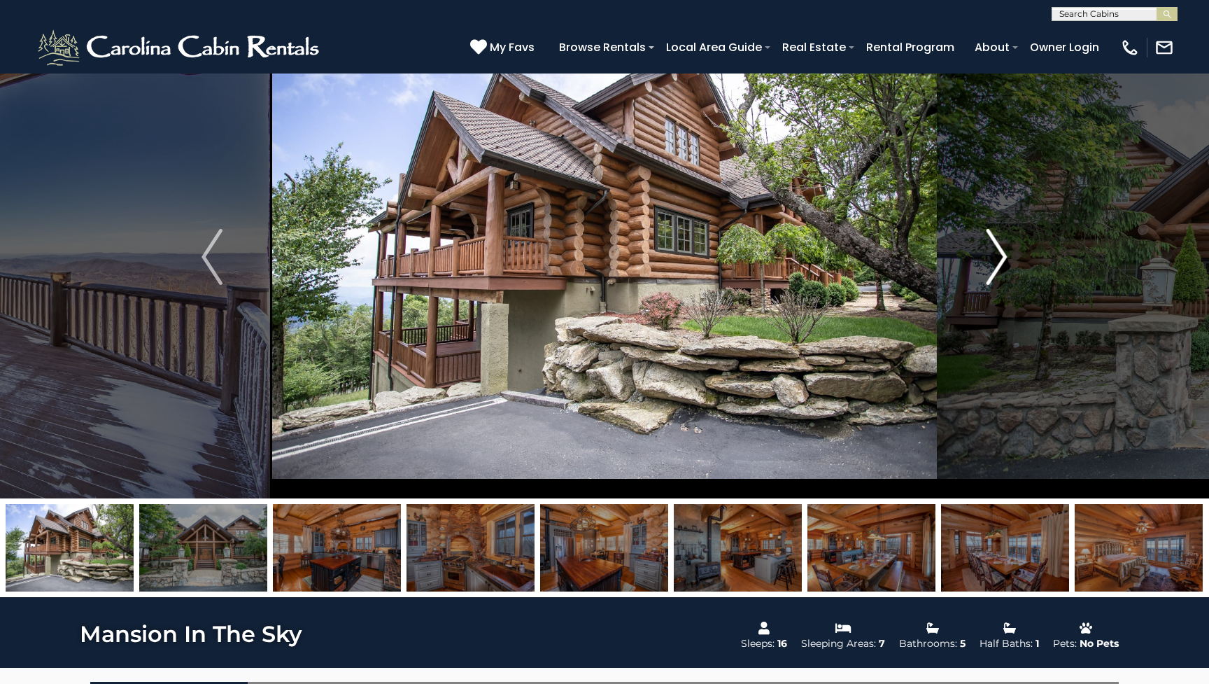
click at [1009, 263] on button "Next" at bounding box center [997, 256] width 120 height 483
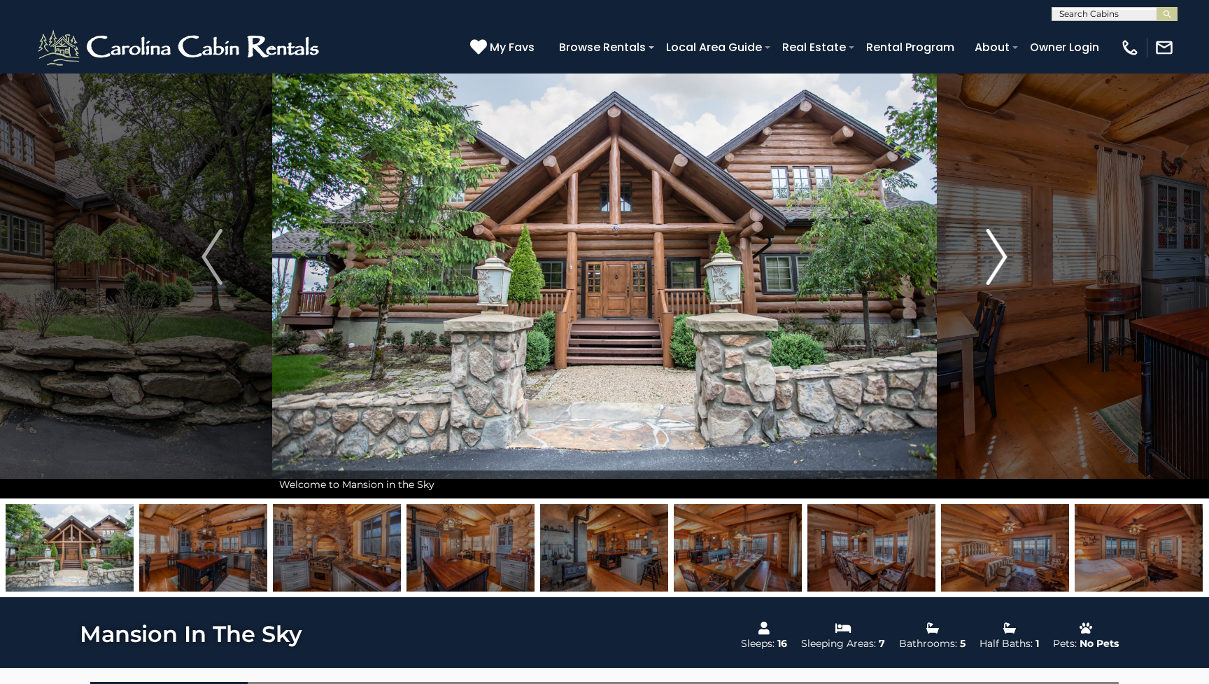
click at [1009, 263] on button "Next" at bounding box center [997, 256] width 120 height 483
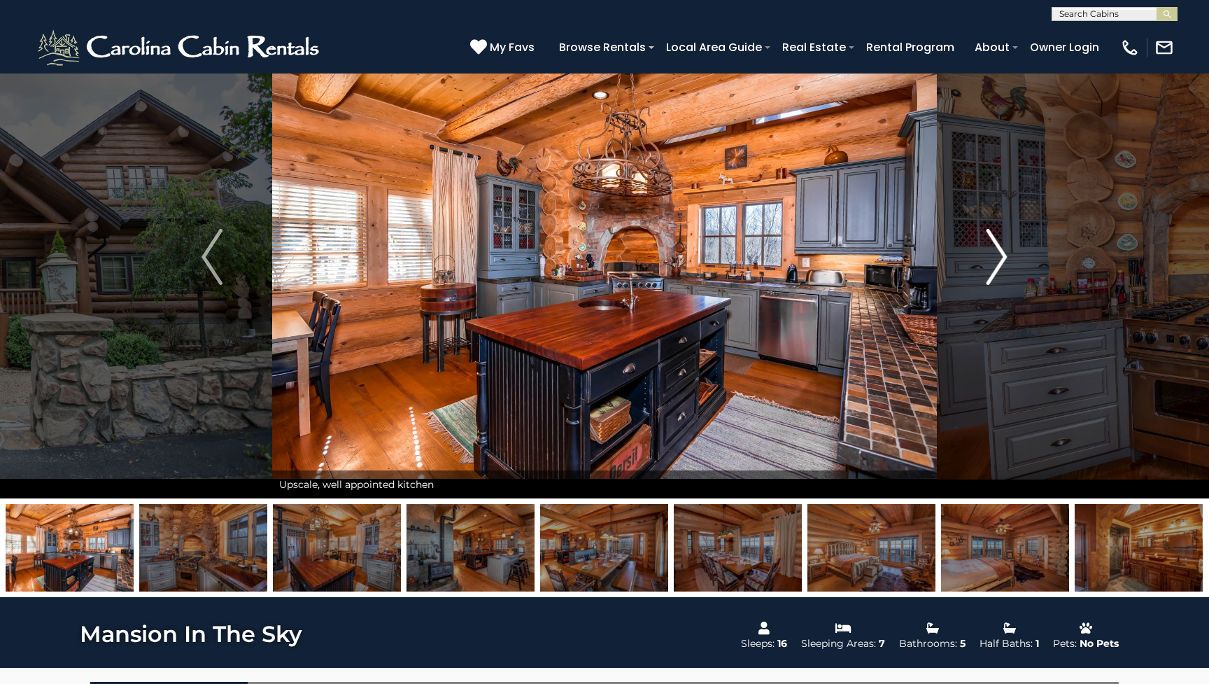
click at [1009, 263] on button "Next" at bounding box center [997, 256] width 120 height 483
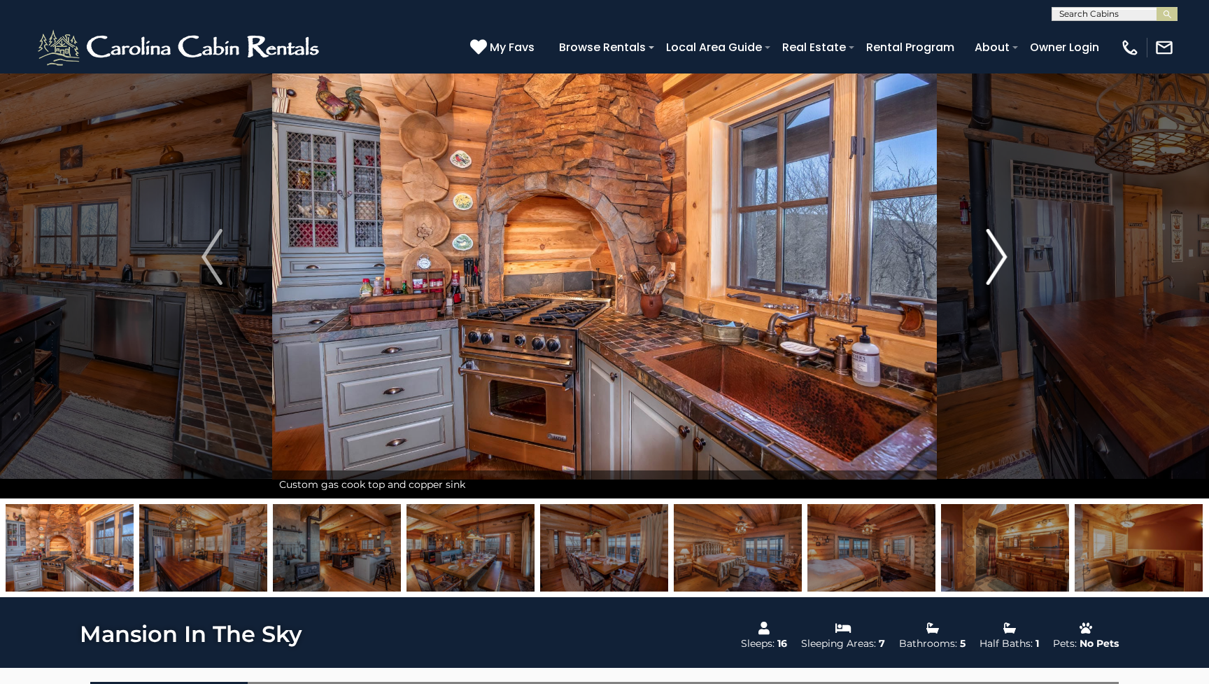
click at [1009, 263] on button "Next" at bounding box center [997, 256] width 120 height 483
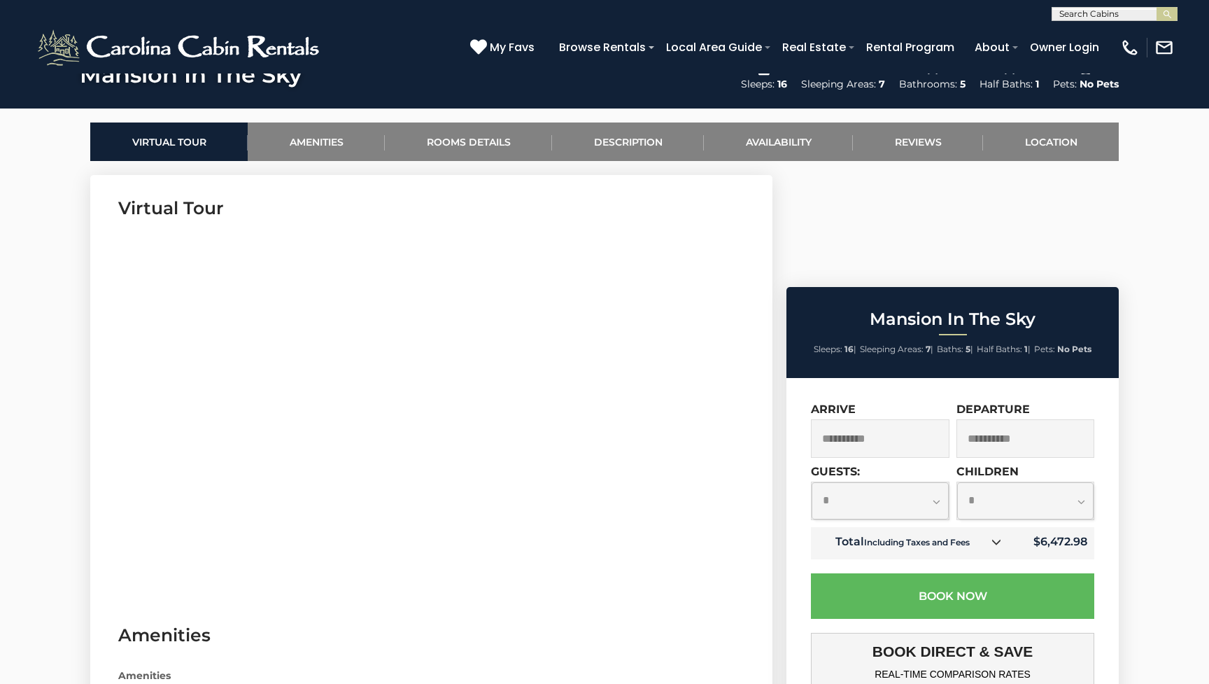
scroll to position [617, 0]
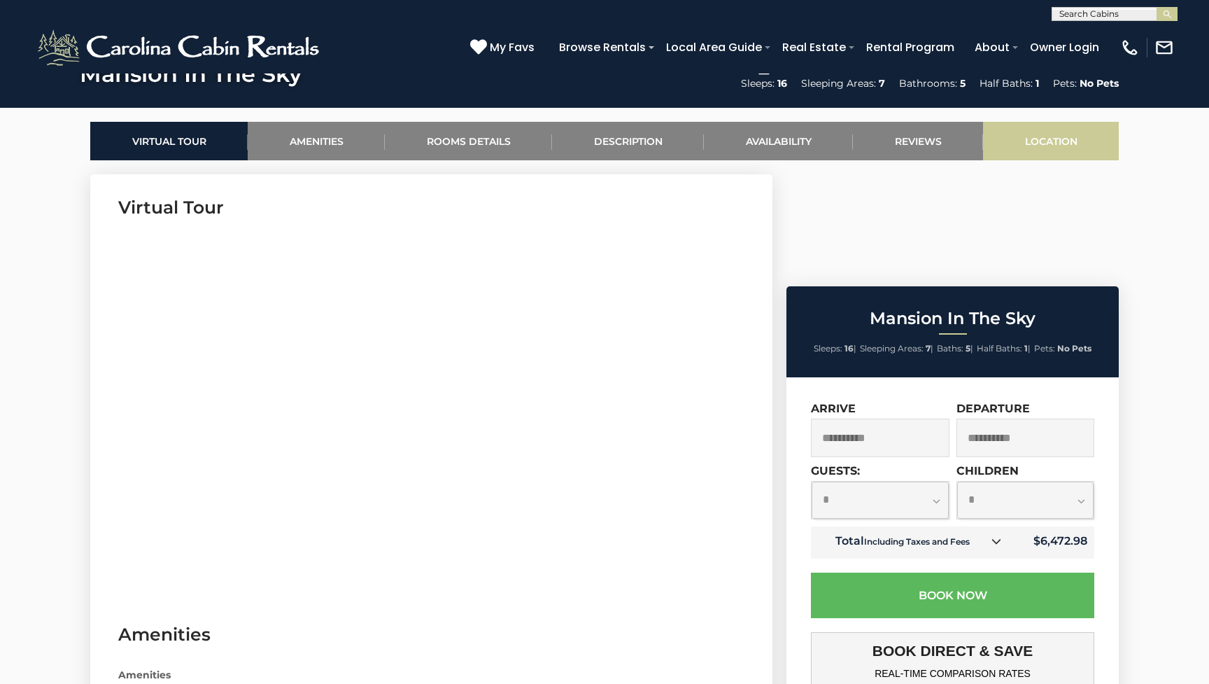
click at [1068, 133] on link "Location" at bounding box center [1051, 141] width 136 height 38
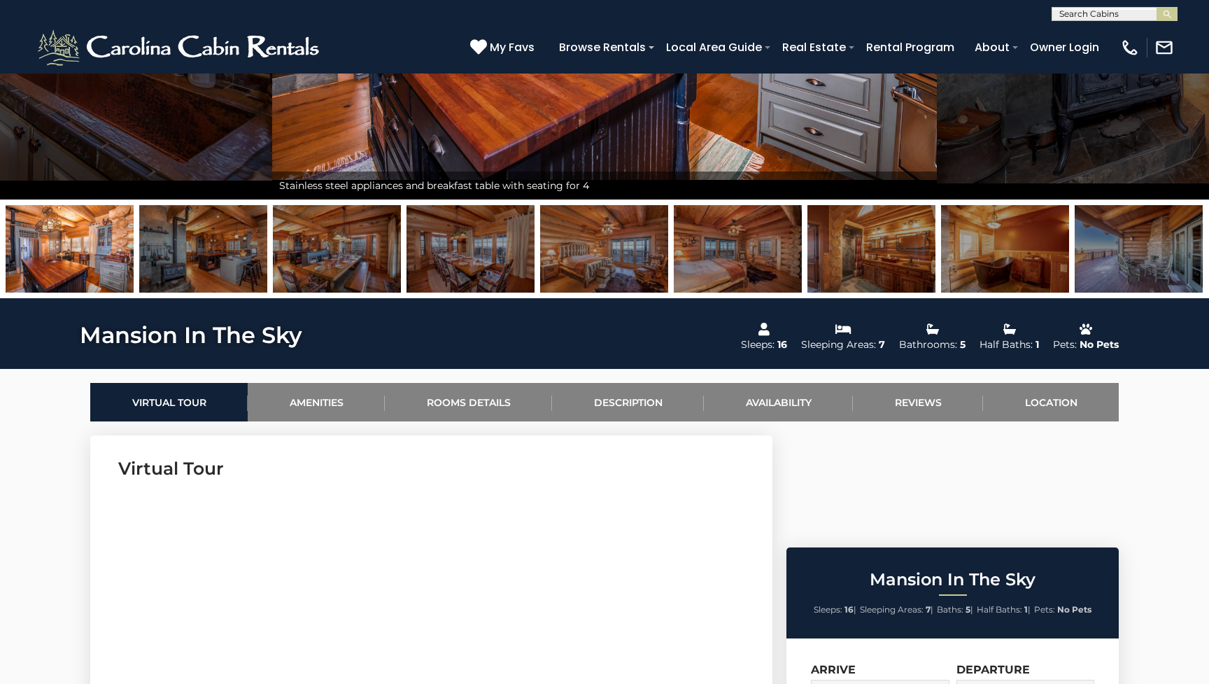
scroll to position [333, 0]
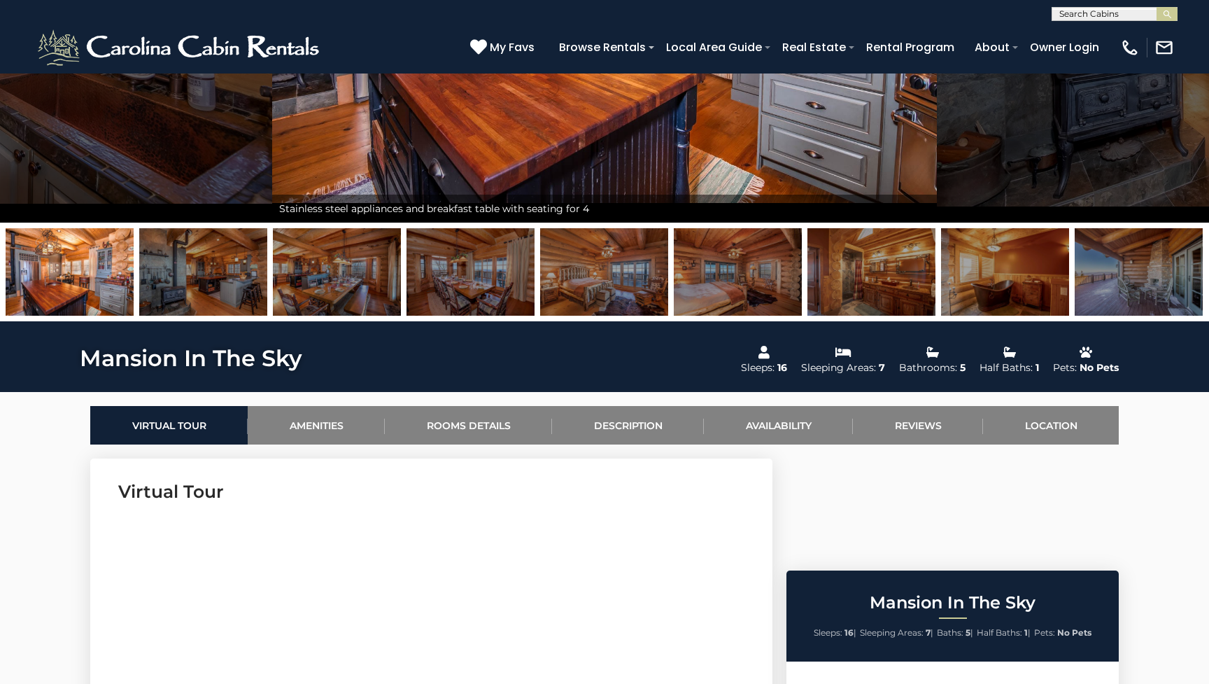
click at [708, 290] on img at bounding box center [738, 271] width 128 height 87
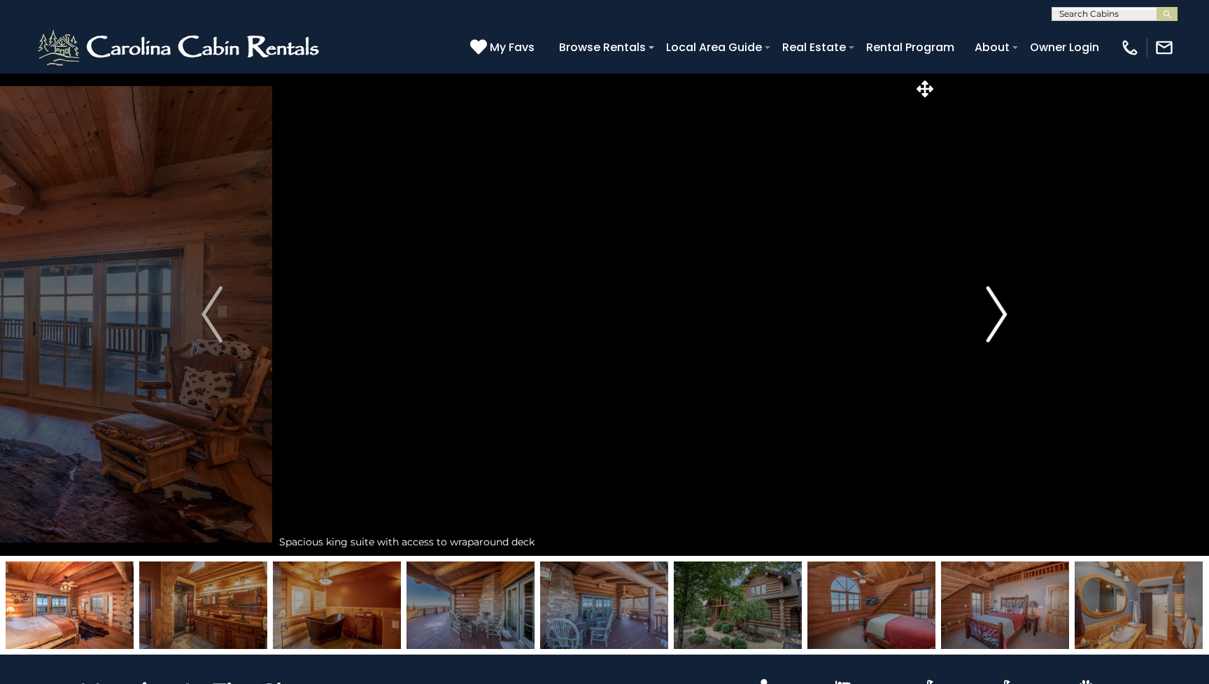
scroll to position [0, 0]
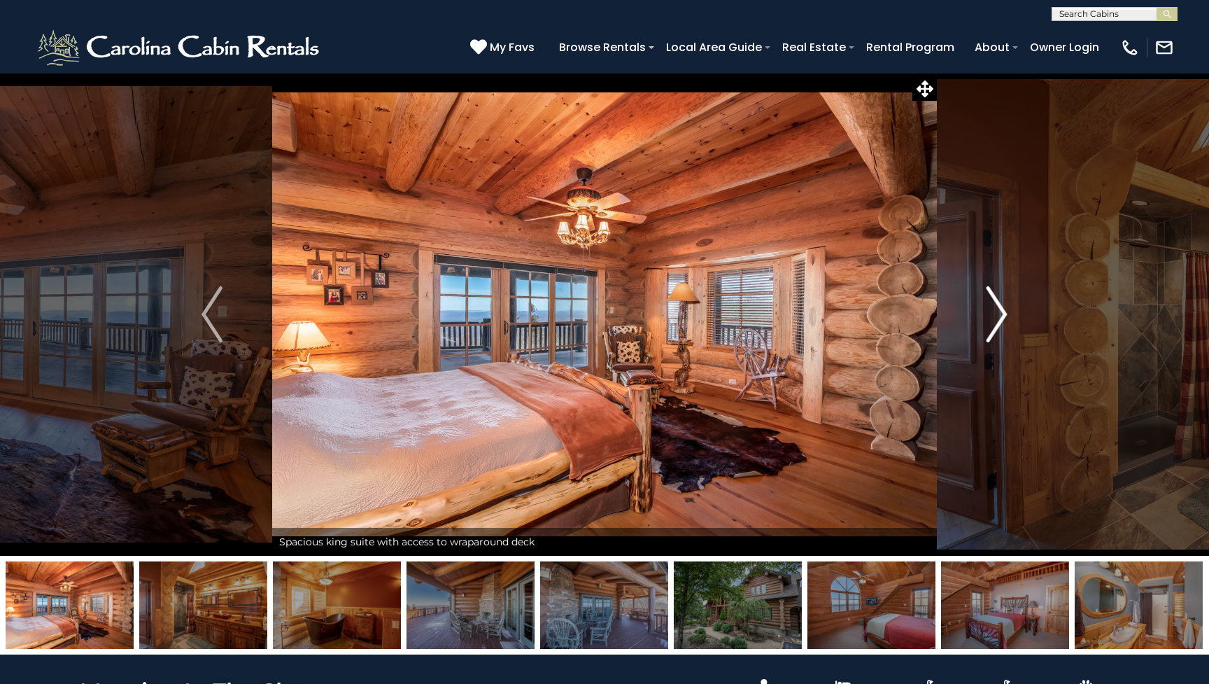
click at [1011, 330] on button "Next" at bounding box center [997, 314] width 120 height 483
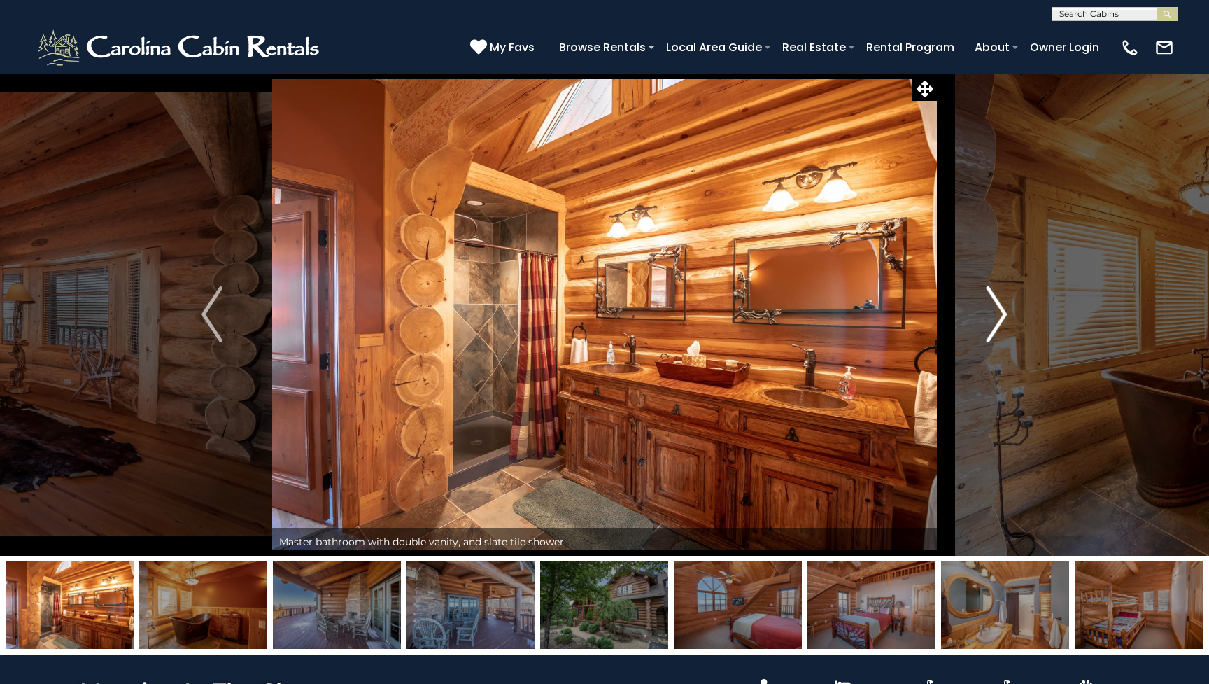
click at [1011, 330] on button "Next" at bounding box center [997, 314] width 120 height 483
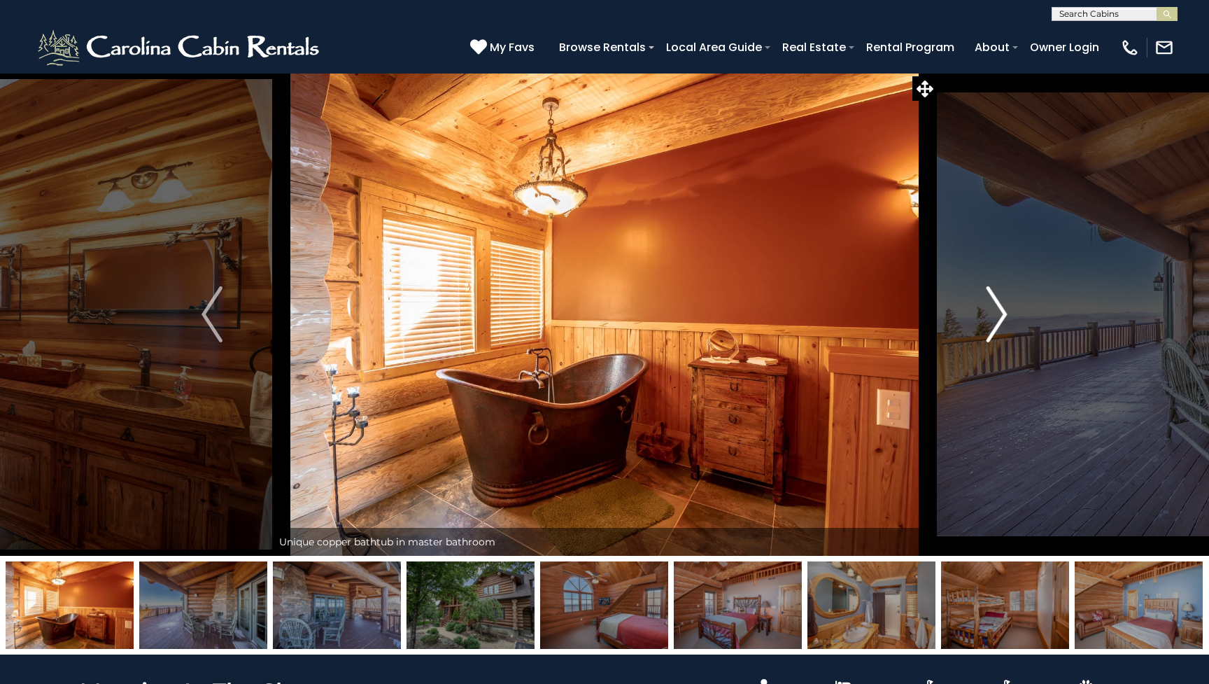
click at [1011, 330] on button "Next" at bounding box center [997, 314] width 120 height 483
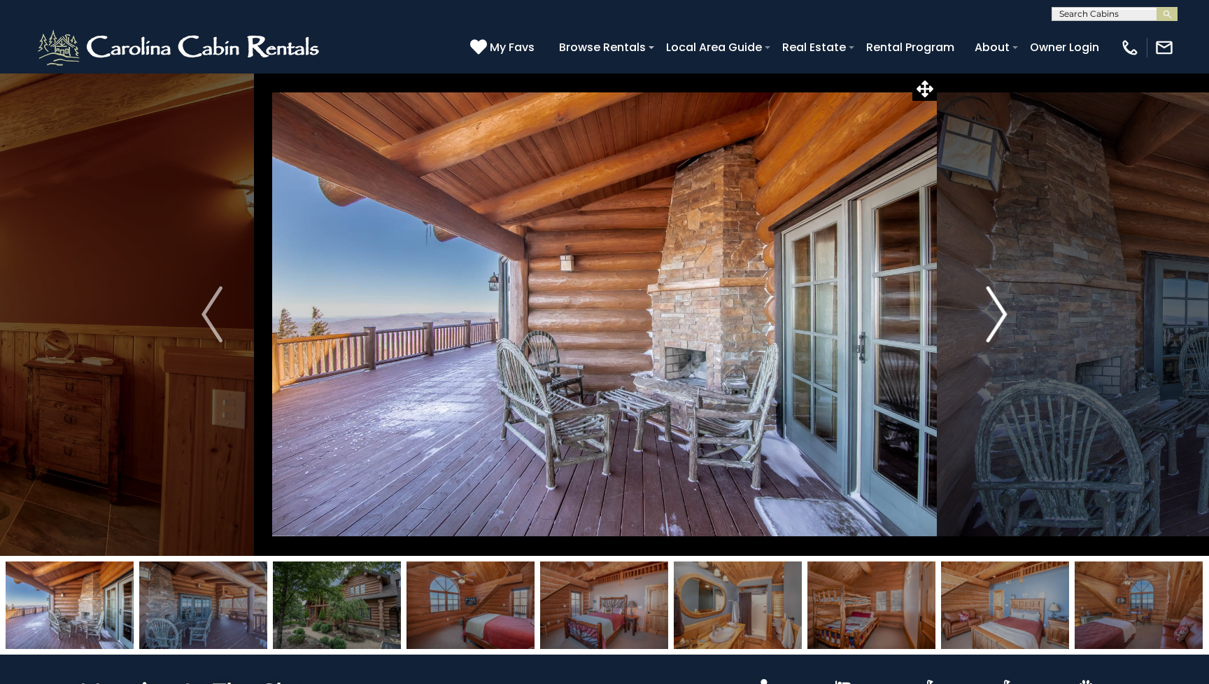
click at [1011, 330] on button "Next" at bounding box center [997, 314] width 120 height 483
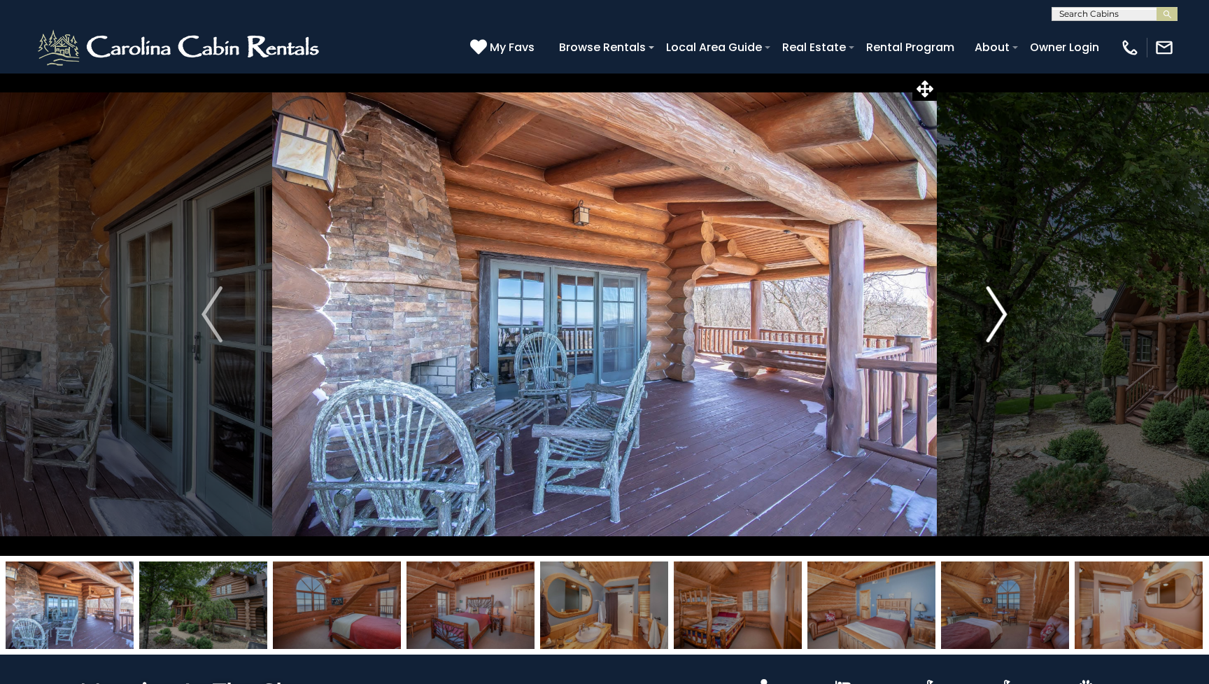
click at [1011, 330] on button "Next" at bounding box center [997, 314] width 120 height 483
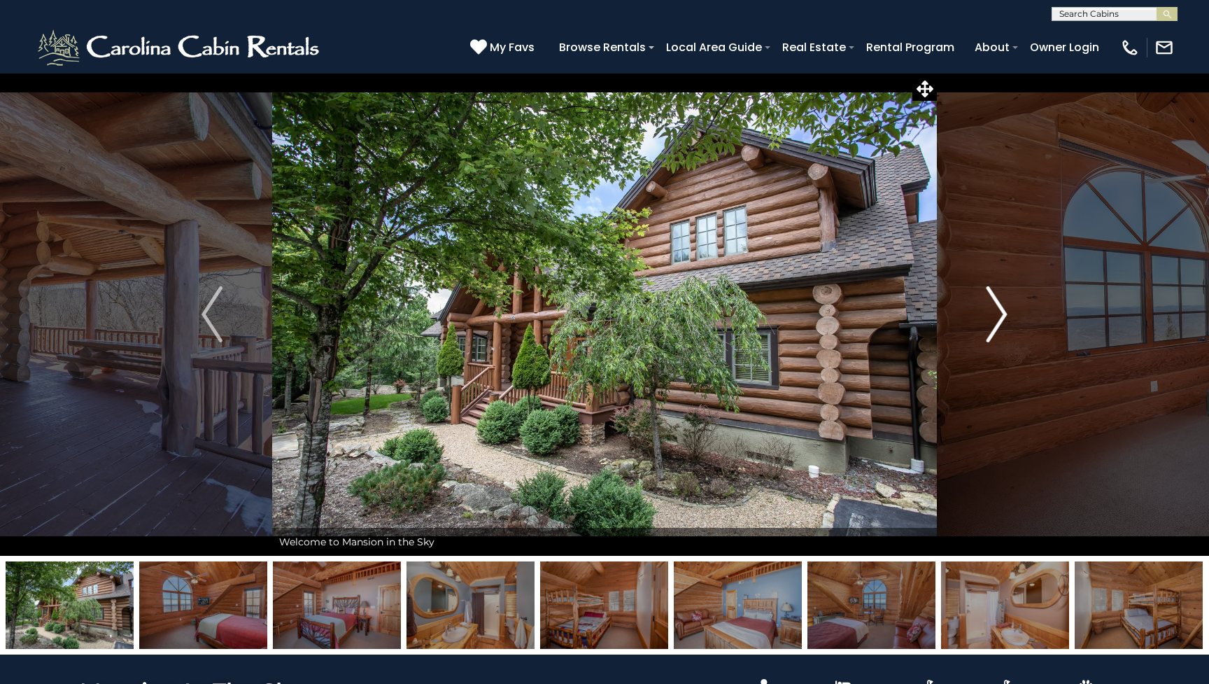
click at [1011, 330] on button "Next" at bounding box center [997, 314] width 120 height 483
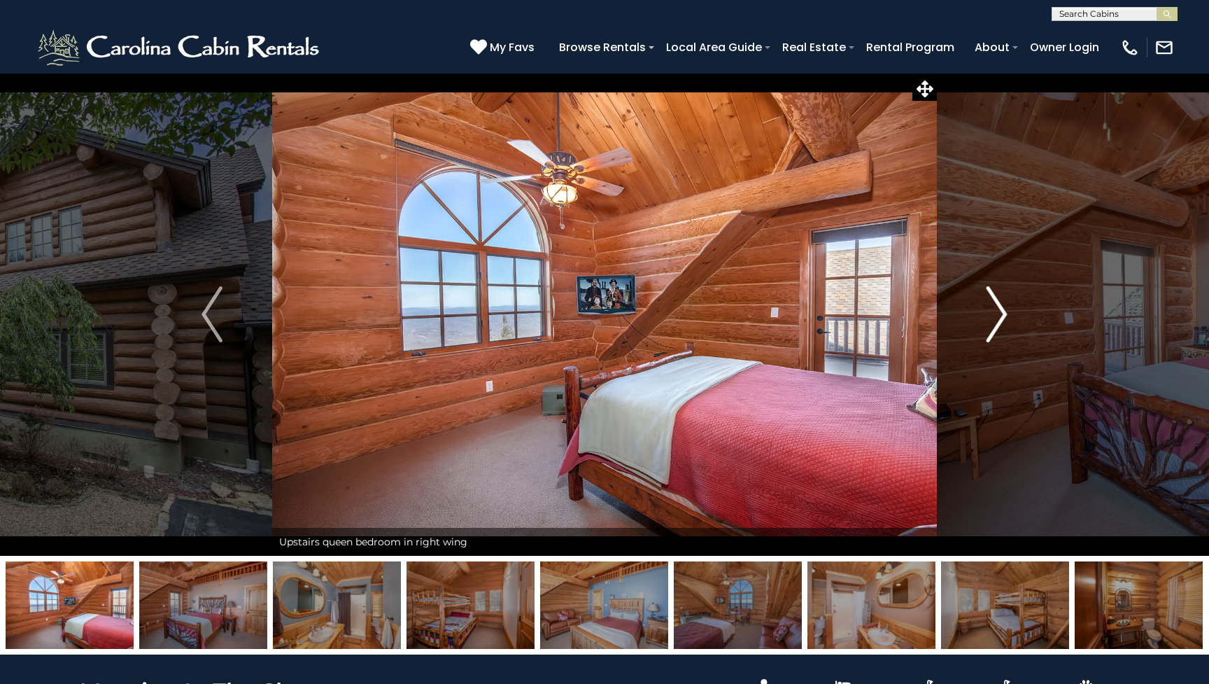
click at [1011, 330] on button "Next" at bounding box center [997, 314] width 120 height 483
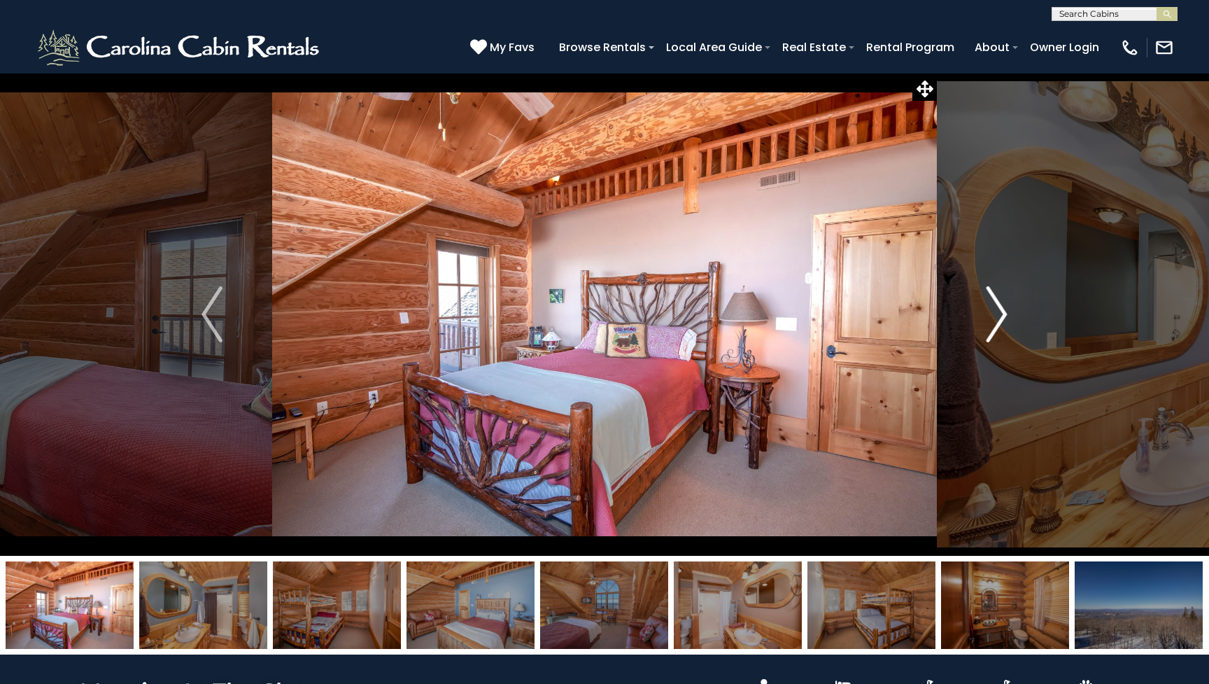
click at [1011, 330] on button "Next" at bounding box center [997, 314] width 120 height 483
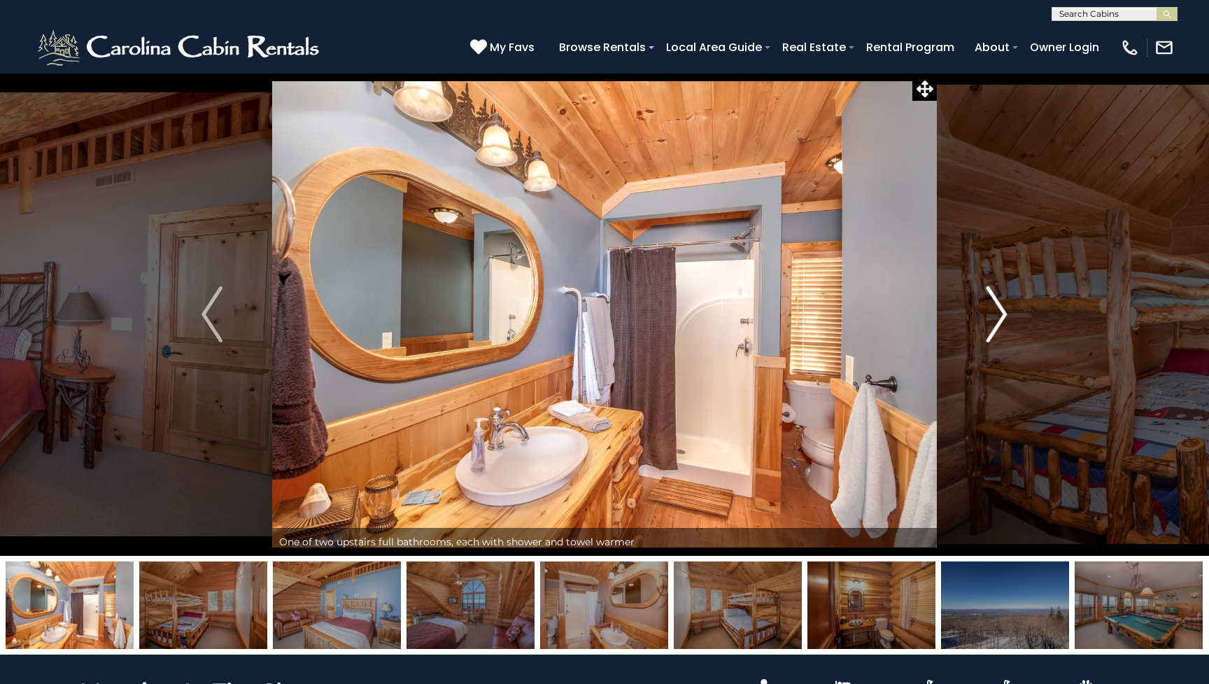
click at [1011, 330] on button "Next" at bounding box center [997, 314] width 120 height 483
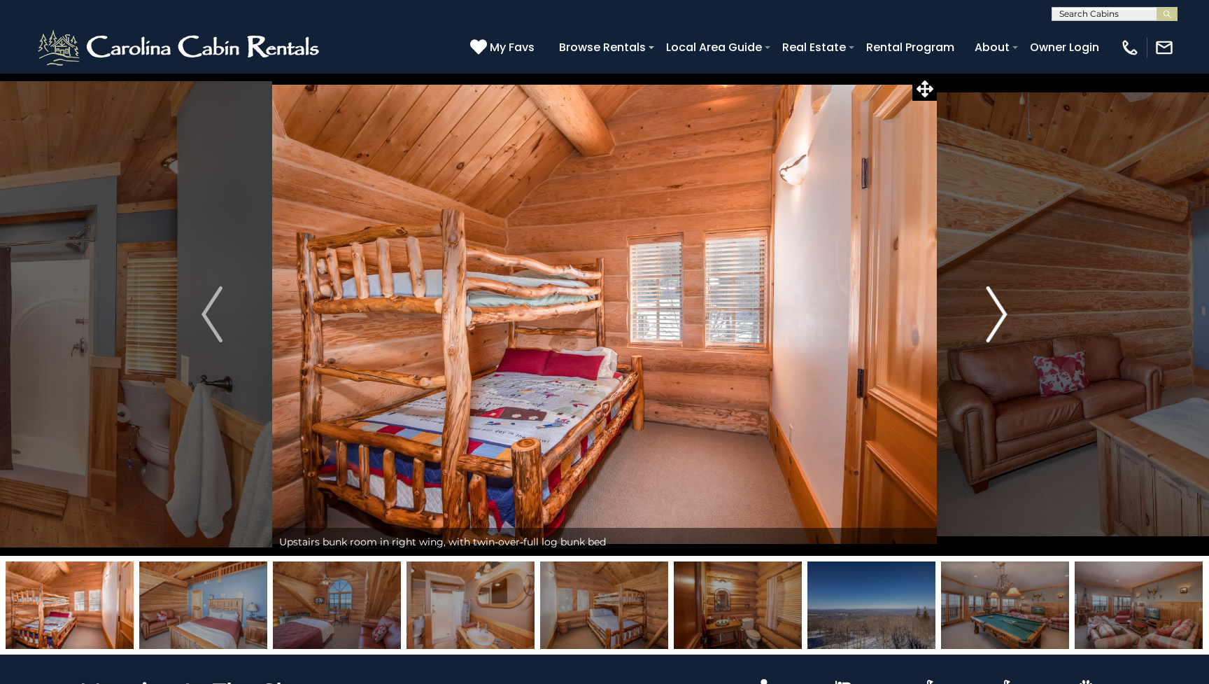
click at [1011, 330] on button "Next" at bounding box center [997, 314] width 120 height 483
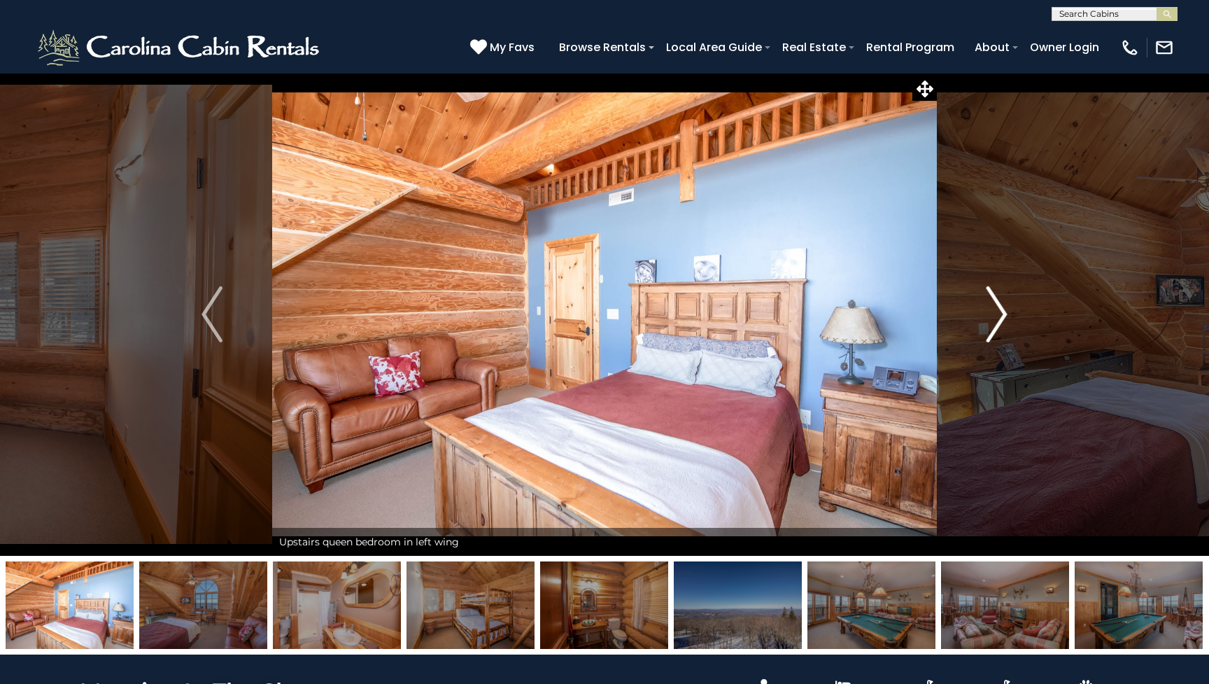
click at [1011, 330] on button "Next" at bounding box center [997, 314] width 120 height 483
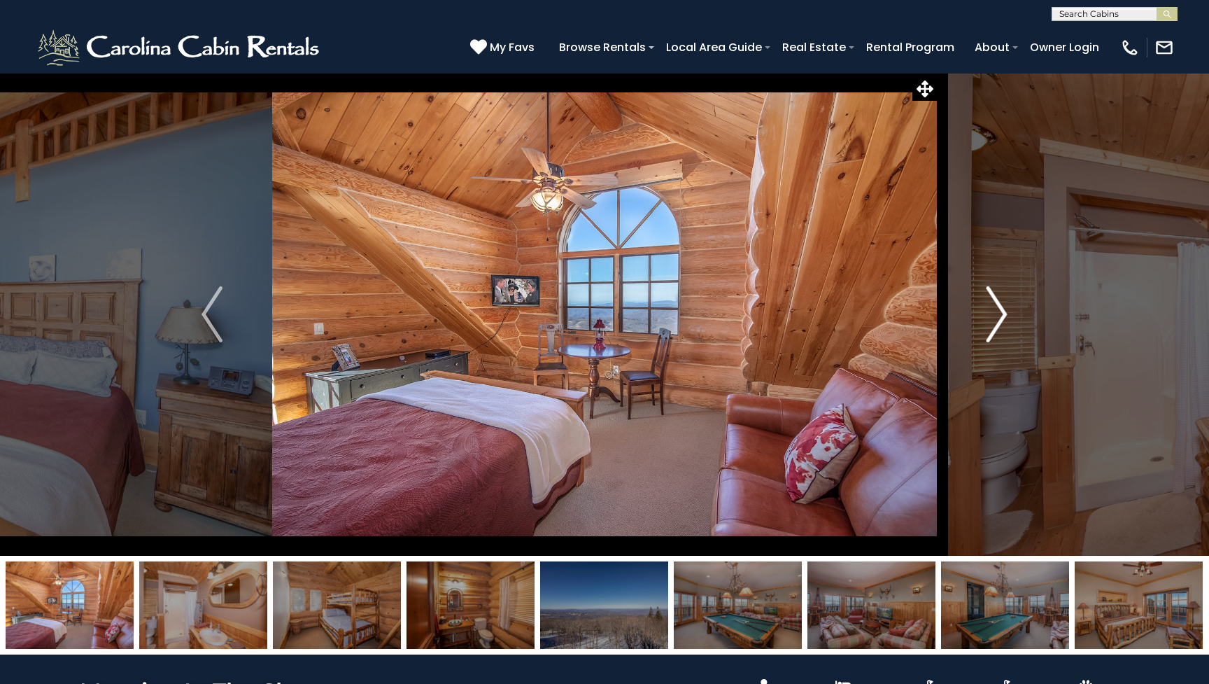
click at [1011, 330] on button "Next" at bounding box center [997, 314] width 120 height 483
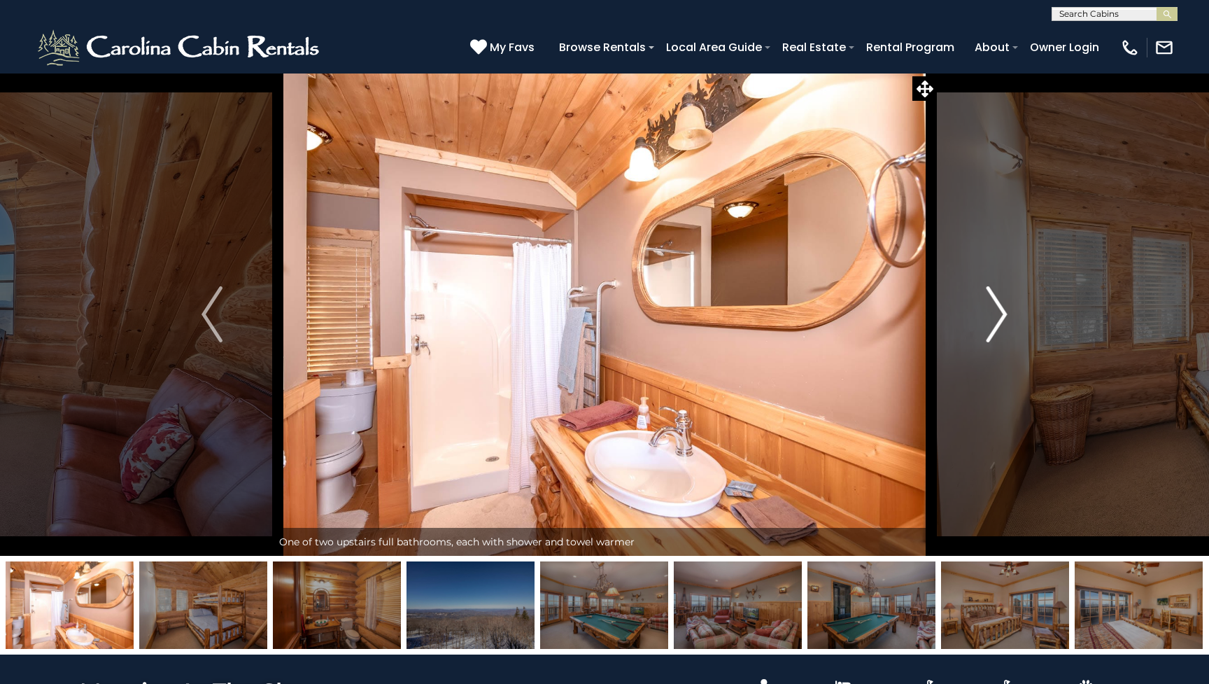
click at [1011, 330] on button "Next" at bounding box center [997, 314] width 120 height 483
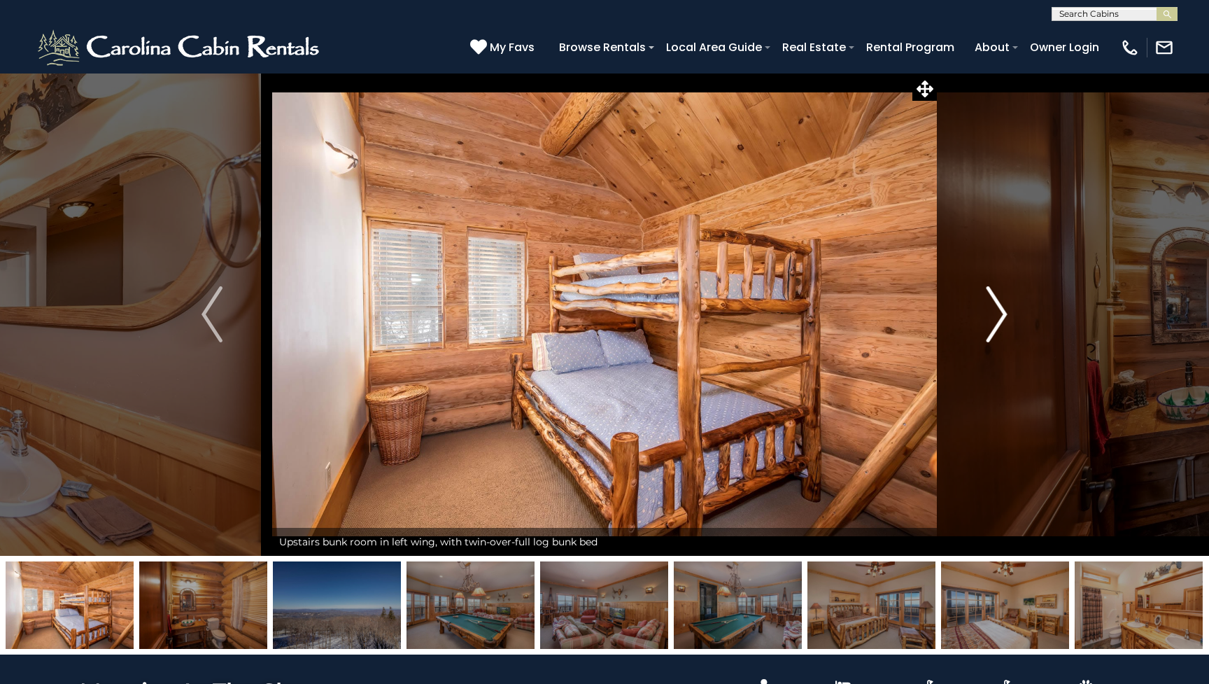
click at [1011, 330] on button "Next" at bounding box center [997, 314] width 120 height 483
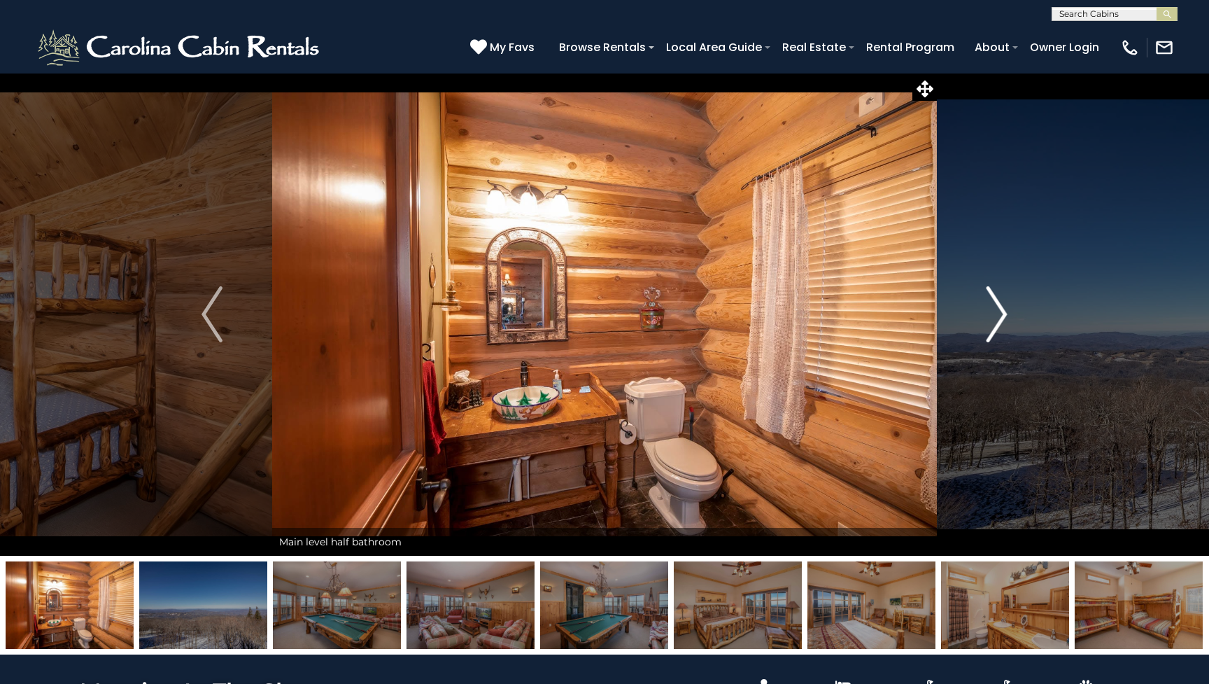
click at [1011, 330] on button "Next" at bounding box center [997, 314] width 120 height 483
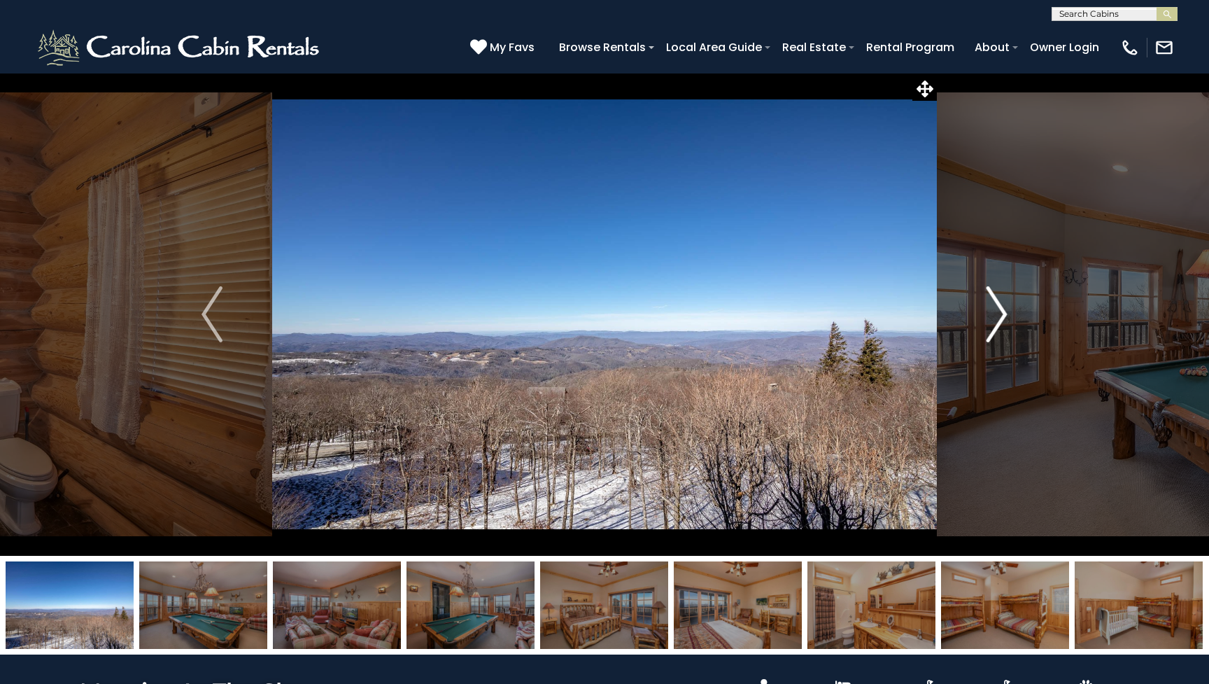
click at [1011, 330] on button "Next" at bounding box center [997, 314] width 120 height 483
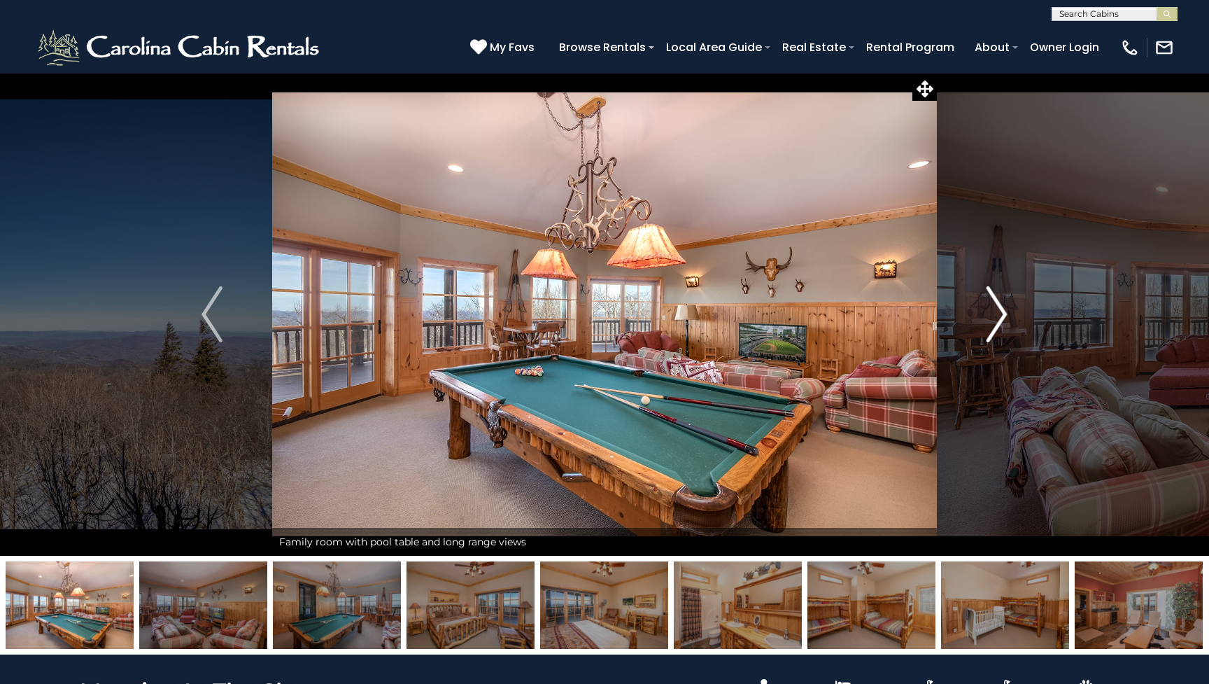
click at [1011, 330] on button "Next" at bounding box center [997, 314] width 120 height 483
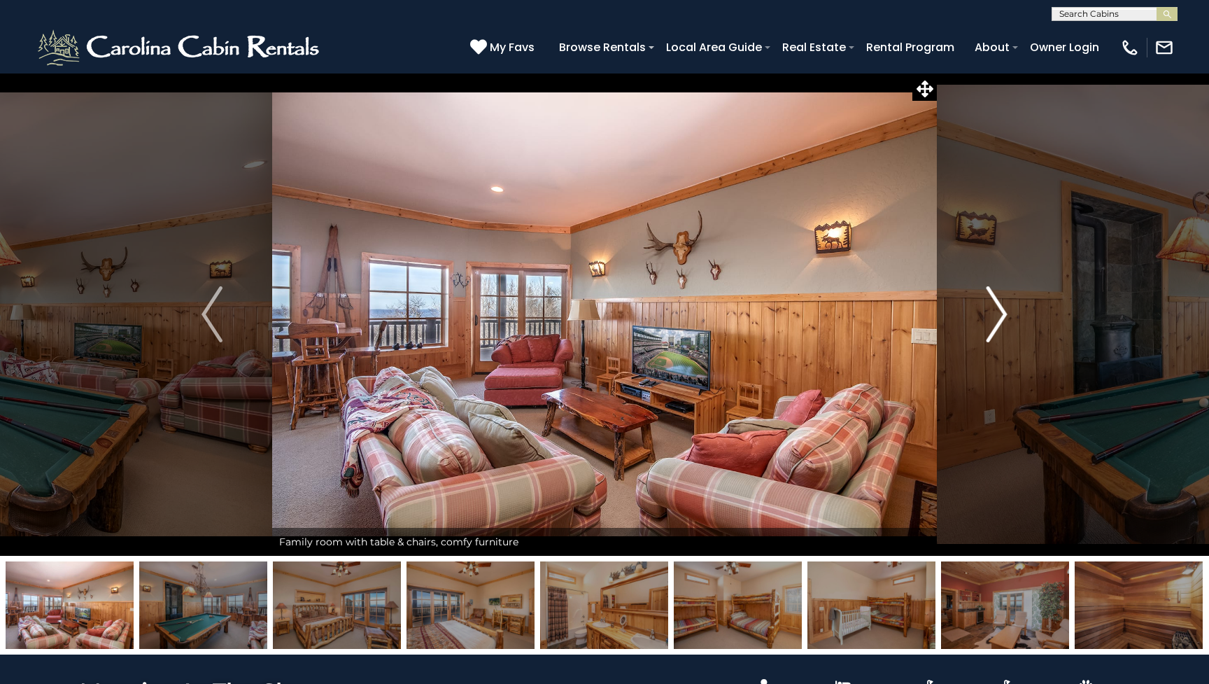
click at [1011, 330] on button "Next" at bounding box center [997, 314] width 120 height 483
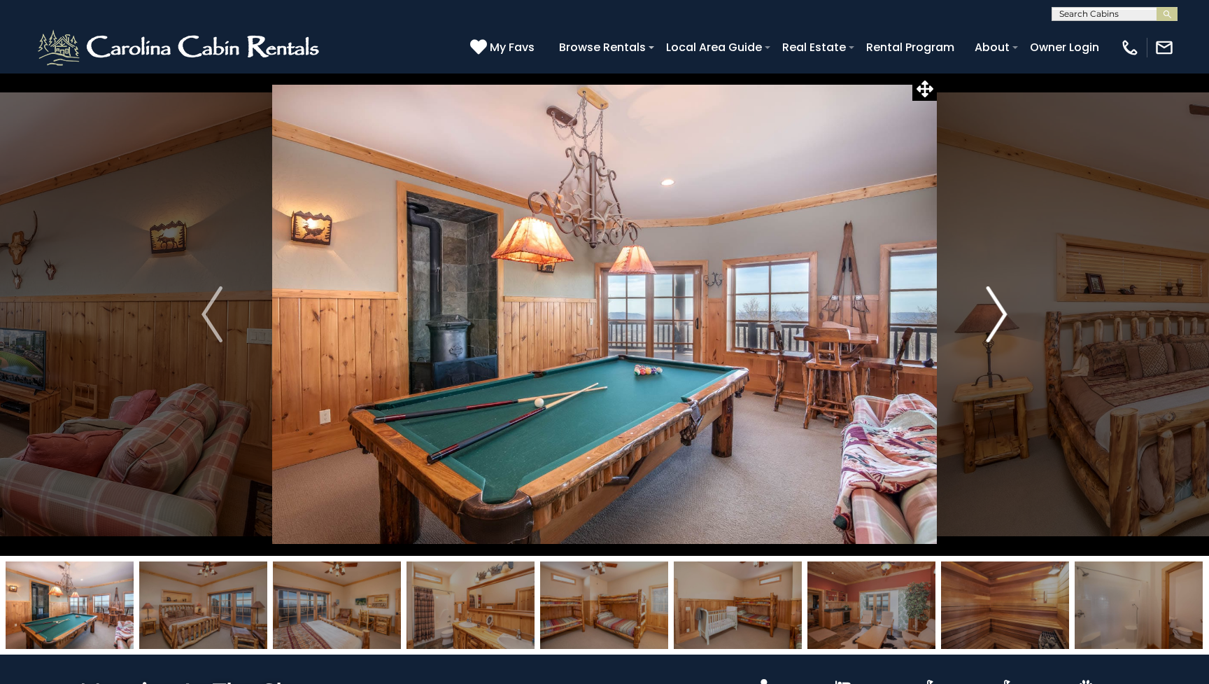
click at [1011, 330] on button "Next" at bounding box center [997, 314] width 120 height 483
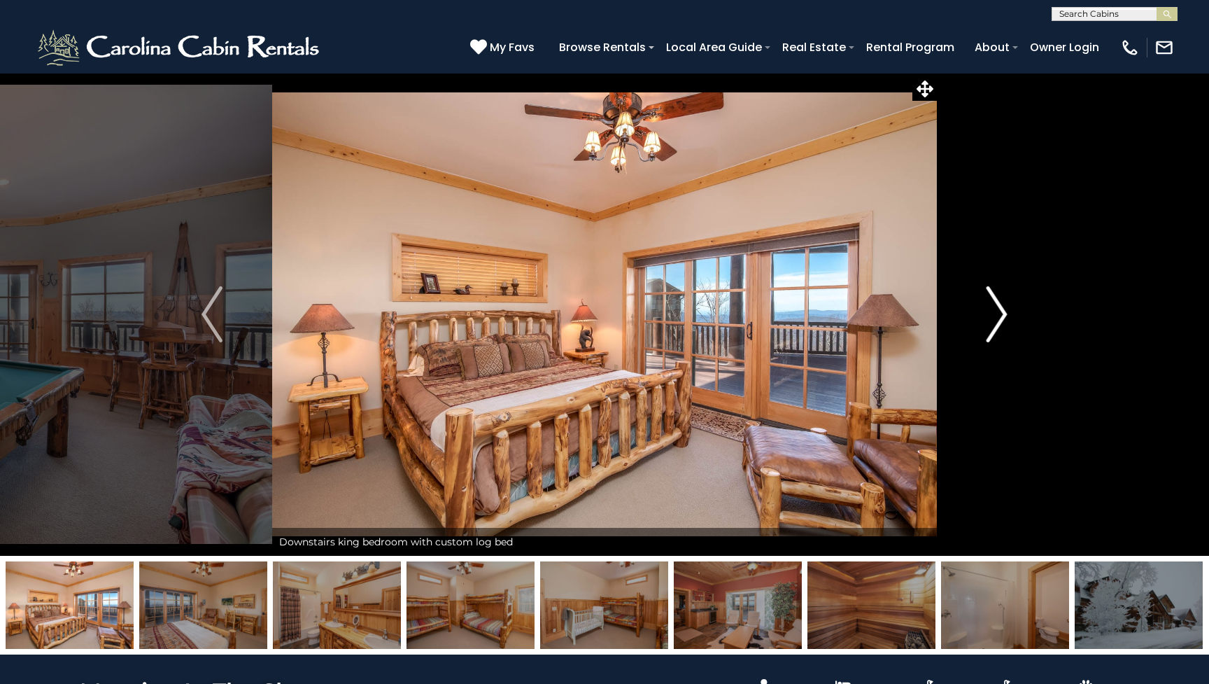
click at [1011, 330] on button "Next" at bounding box center [997, 314] width 120 height 483
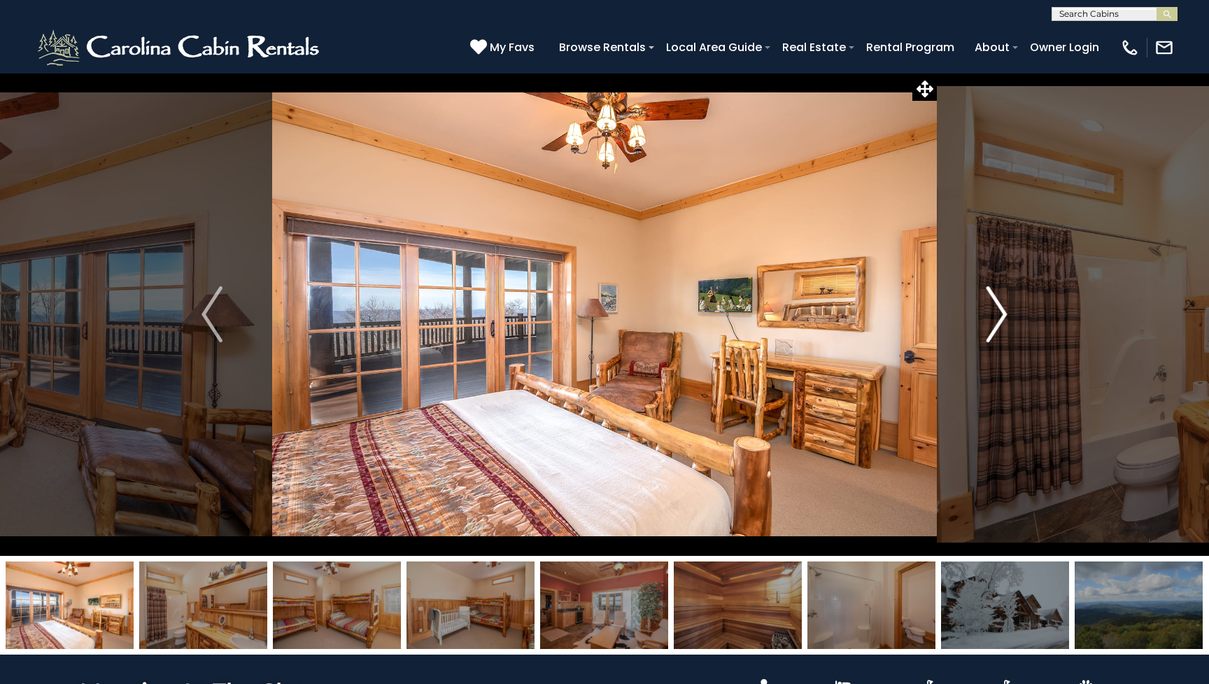
click at [1011, 330] on button "Next" at bounding box center [997, 314] width 120 height 483
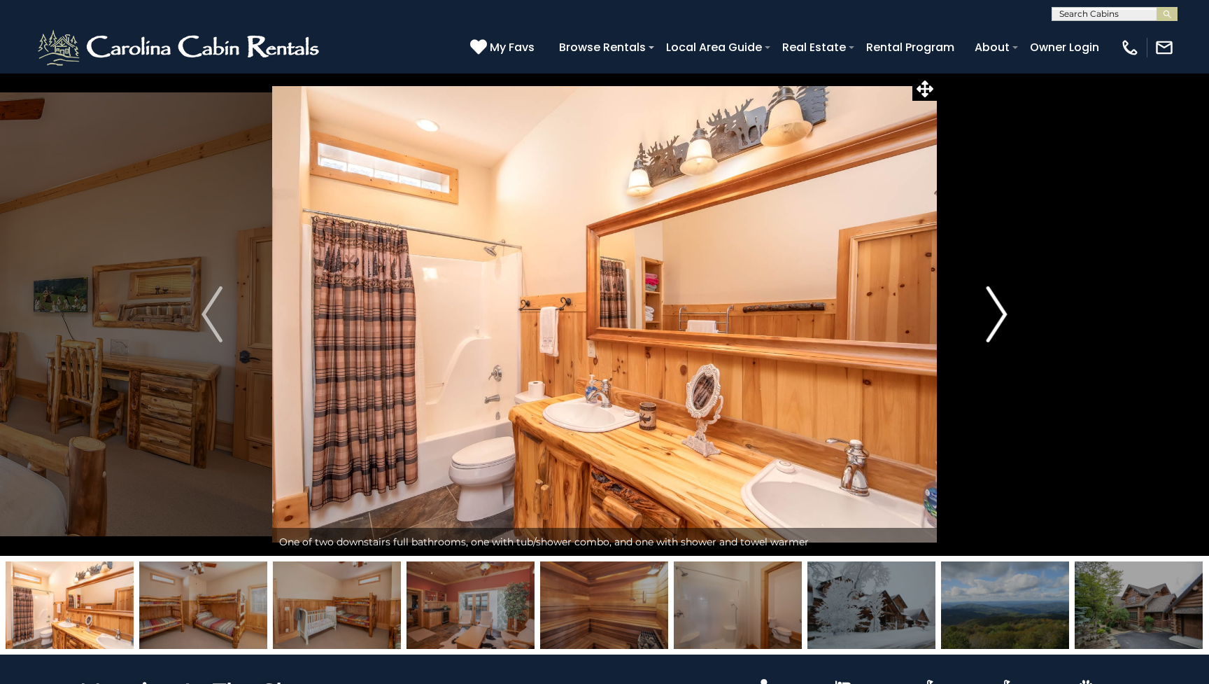
click at [1011, 330] on button "Next" at bounding box center [997, 314] width 120 height 483
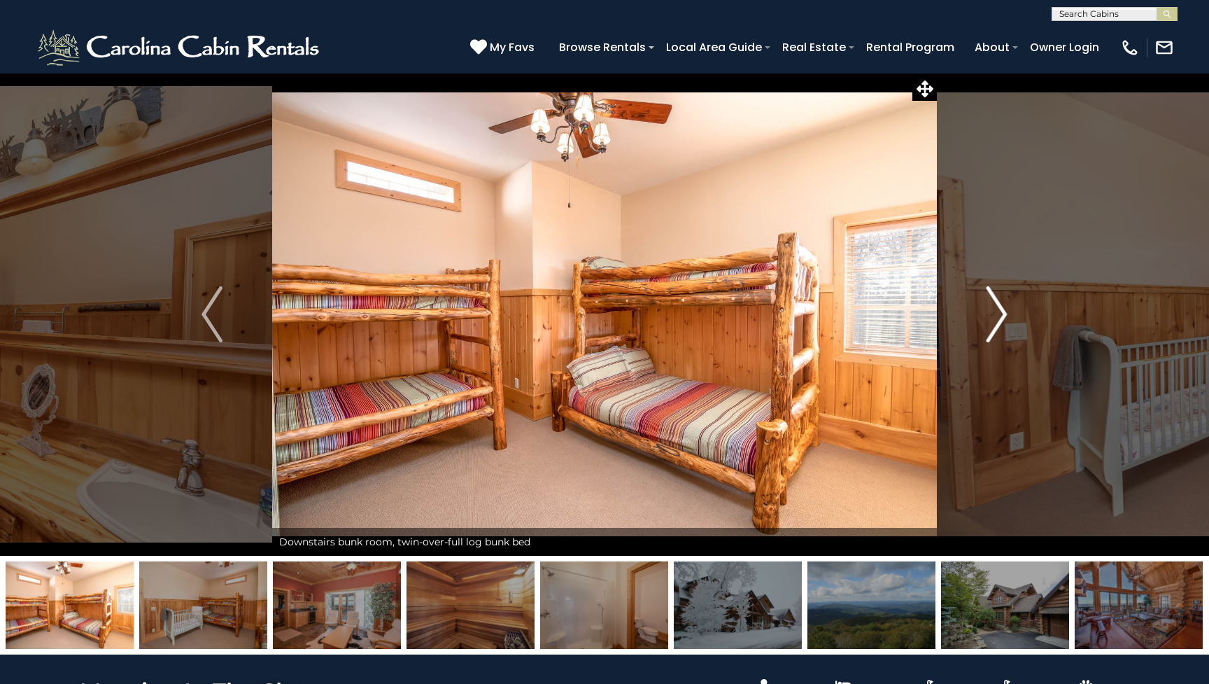
click at [1011, 330] on button "Next" at bounding box center [997, 314] width 120 height 483
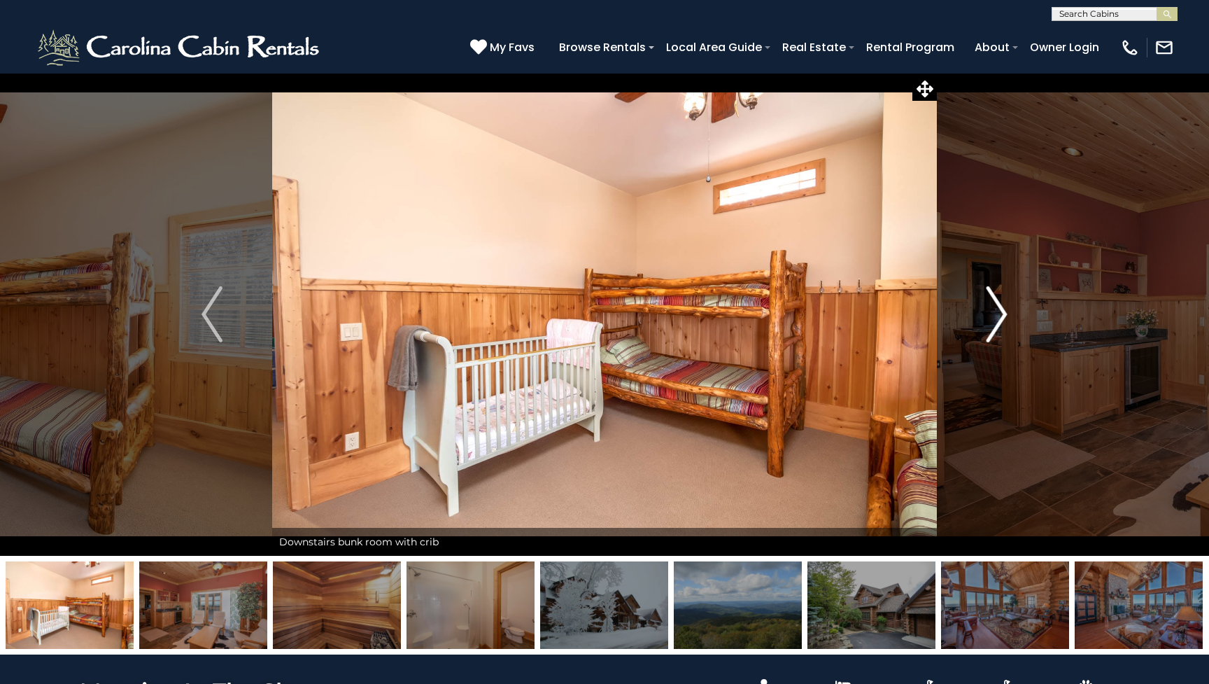
click at [1011, 330] on button "Next" at bounding box center [997, 314] width 120 height 483
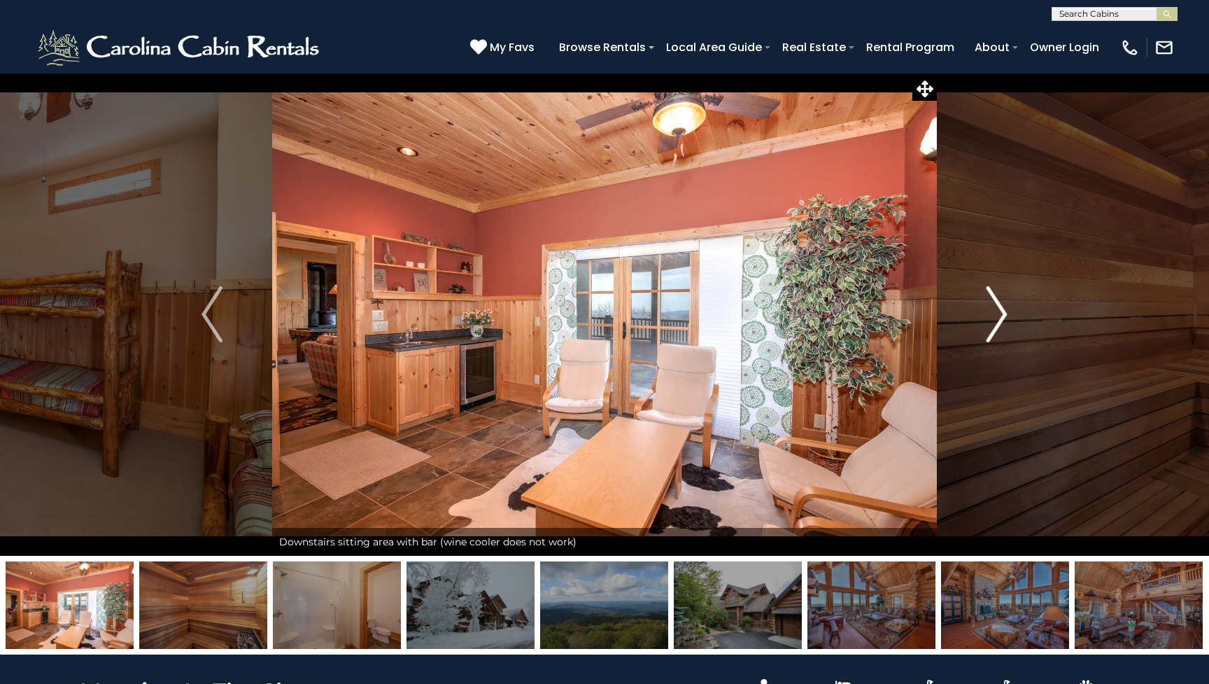
click at [1011, 330] on button "Next" at bounding box center [997, 314] width 120 height 483
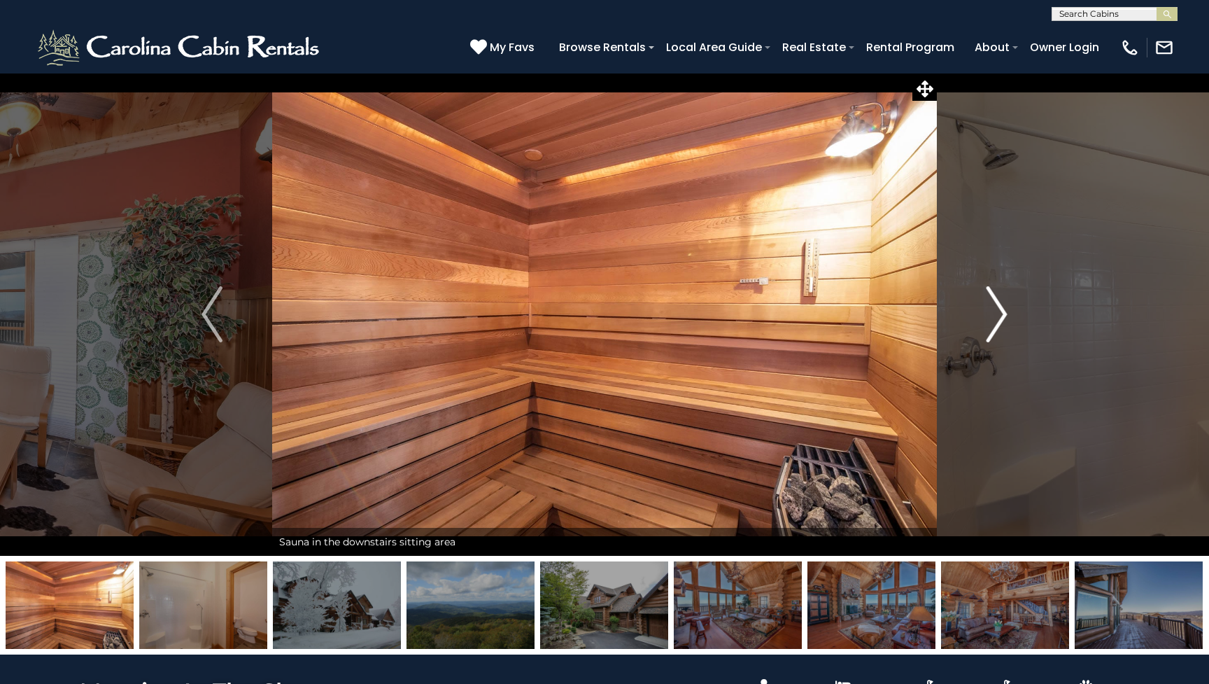
click at [1011, 330] on button "Next" at bounding box center [997, 314] width 120 height 483
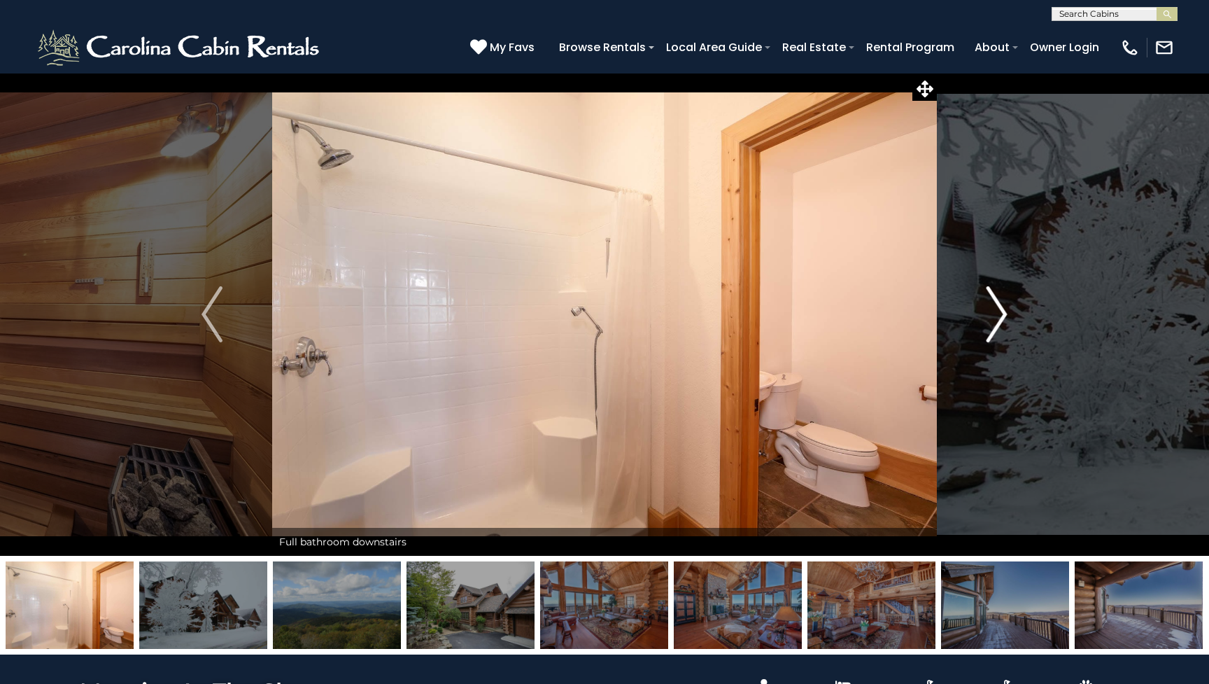
click at [1011, 330] on button "Next" at bounding box center [997, 314] width 120 height 483
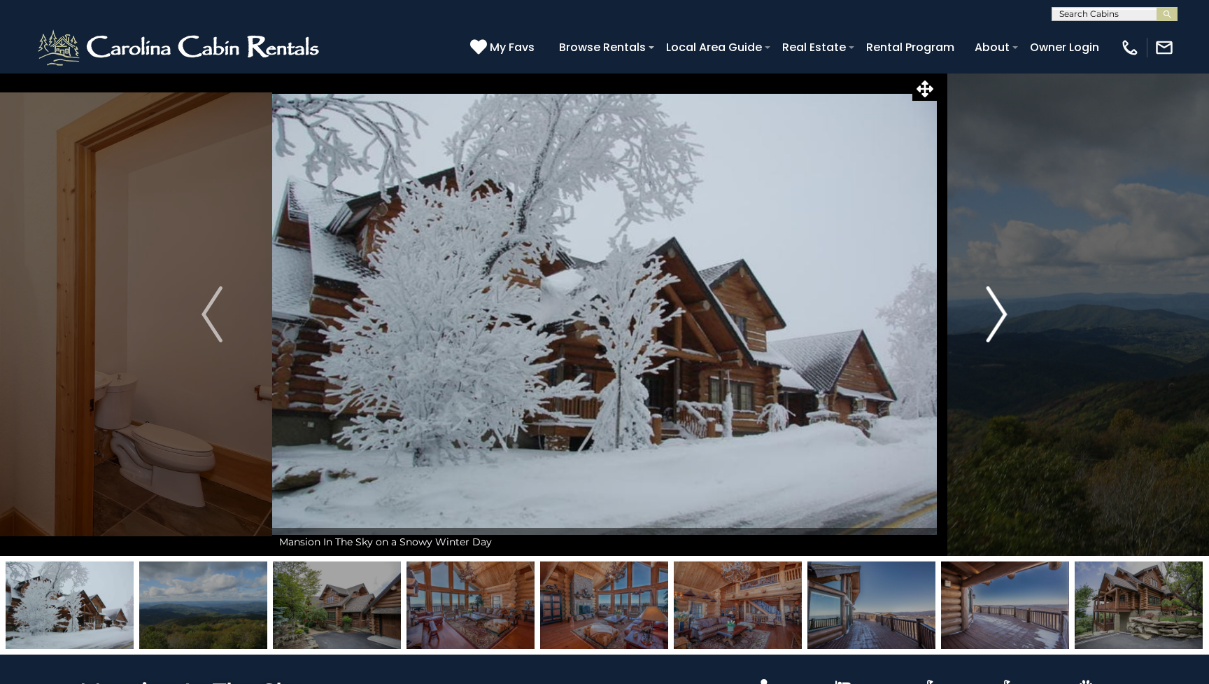
click at [1011, 330] on button "Next" at bounding box center [997, 314] width 120 height 483
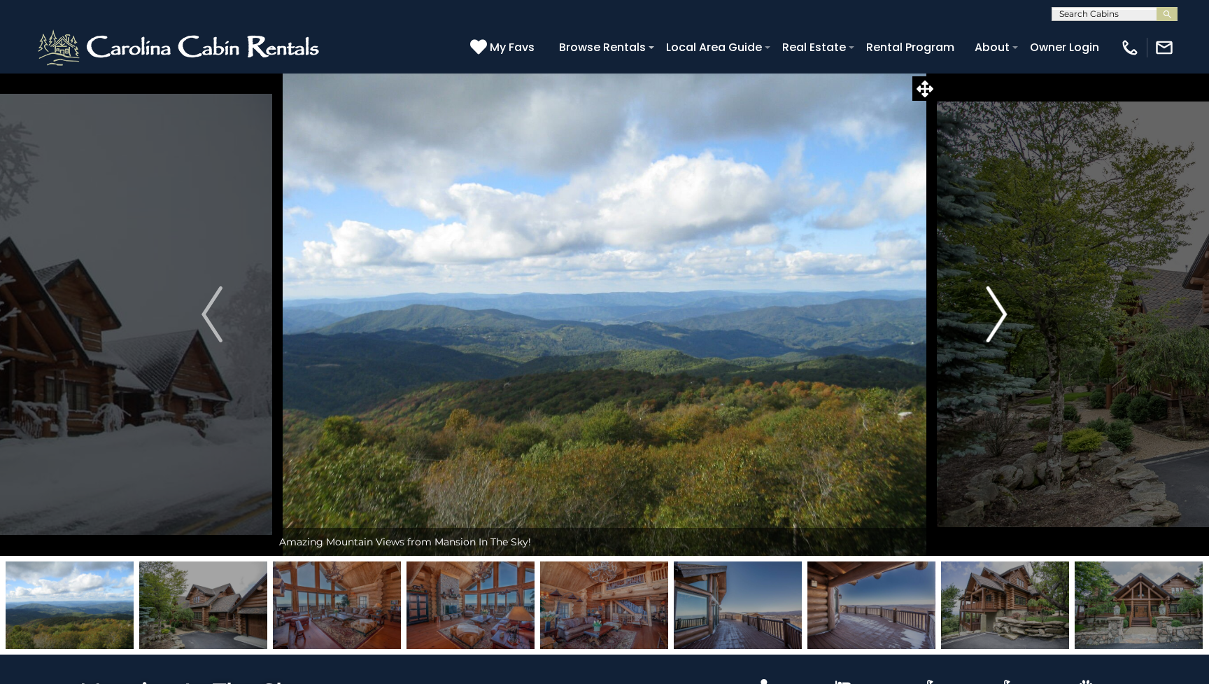
click at [1011, 330] on button "Next" at bounding box center [997, 314] width 120 height 483
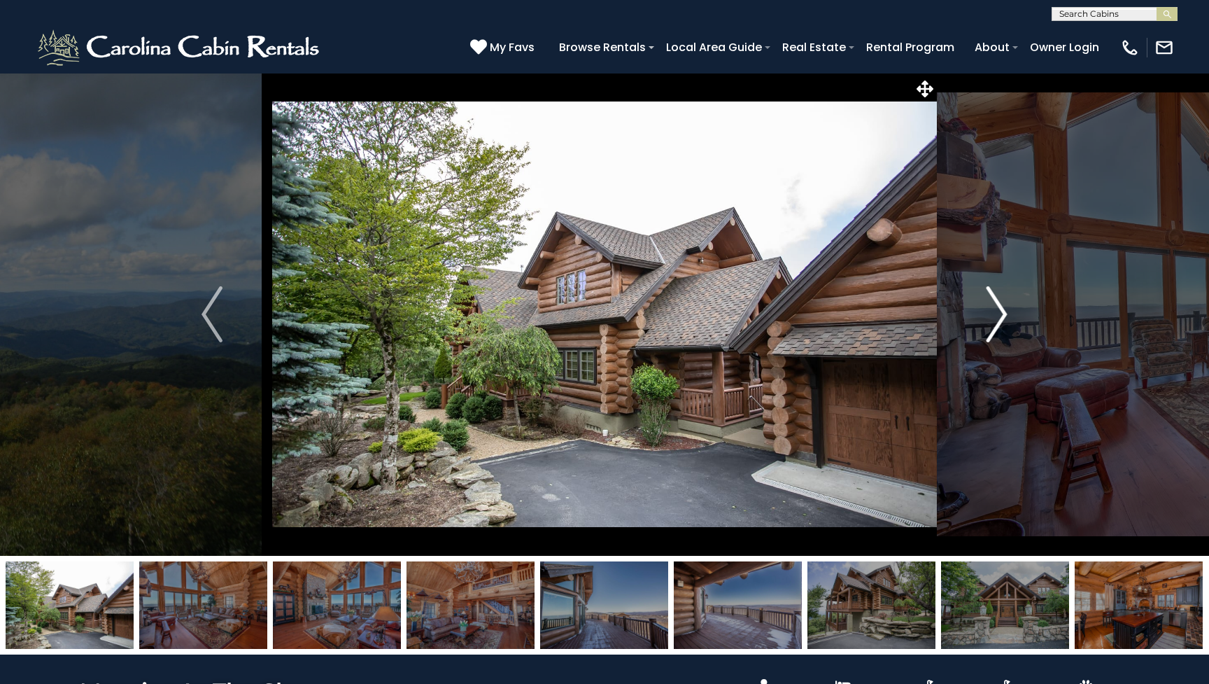
click at [1011, 330] on button "Next" at bounding box center [997, 314] width 120 height 483
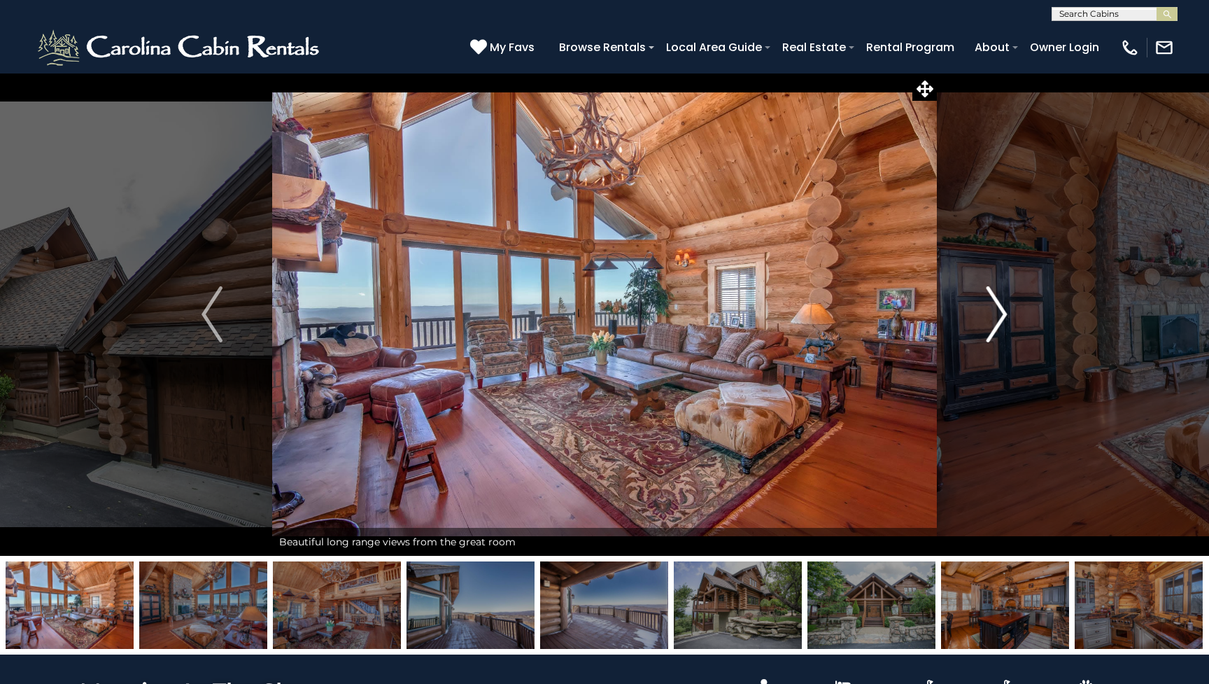
click at [1011, 330] on button "Next" at bounding box center [997, 314] width 120 height 483
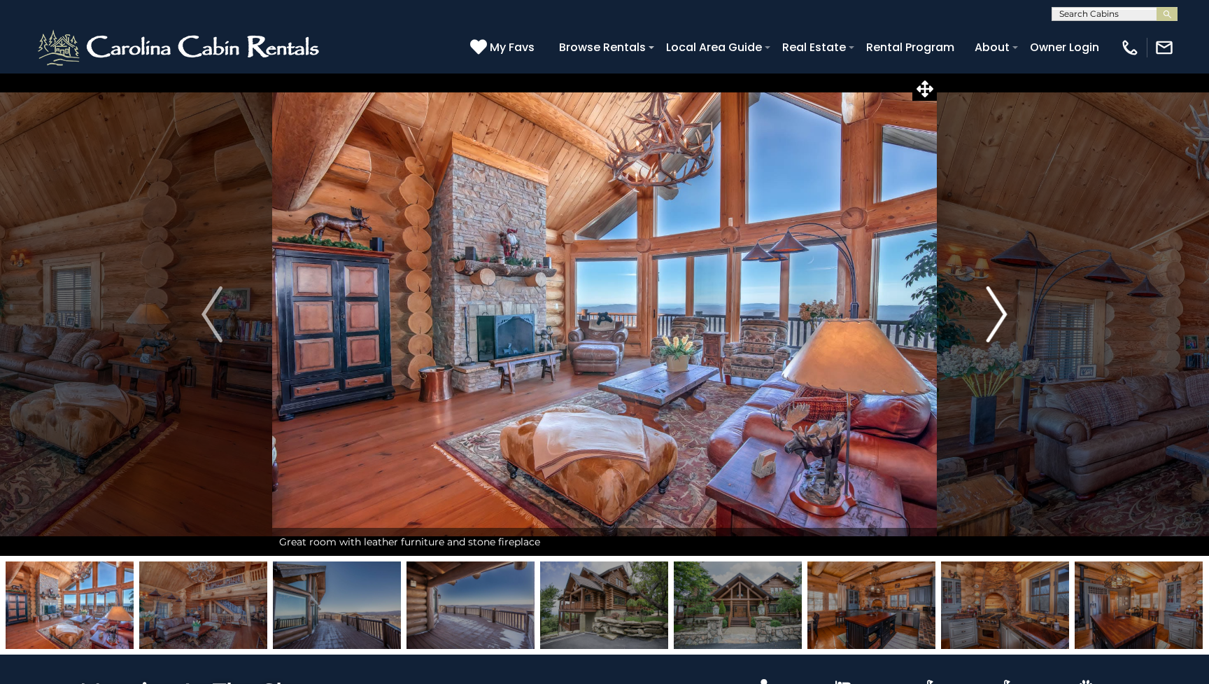
click at [1011, 330] on button "Next" at bounding box center [997, 314] width 120 height 483
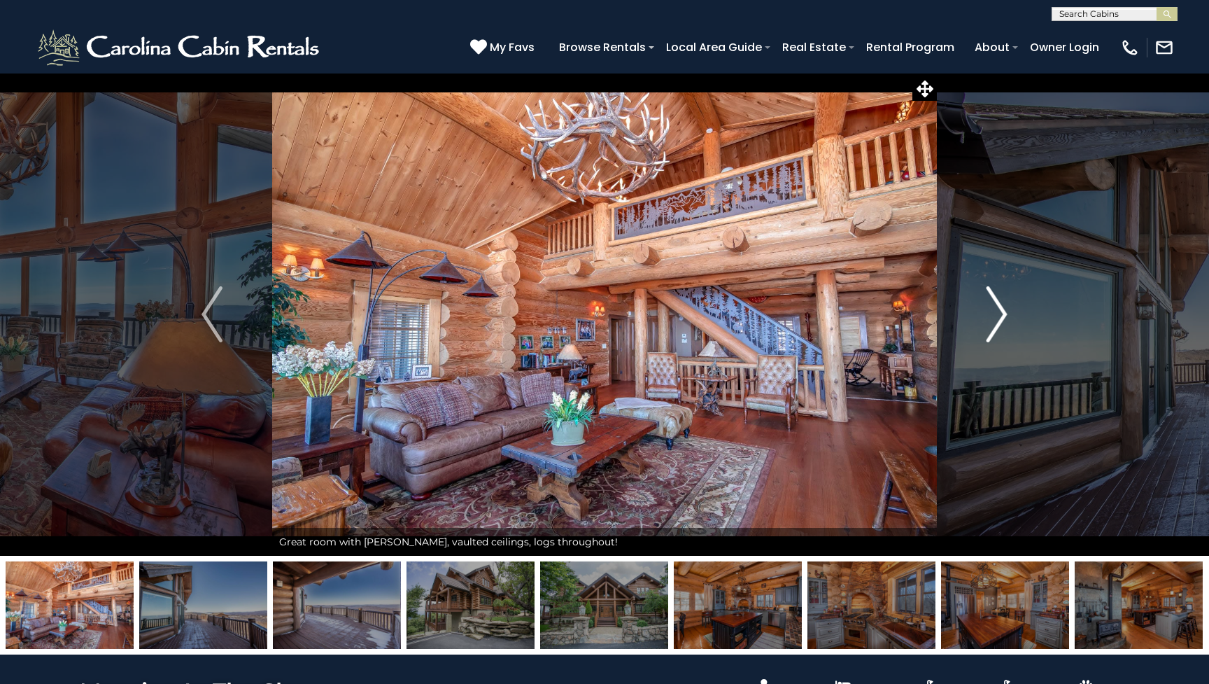
click at [1011, 330] on button "Next" at bounding box center [997, 314] width 120 height 483
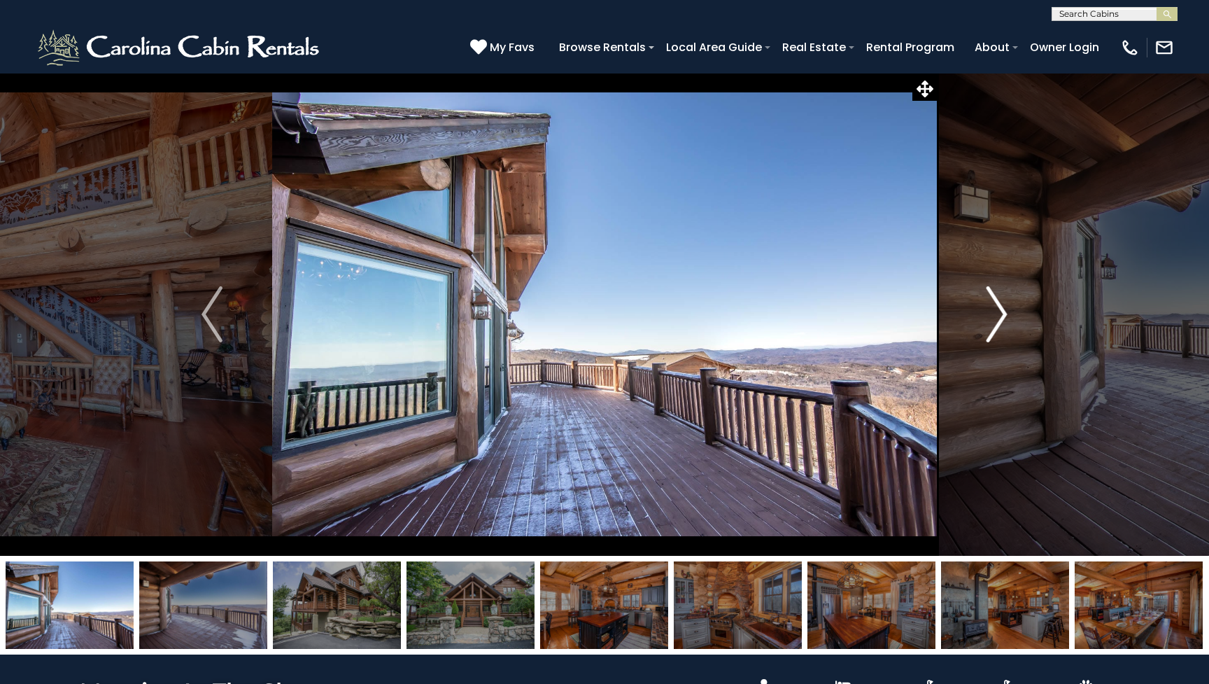
click at [1011, 330] on button "Next" at bounding box center [997, 314] width 120 height 483
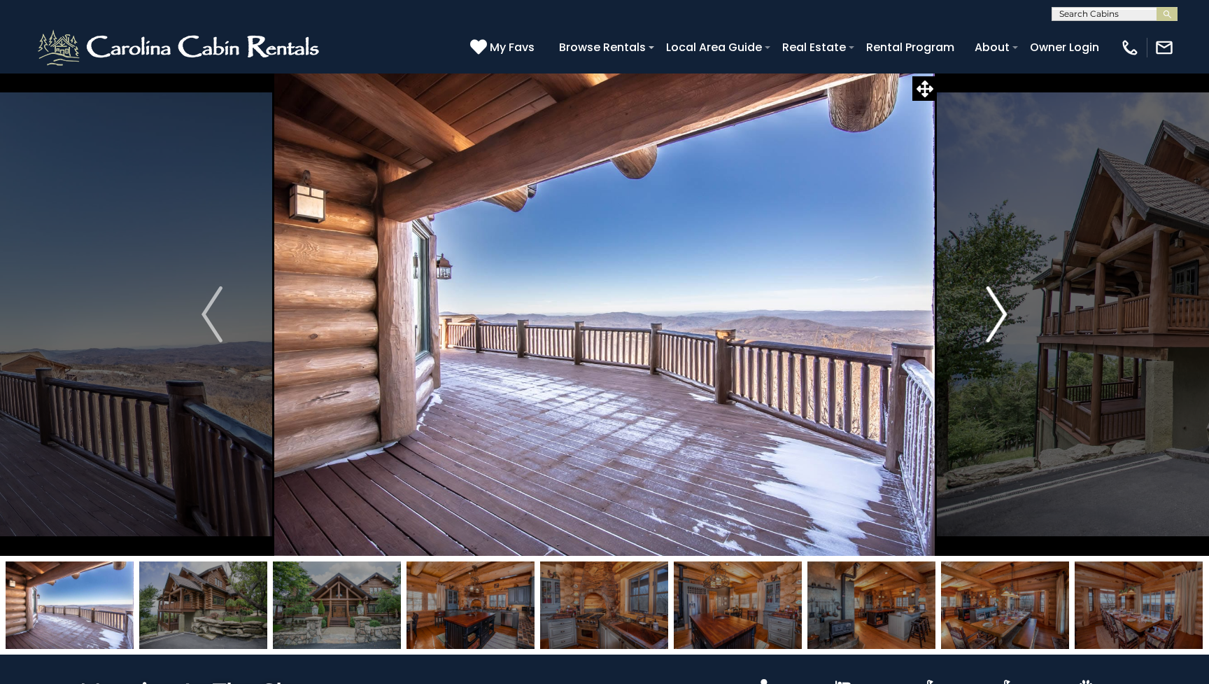
click at [1011, 330] on button "Next" at bounding box center [997, 314] width 120 height 483
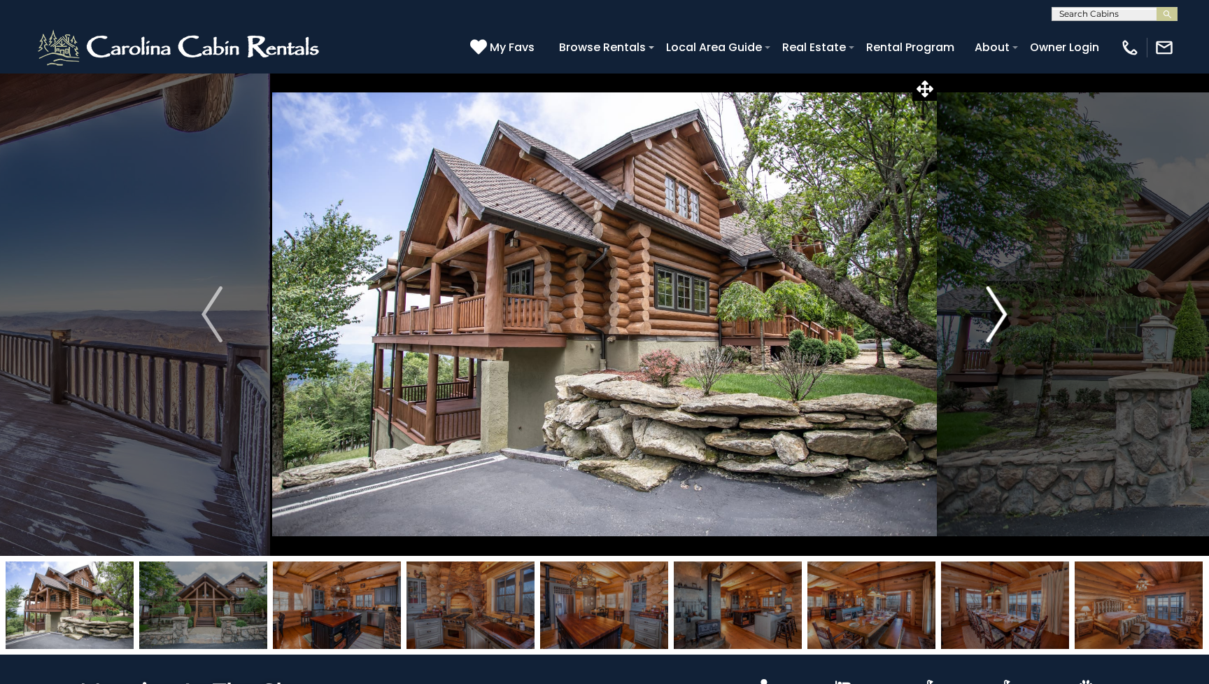
click at [1011, 330] on button "Next" at bounding box center [997, 314] width 120 height 483
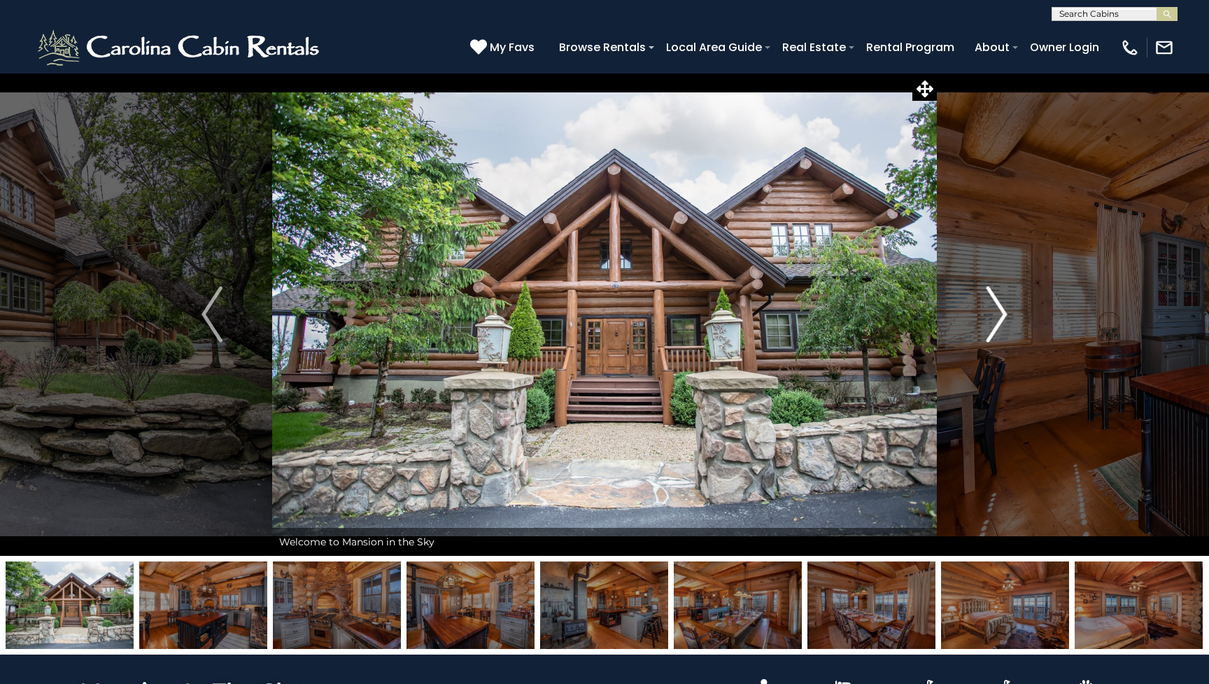
click at [1011, 330] on button "Next" at bounding box center [997, 314] width 120 height 483
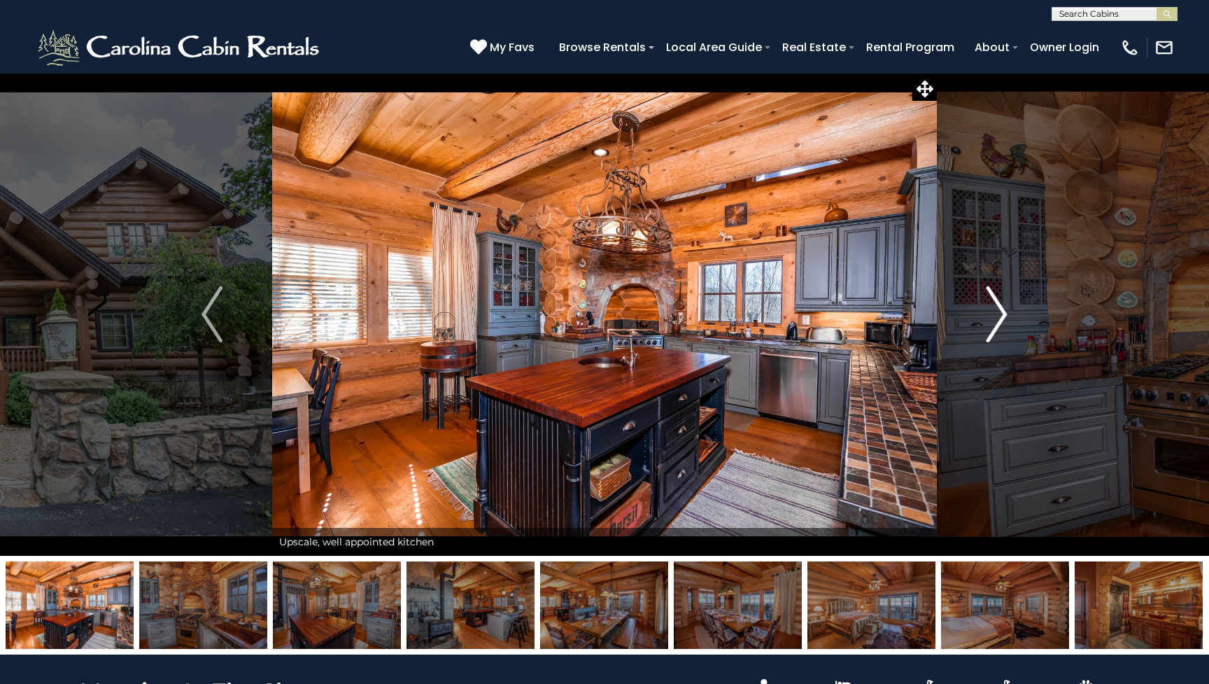
click at [1011, 330] on button "Next" at bounding box center [997, 314] width 120 height 483
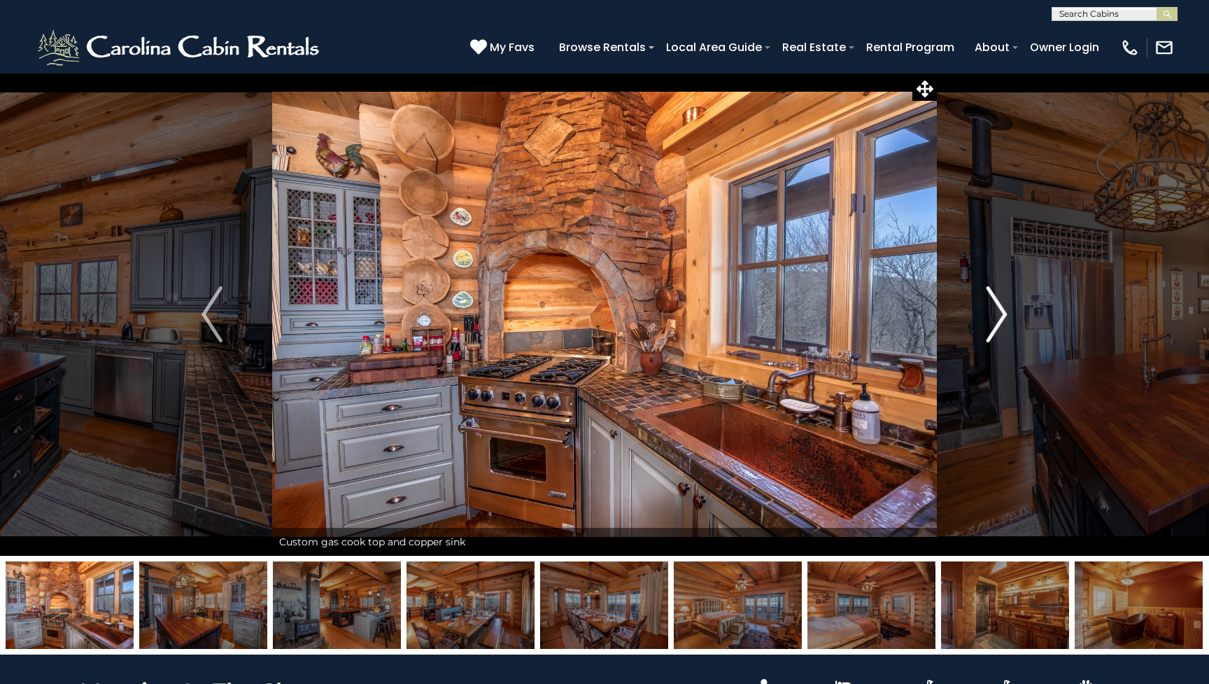
click at [1011, 330] on button "Next" at bounding box center [997, 314] width 120 height 483
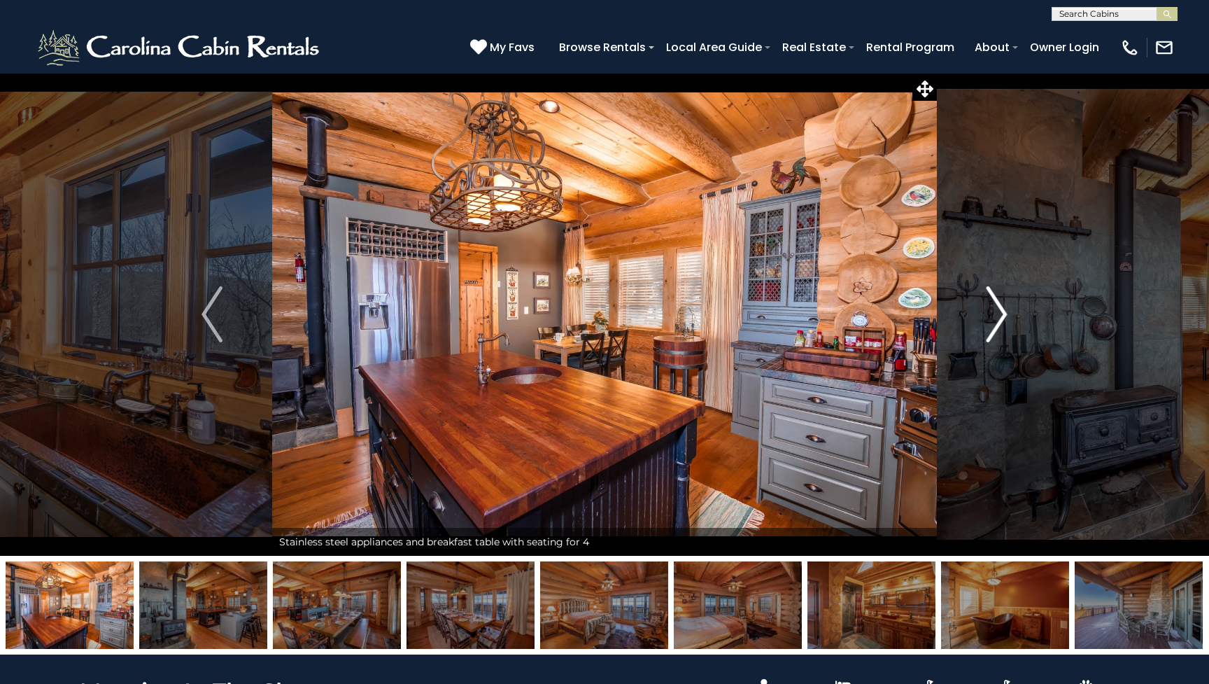
click at [1011, 330] on button "Next" at bounding box center [997, 314] width 120 height 483
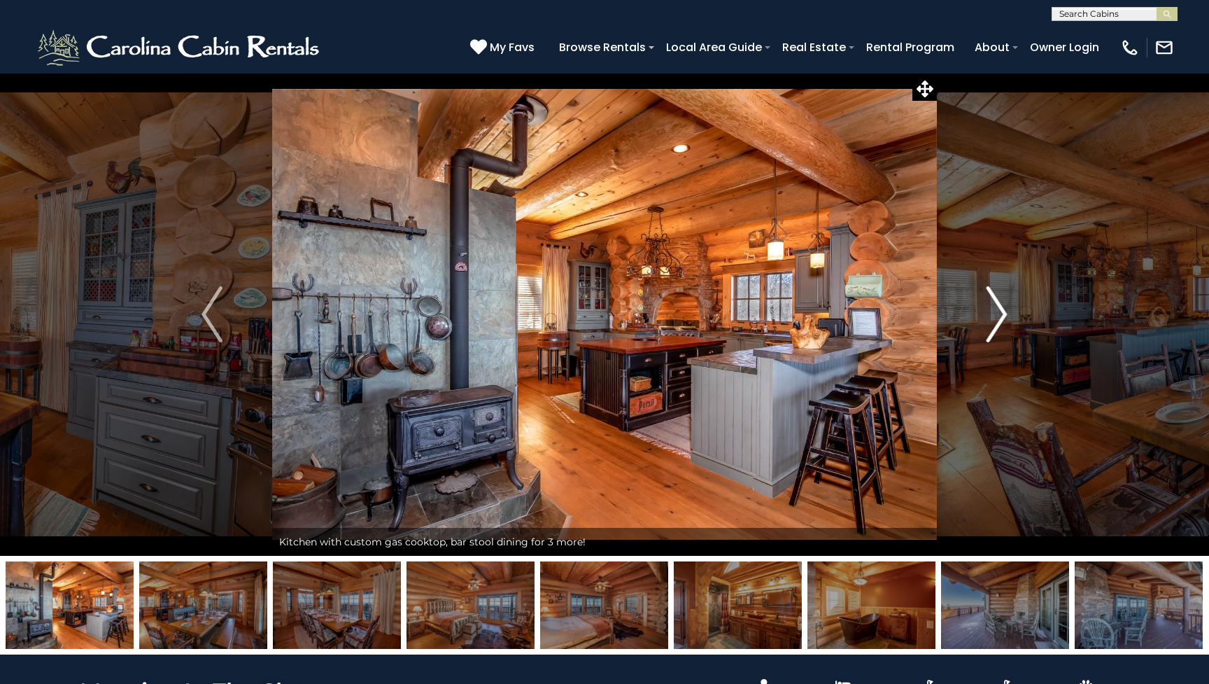
click at [1011, 330] on button "Next" at bounding box center [997, 314] width 120 height 483
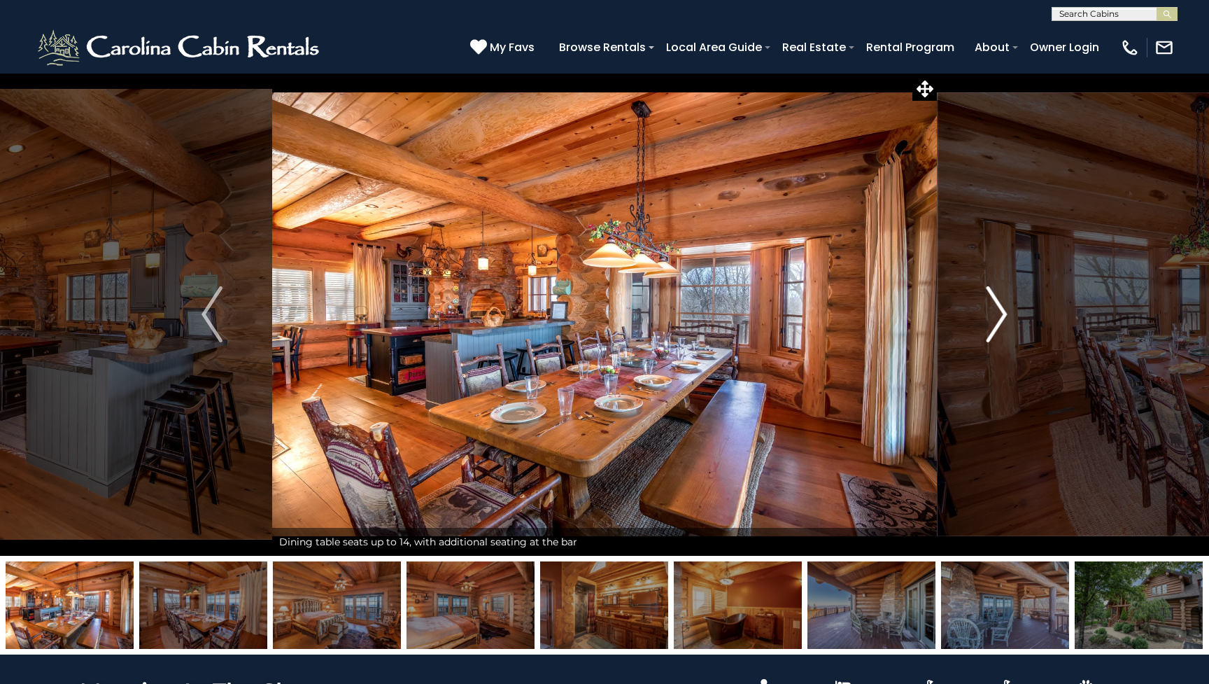
click at [1011, 330] on button "Next" at bounding box center [997, 314] width 120 height 483
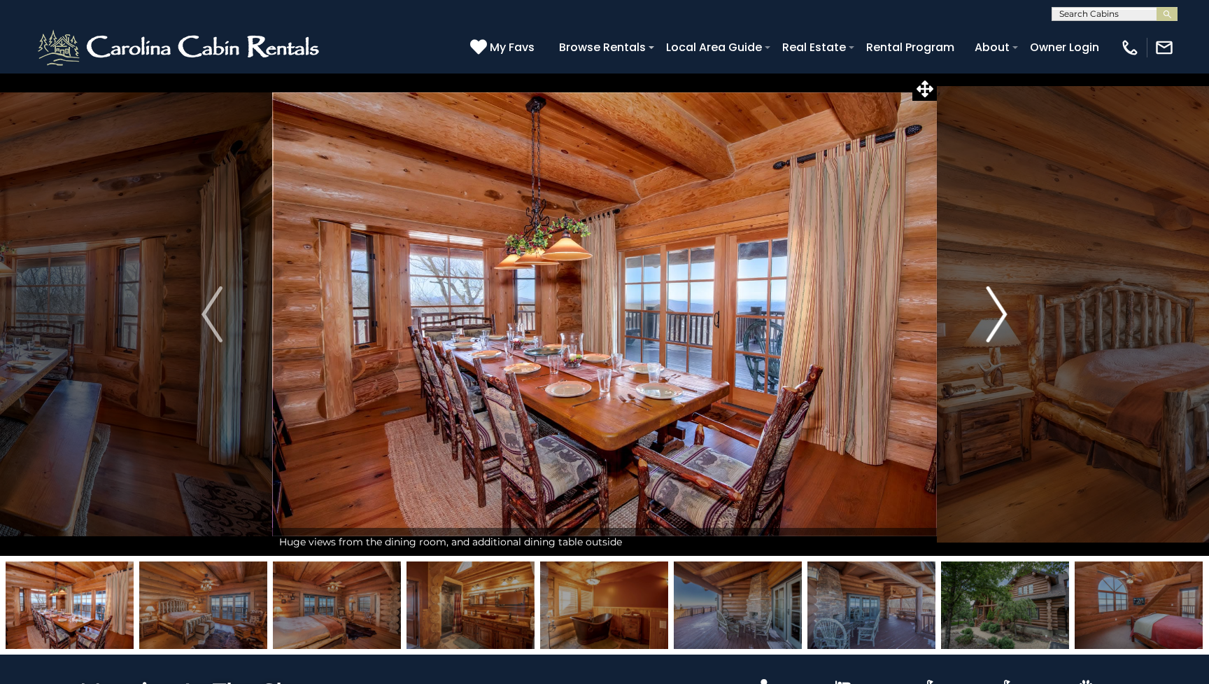
click at [1011, 330] on button "Next" at bounding box center [997, 314] width 120 height 483
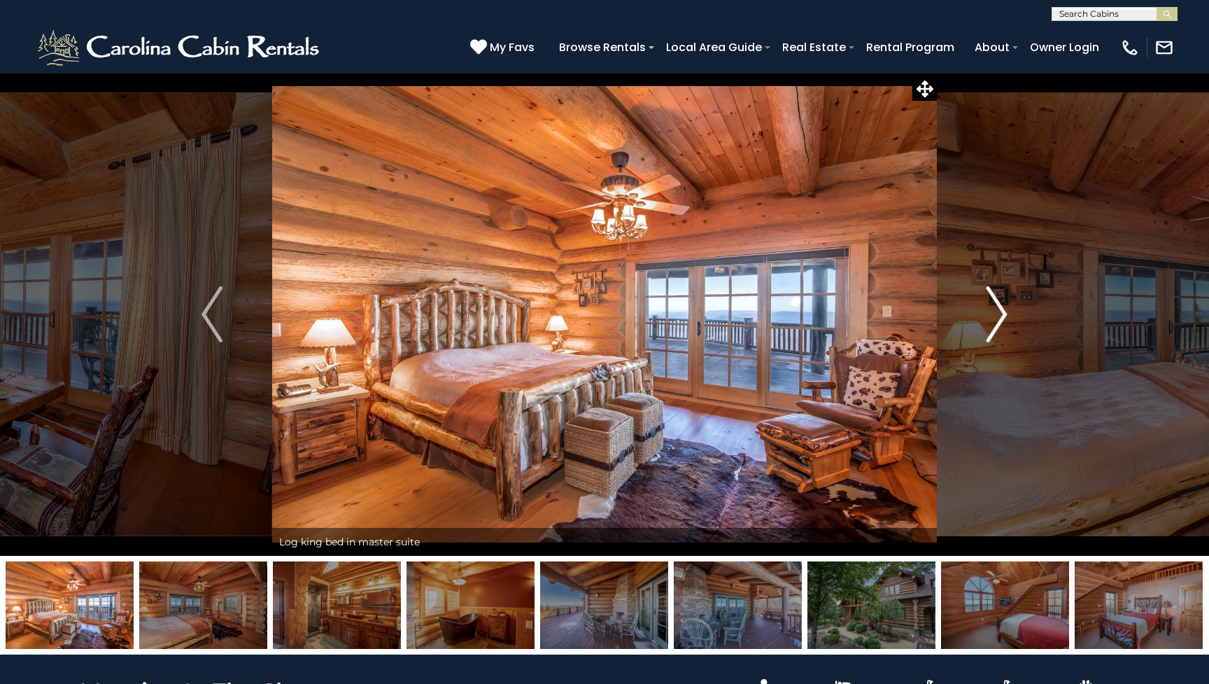
click at [1011, 330] on button "Next" at bounding box center [997, 314] width 120 height 483
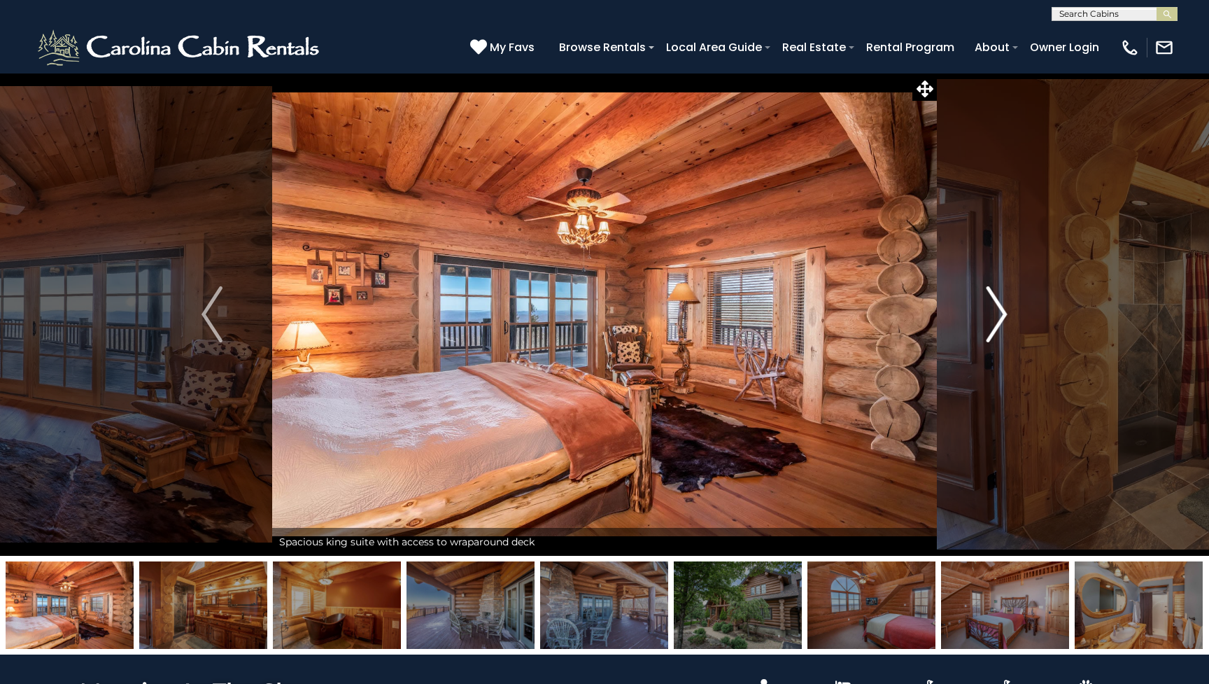
click at [1011, 330] on button "Next" at bounding box center [997, 314] width 120 height 483
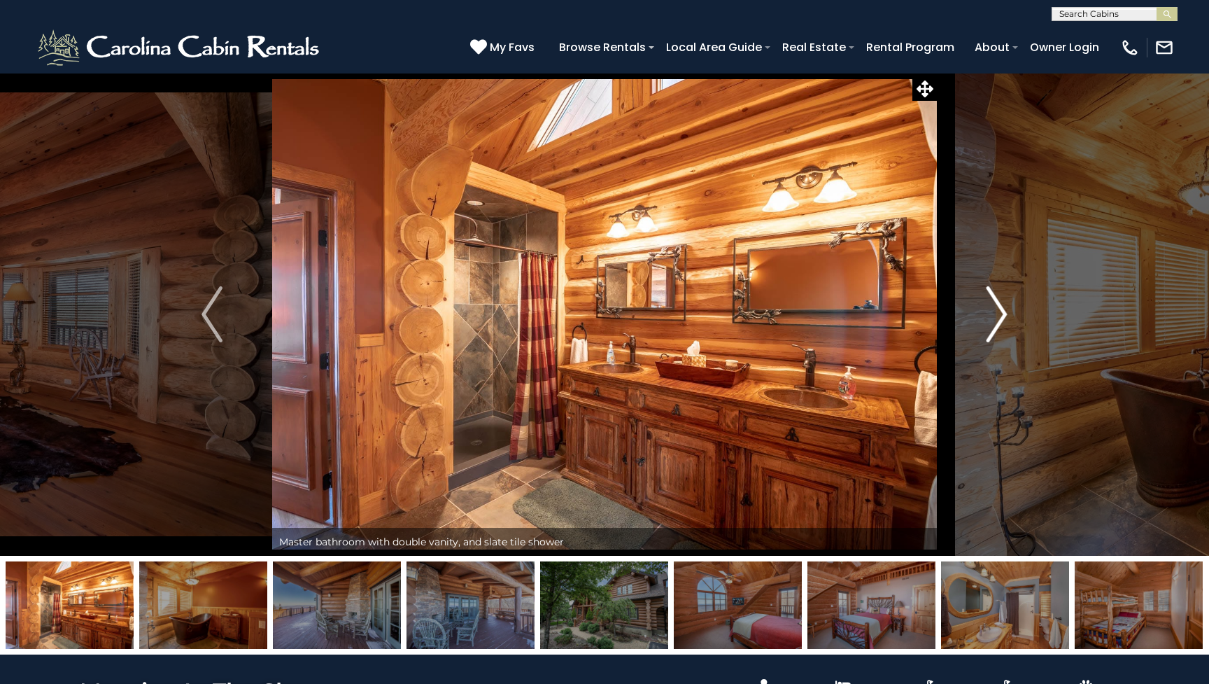
click at [1011, 330] on button "Next" at bounding box center [997, 314] width 120 height 483
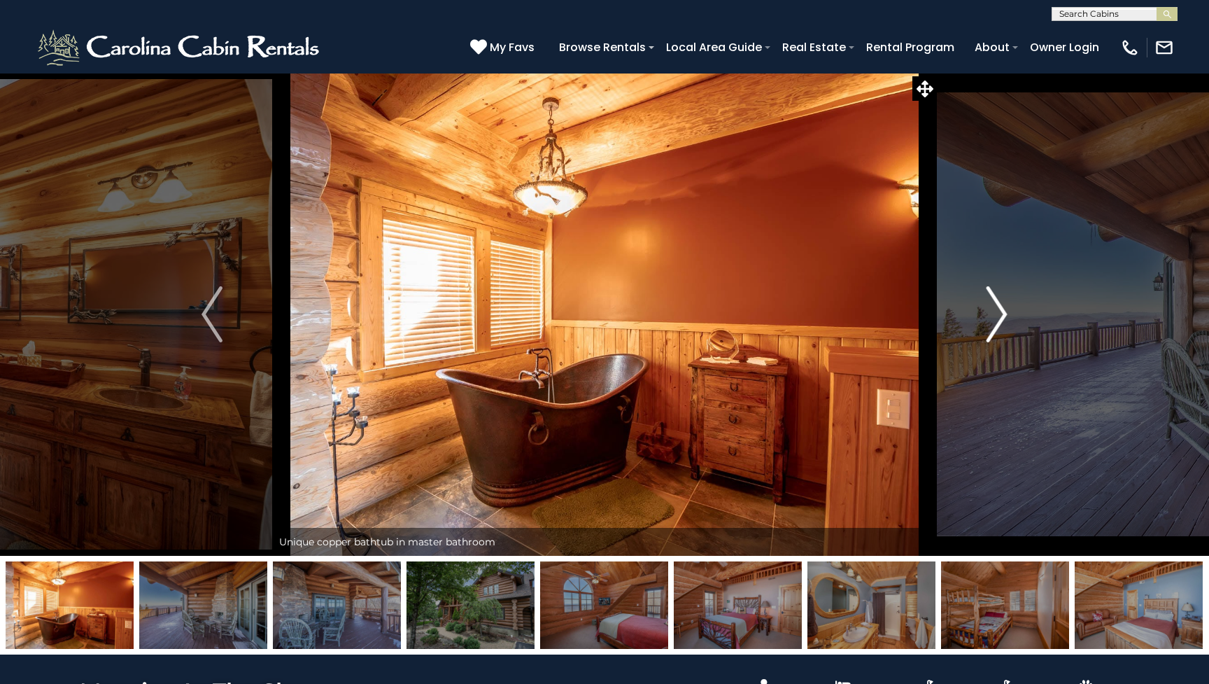
click at [1011, 330] on button "Next" at bounding box center [997, 314] width 120 height 483
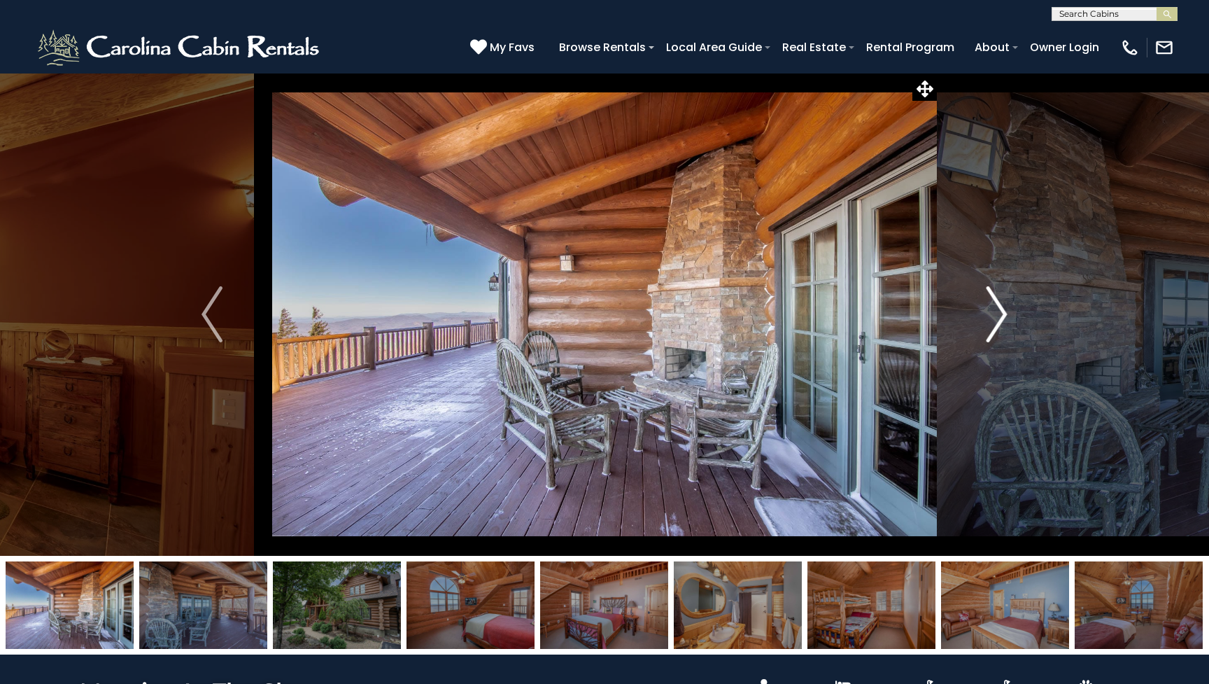
click at [1011, 330] on button "Next" at bounding box center [997, 314] width 120 height 483
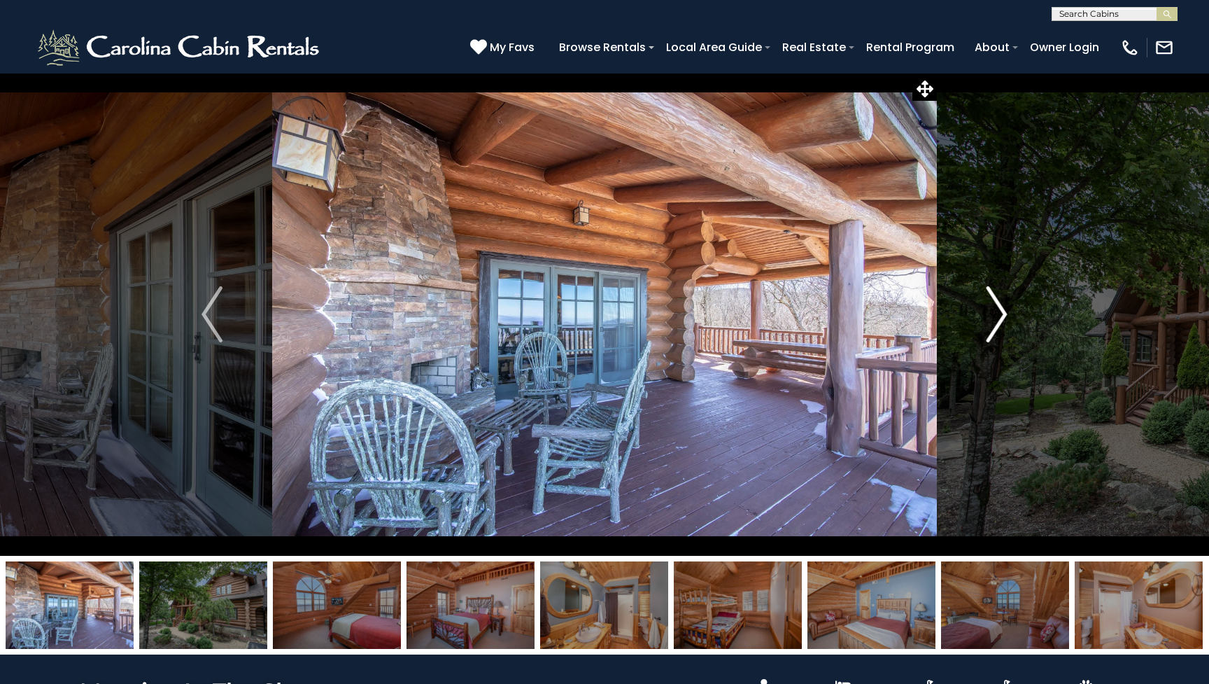
click at [1011, 330] on button "Next" at bounding box center [997, 314] width 120 height 483
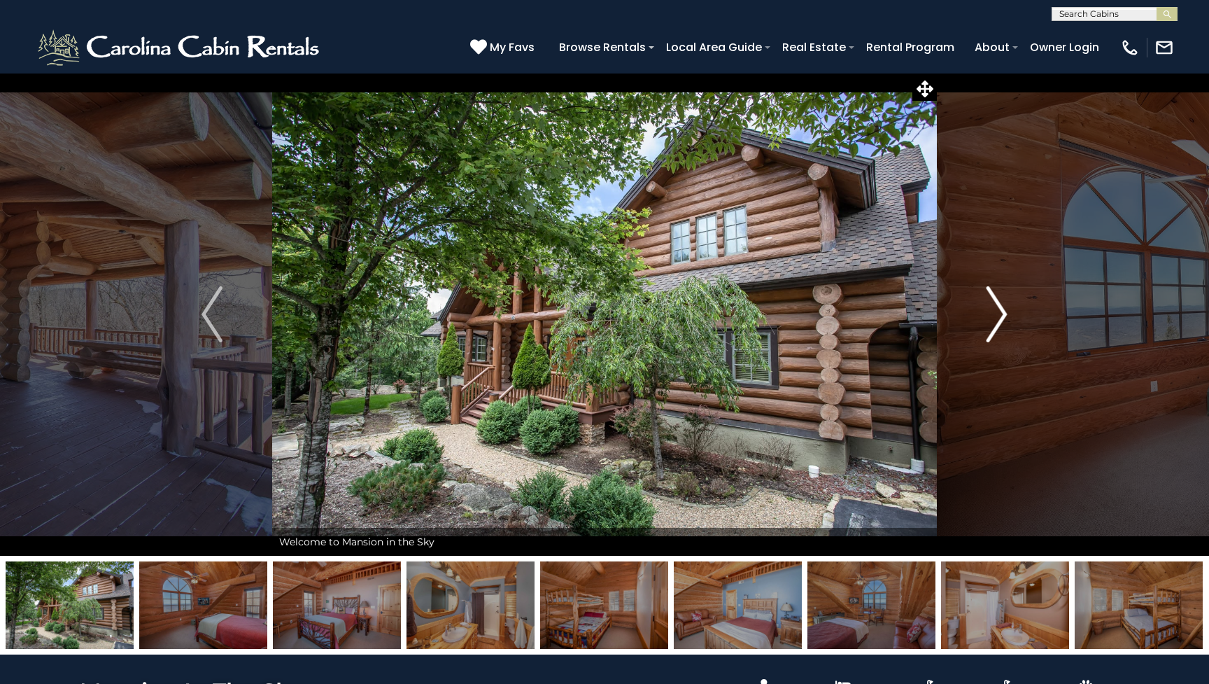
click at [1011, 330] on button "Next" at bounding box center [997, 314] width 120 height 483
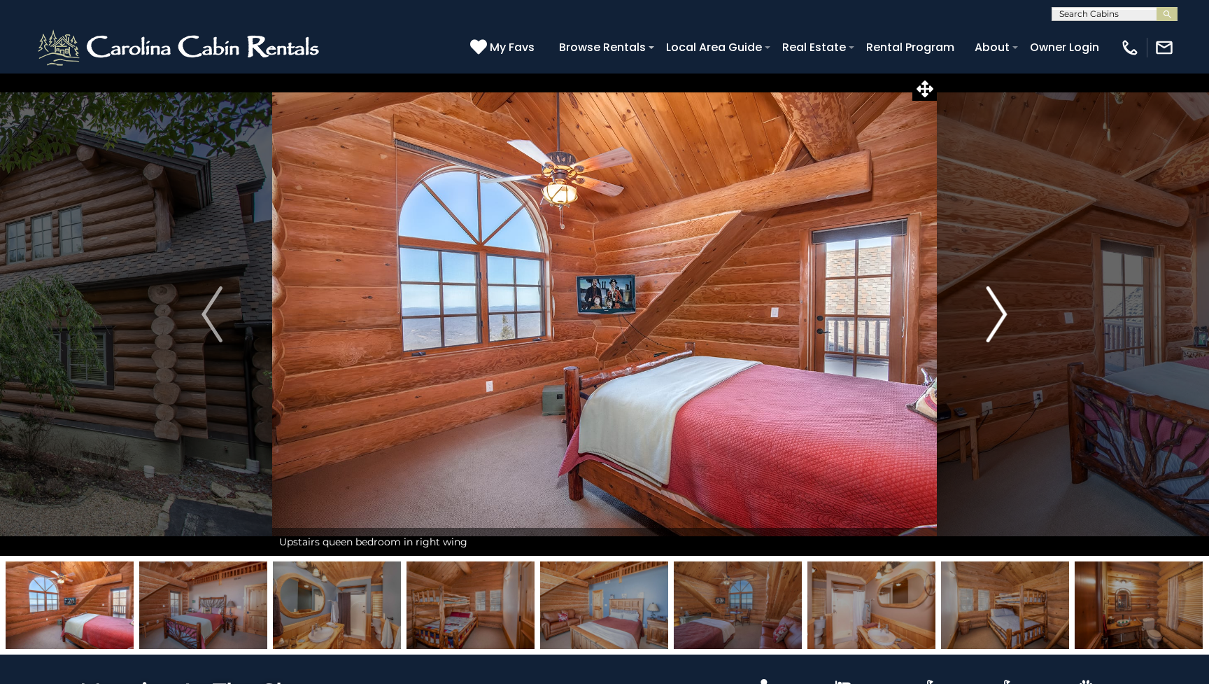
click at [1011, 330] on button "Next" at bounding box center [997, 314] width 120 height 483
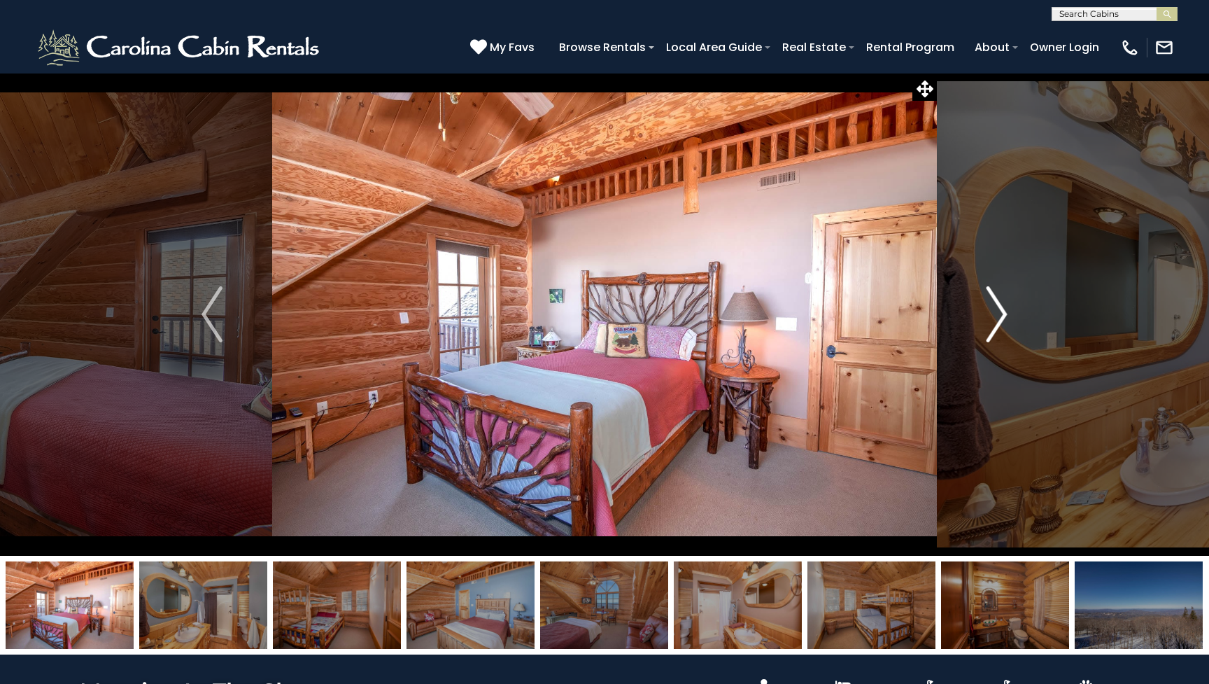
click at [1011, 330] on button "Next" at bounding box center [997, 314] width 120 height 483
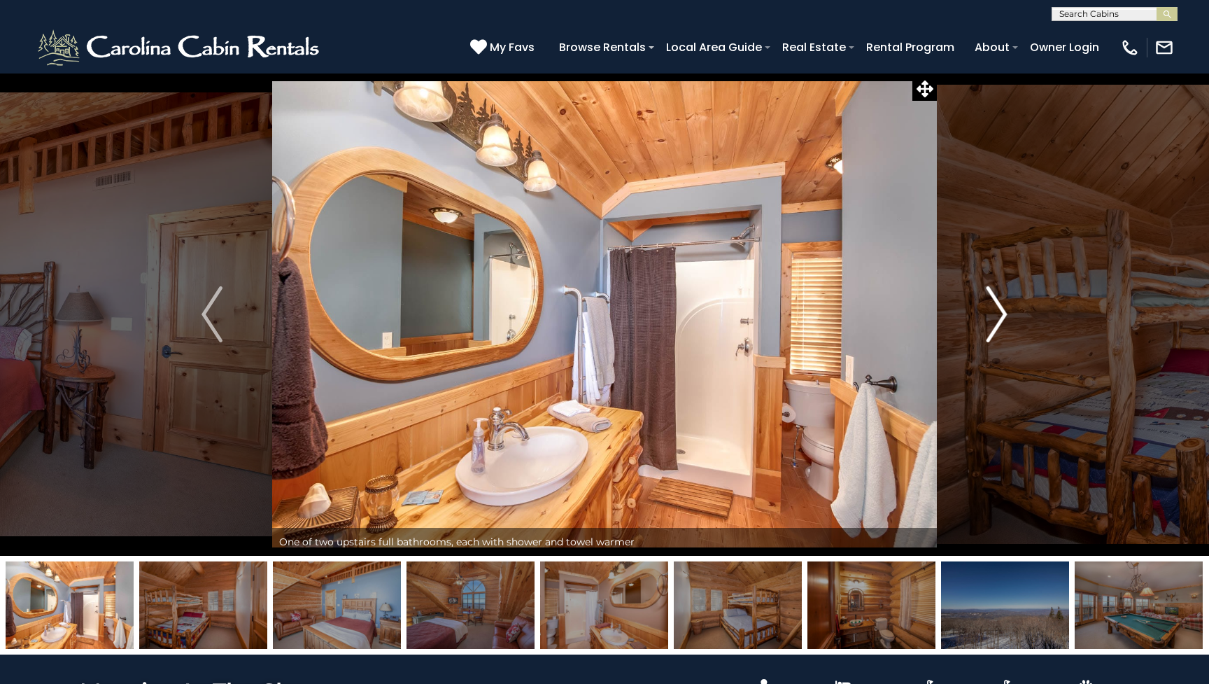
click at [1011, 330] on button "Next" at bounding box center [997, 314] width 120 height 483
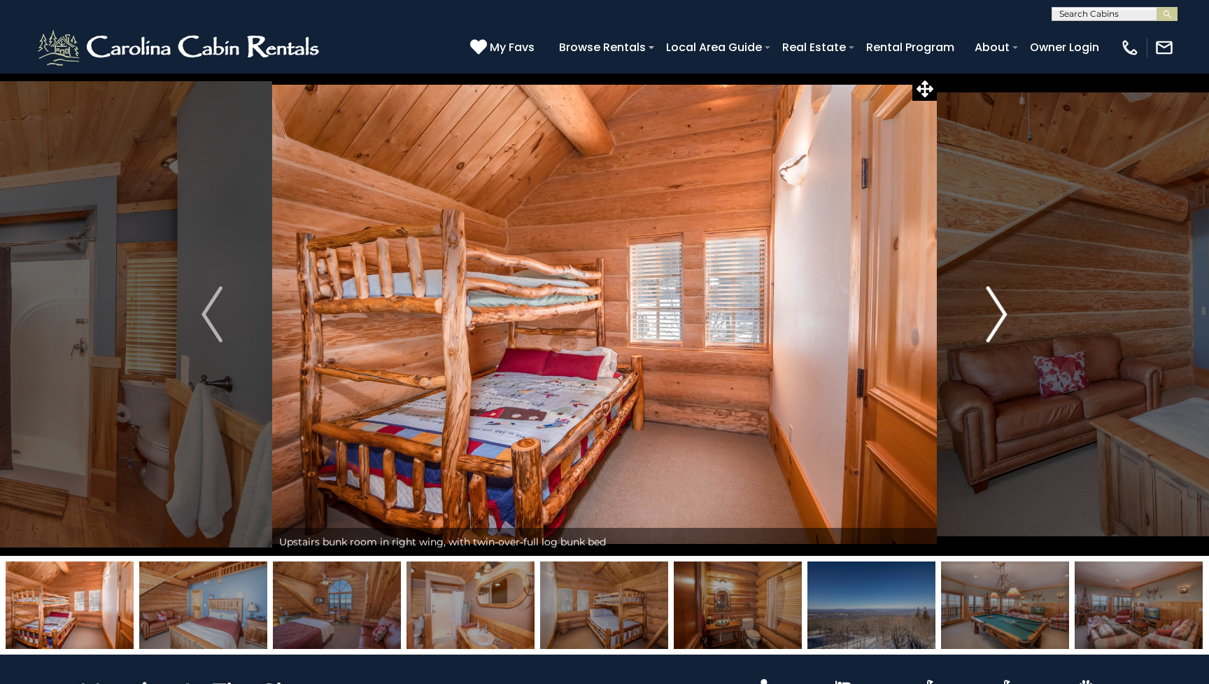
click at [1011, 330] on button "Next" at bounding box center [997, 314] width 120 height 483
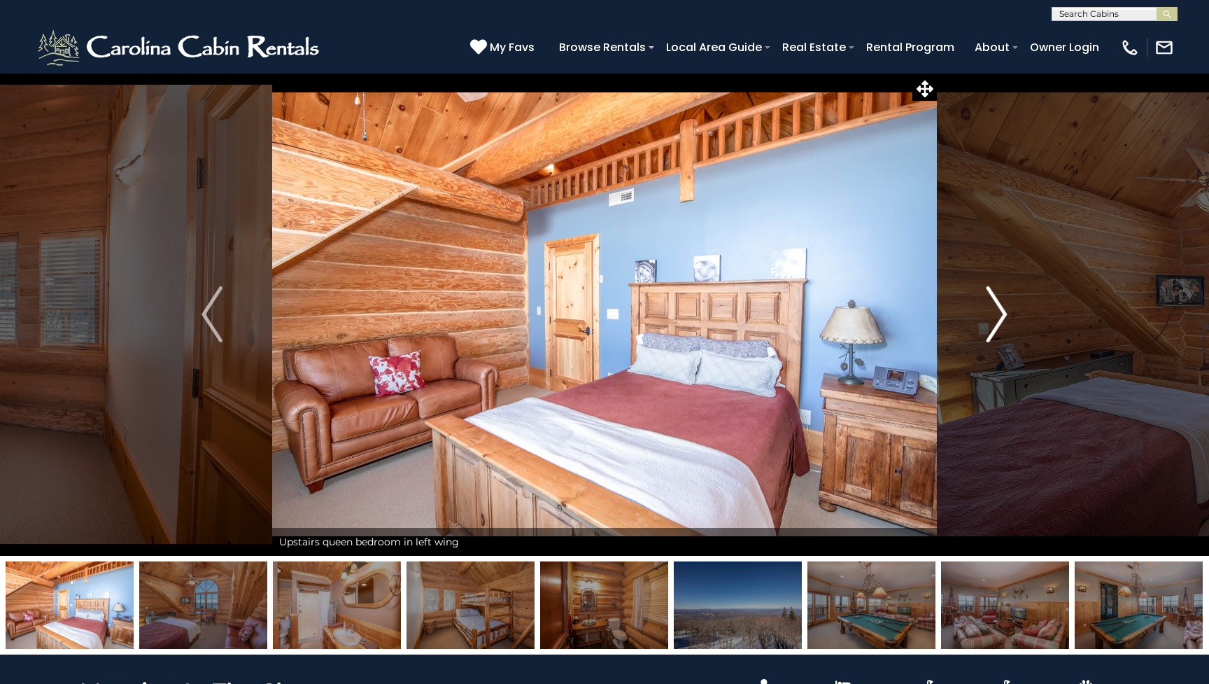
click at [1011, 330] on button "Next" at bounding box center [997, 314] width 120 height 483
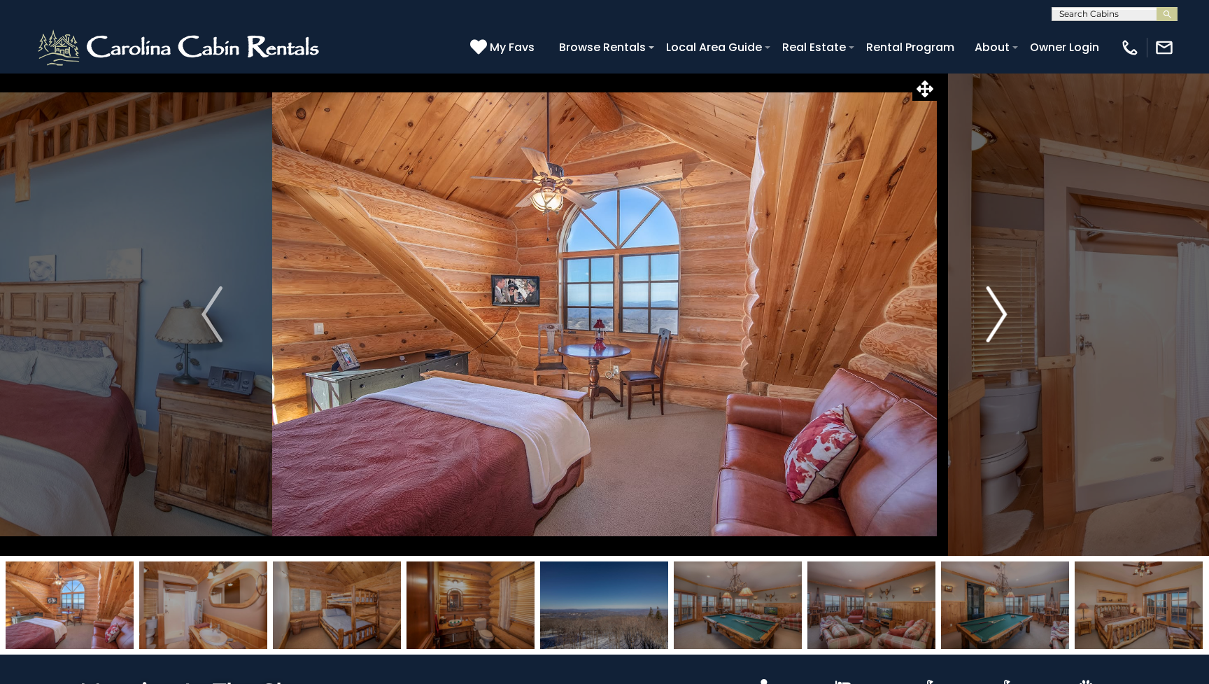
click at [1011, 330] on button "Next" at bounding box center [997, 314] width 120 height 483
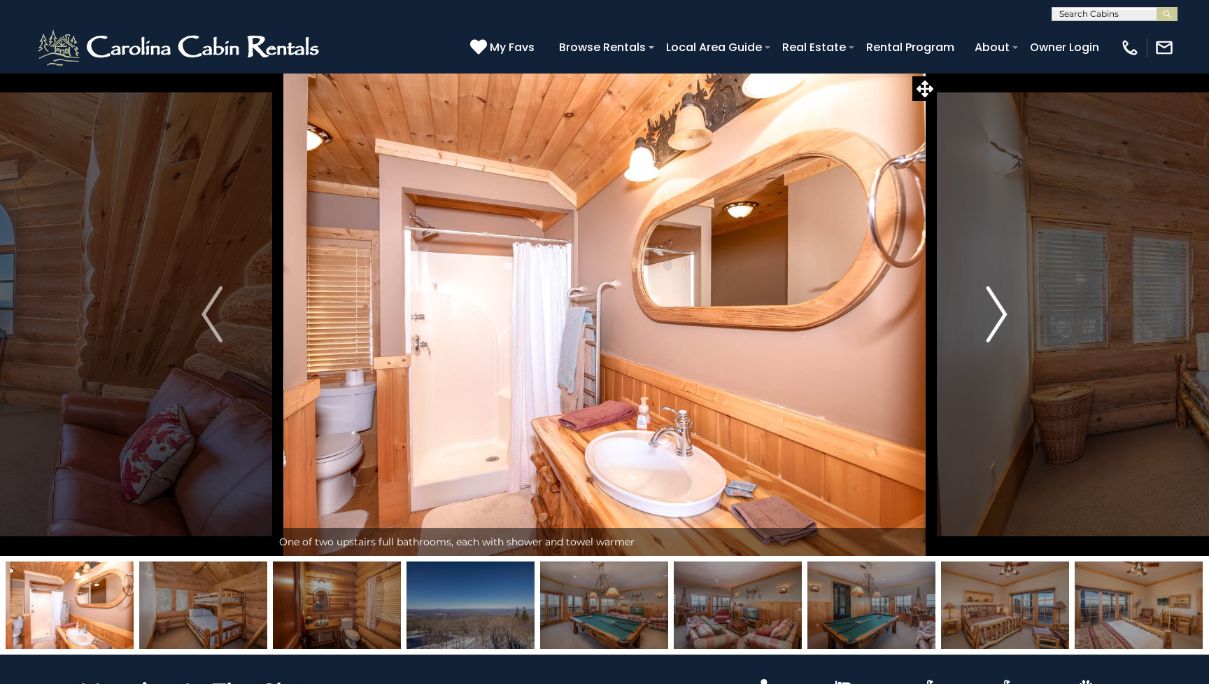
click at [1011, 330] on button "Next" at bounding box center [997, 314] width 120 height 483
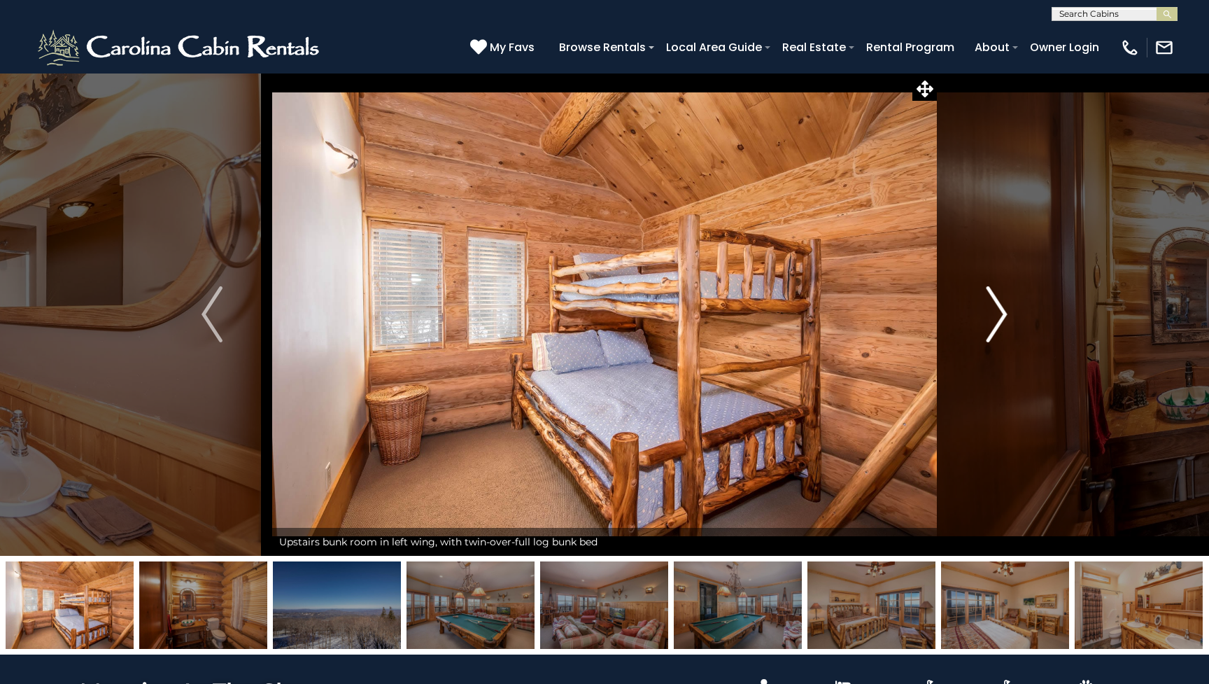
click at [1011, 330] on button "Next" at bounding box center [997, 314] width 120 height 483
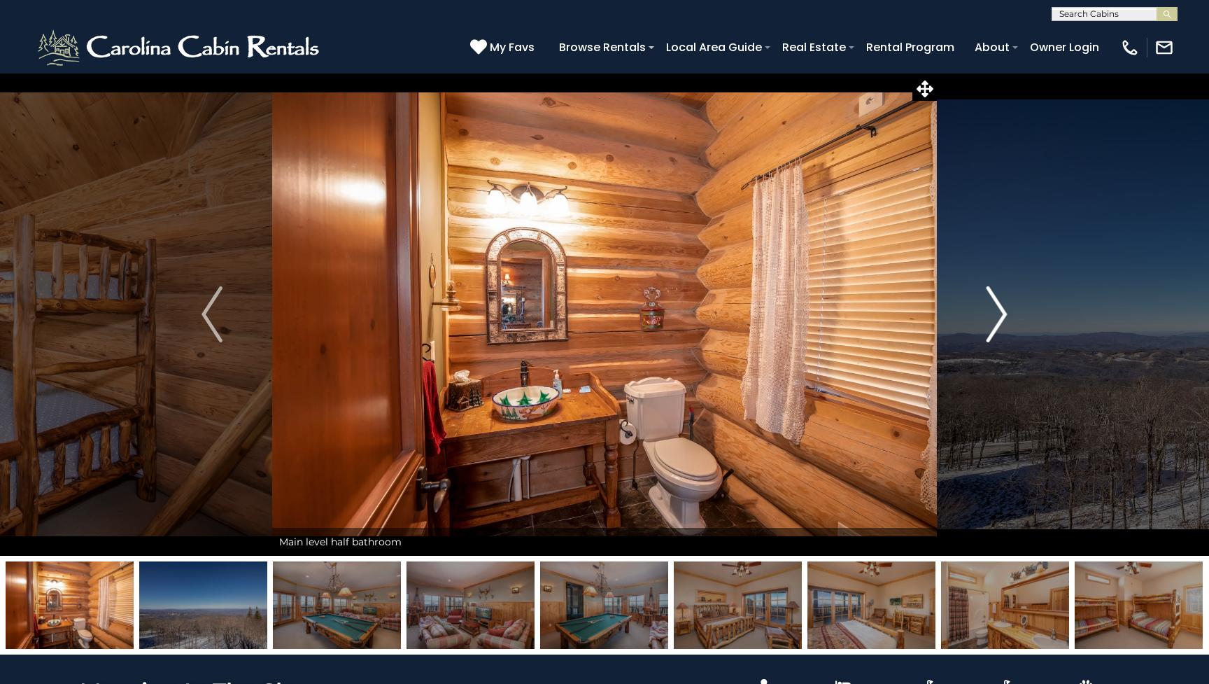
click at [1011, 330] on button "Next" at bounding box center [997, 314] width 120 height 483
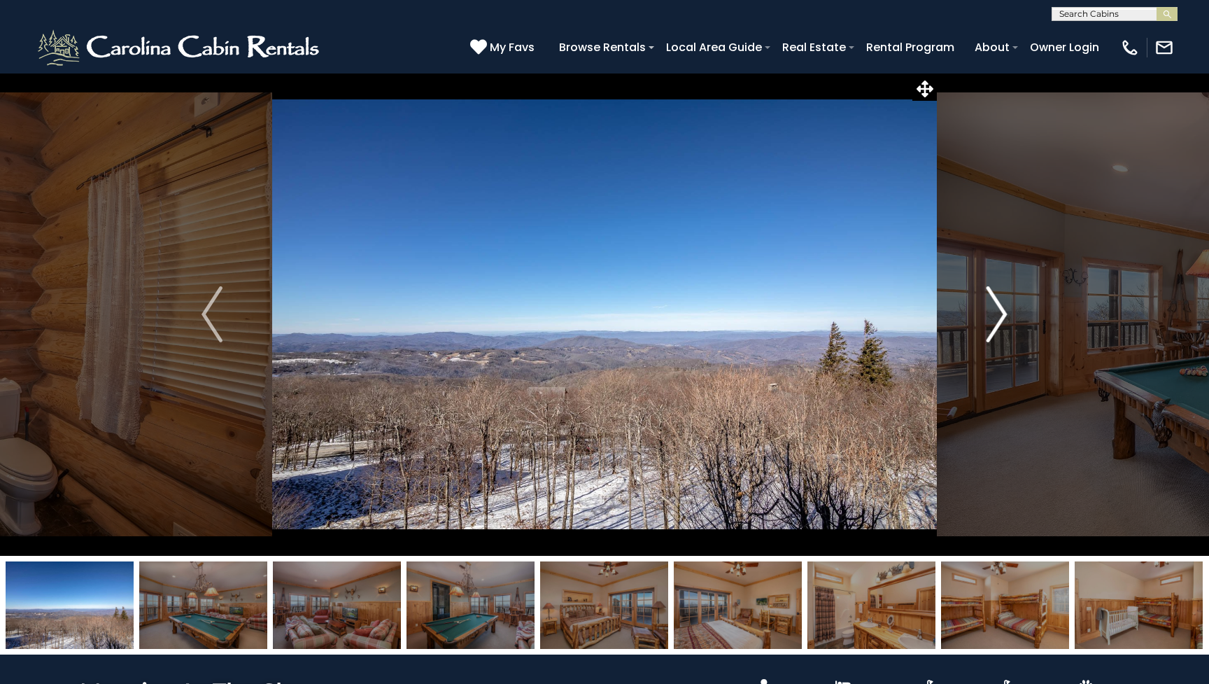
click at [1011, 330] on button "Next" at bounding box center [997, 314] width 120 height 483
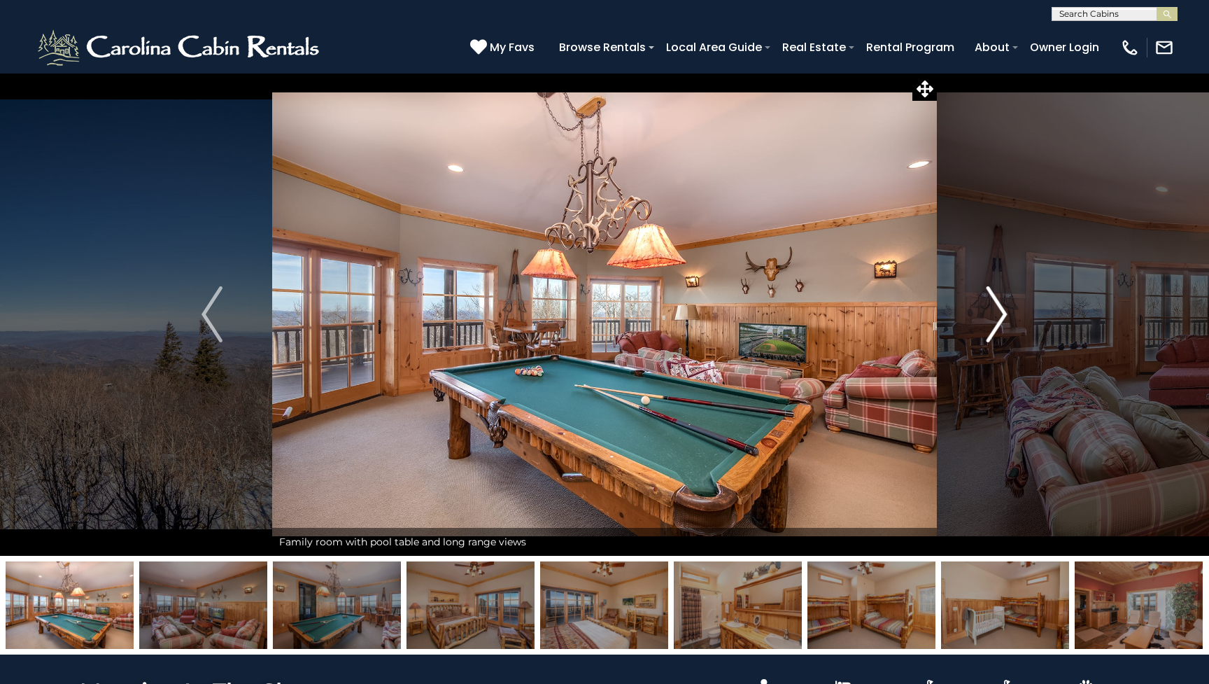
click at [1011, 330] on button "Next" at bounding box center [997, 314] width 120 height 483
